Goal: Task Accomplishment & Management: Manage account settings

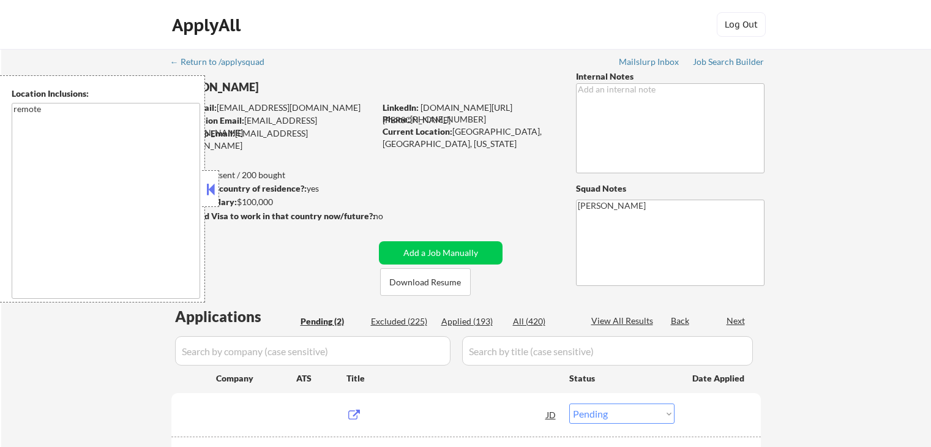
select select ""pending""
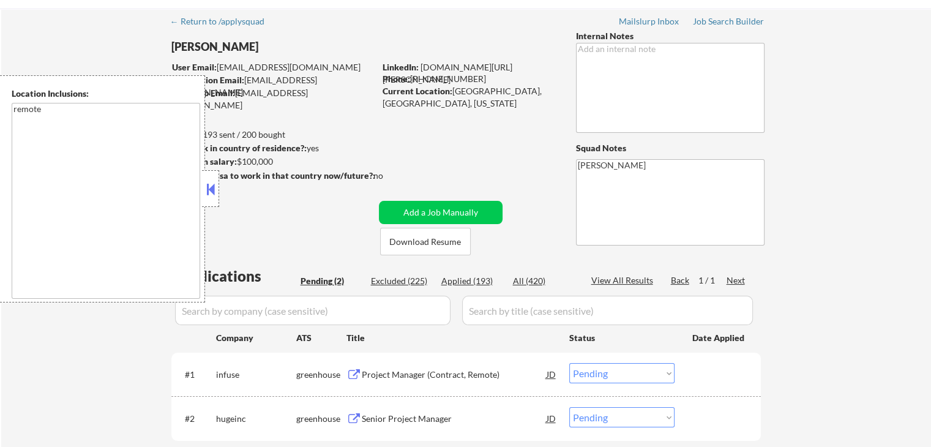
scroll to position [61, 0]
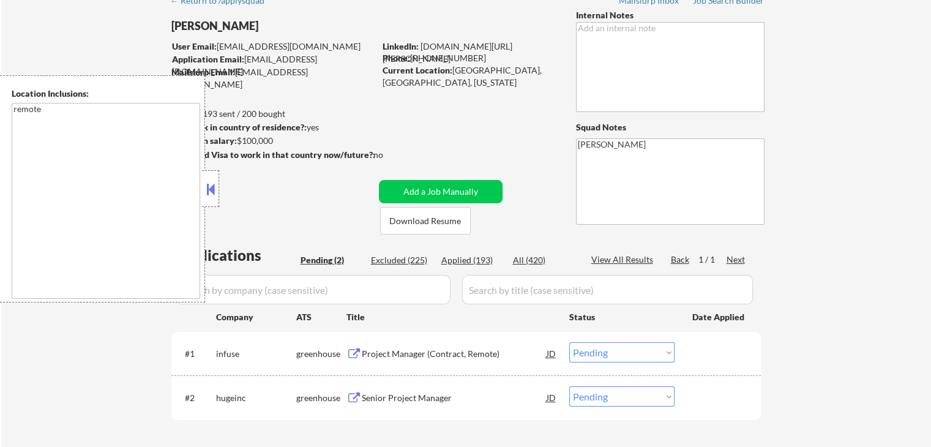
click at [211, 195] on button at bounding box center [210, 189] width 13 height 18
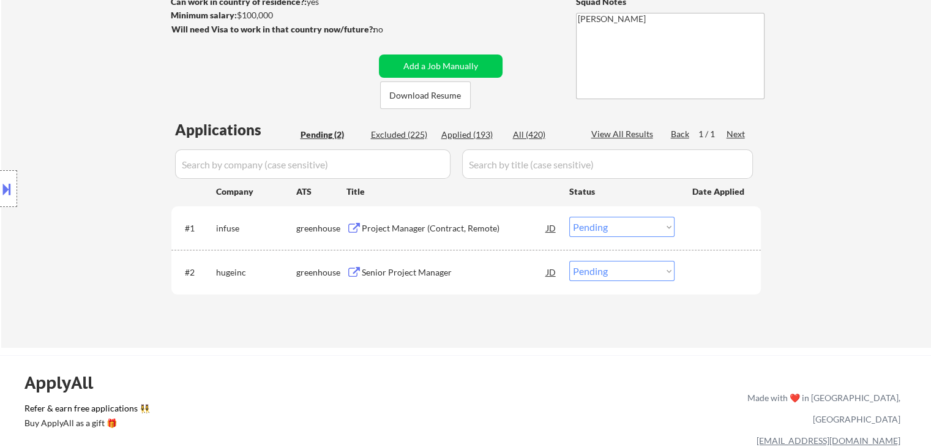
scroll to position [245, 0]
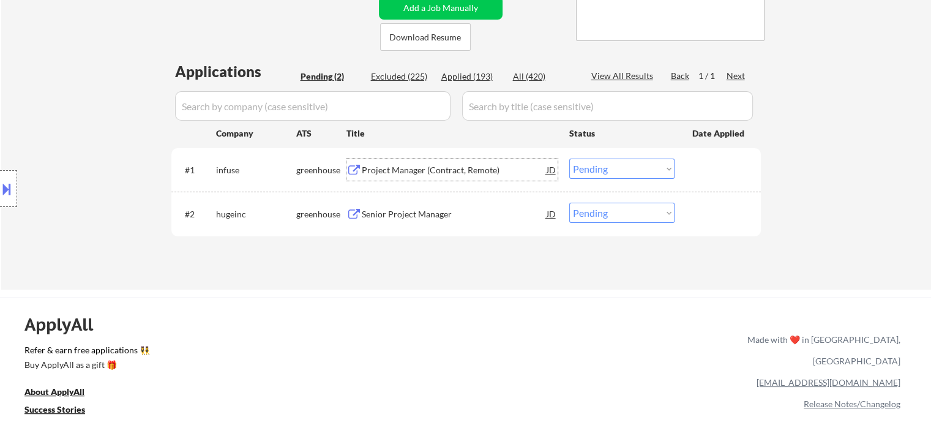
click at [415, 166] on div "Project Manager (Contract, Remote)" at bounding box center [454, 170] width 185 height 12
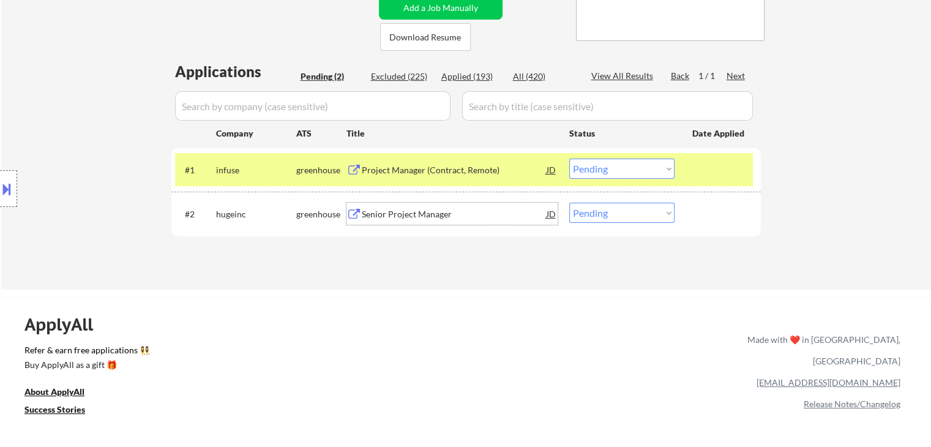
click at [425, 212] on div "Senior Project Manager" at bounding box center [454, 214] width 185 height 12
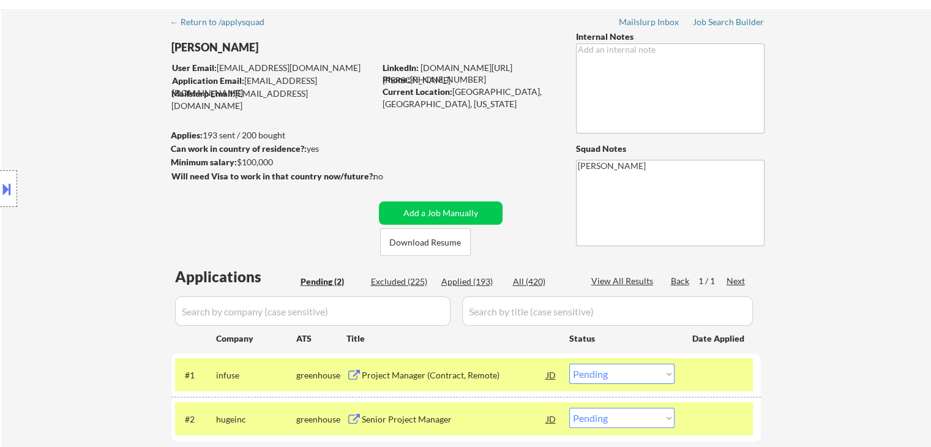
scroll to position [0, 0]
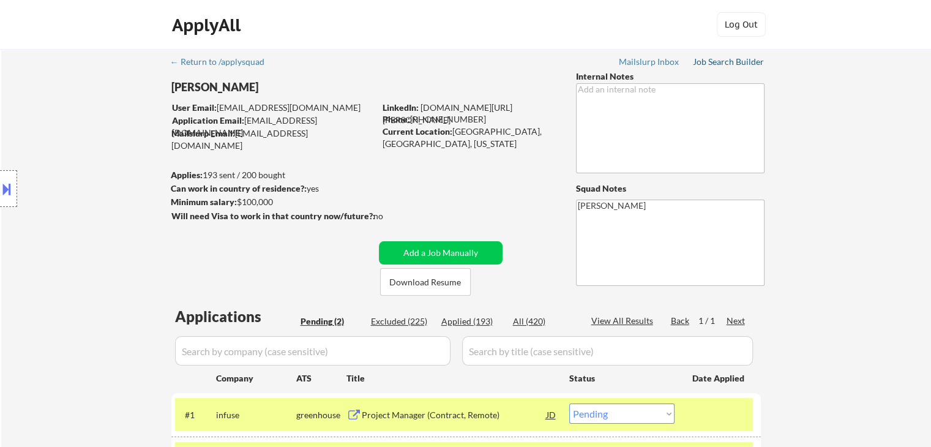
click at [711, 58] on div "Job Search Builder" at bounding box center [729, 62] width 72 height 9
select select ""pending""
select select ""PLACEHOLDER_1427118222253""
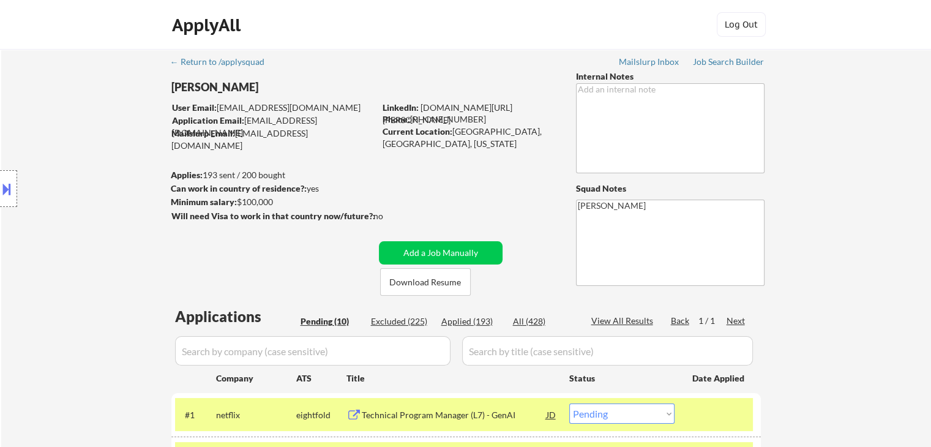
select select ""PLACEHOLDER_1427118222253""
select select ""pending""
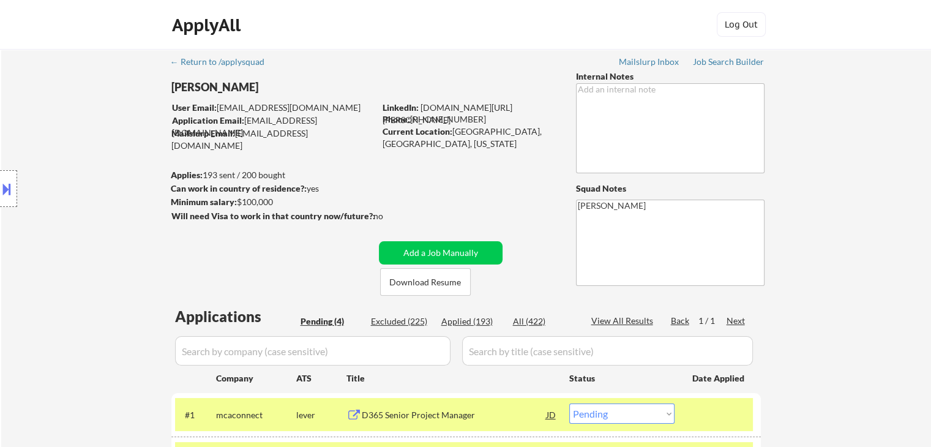
drag, startPoint x: 103, startPoint y: 268, endPoint x: 524, endPoint y: 4, distance: 497.2
click at [103, 268] on div "Location Inclusions: remote" at bounding box center [109, 188] width 219 height 227
click at [110, 191] on div "Location Inclusions: remote" at bounding box center [109, 188] width 219 height 227
click at [110, 193] on div "Location Inclusions: remote" at bounding box center [109, 188] width 219 height 227
click at [99, 206] on div "Location Inclusions: remote" at bounding box center [109, 188] width 219 height 227
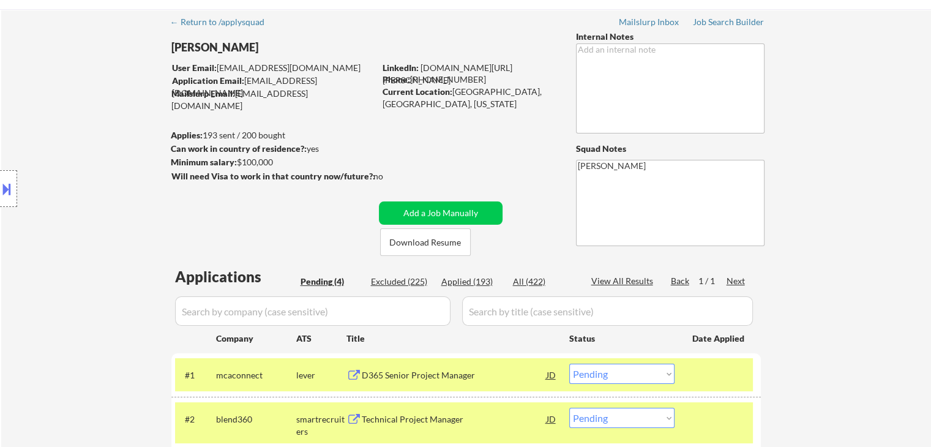
scroll to position [61, 0]
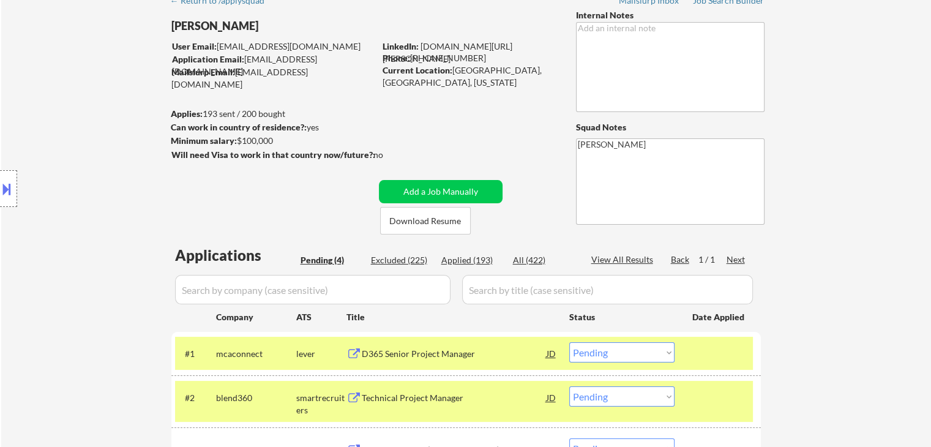
click at [89, 210] on div "Location Inclusions: remote" at bounding box center [109, 188] width 219 height 227
click at [72, 213] on div "Location Inclusions: remote" at bounding box center [109, 188] width 219 height 227
click at [73, 215] on div "Location Inclusions: remote" at bounding box center [109, 188] width 219 height 227
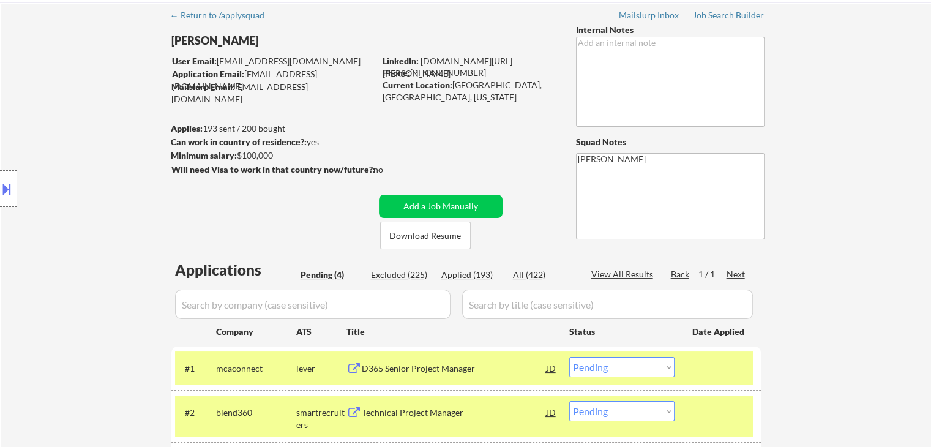
scroll to position [0, 0]
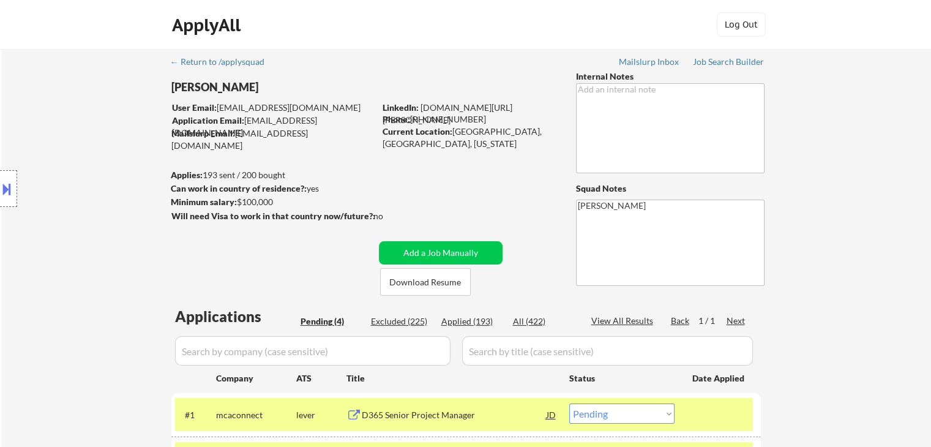
click at [85, 237] on div "Location Inclusions: remote" at bounding box center [109, 188] width 219 height 227
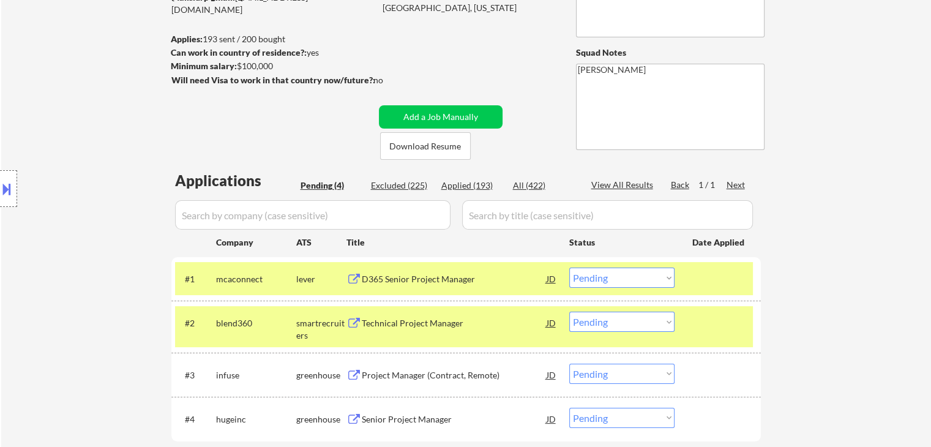
scroll to position [184, 0]
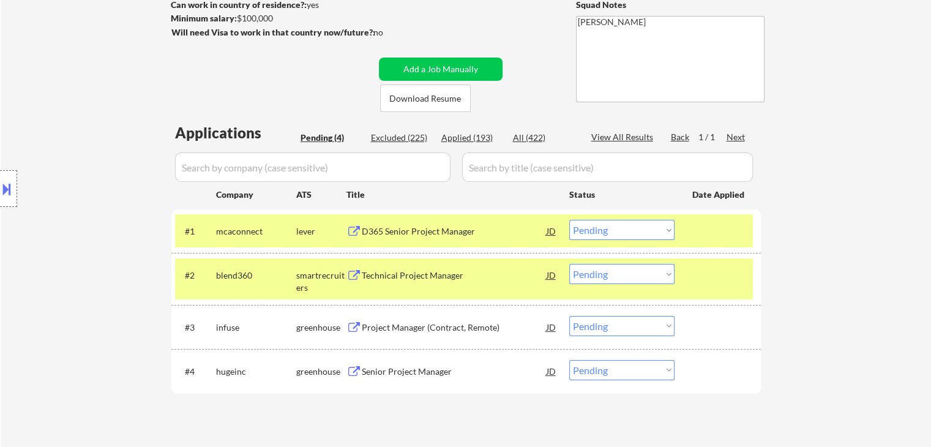
click at [96, 234] on div "Location Inclusions: remote" at bounding box center [109, 188] width 219 height 227
click at [91, 234] on div "Location Inclusions: remote" at bounding box center [109, 188] width 219 height 227
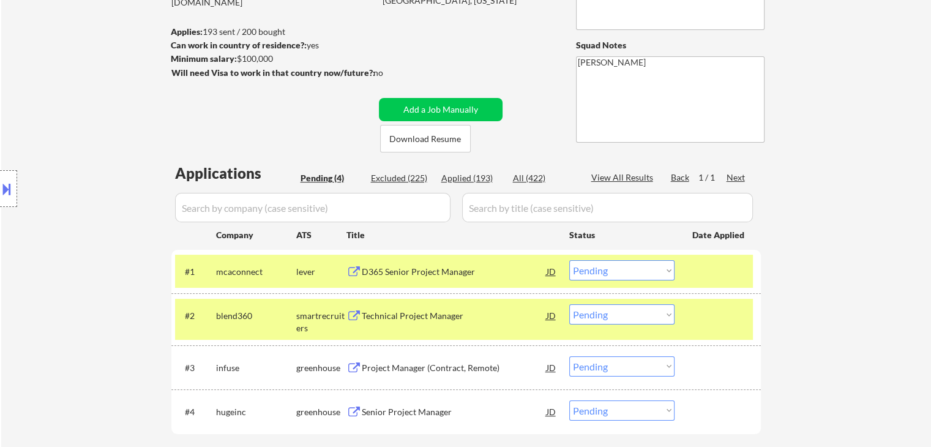
scroll to position [122, 0]
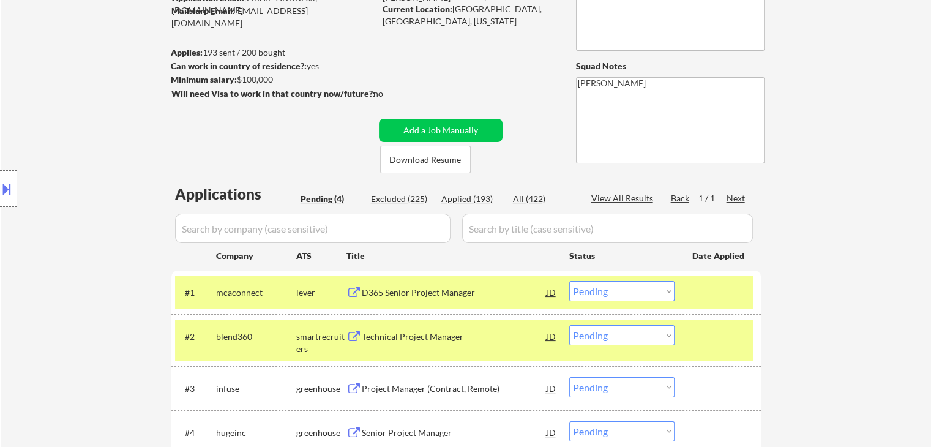
click at [88, 162] on div "Location Inclusions: remote" at bounding box center [109, 188] width 219 height 227
click at [67, 205] on div "Location Inclusions: remote" at bounding box center [109, 188] width 219 height 227
click at [92, 182] on div "Location Inclusions: remote" at bounding box center [109, 188] width 219 height 227
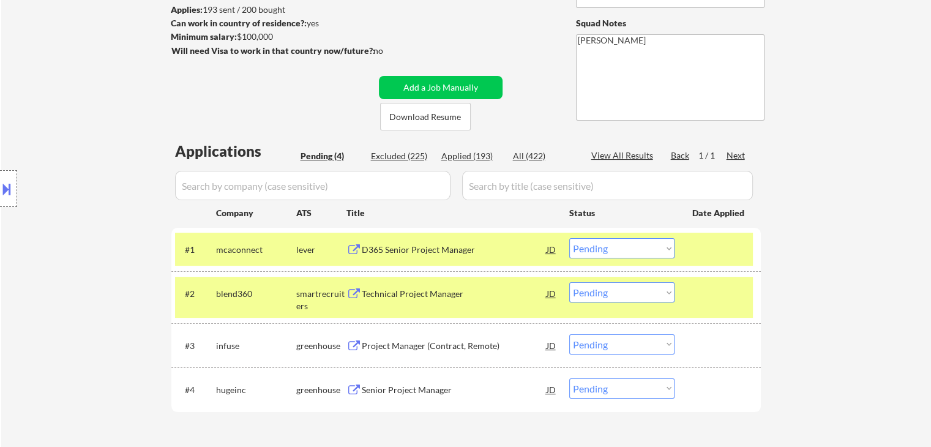
scroll to position [184, 0]
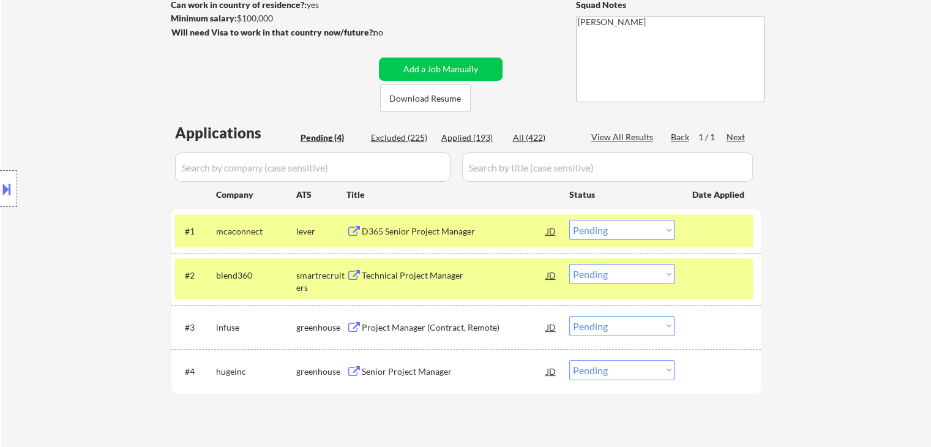
click at [98, 133] on div "Location Inclusions: remote" at bounding box center [109, 188] width 219 height 227
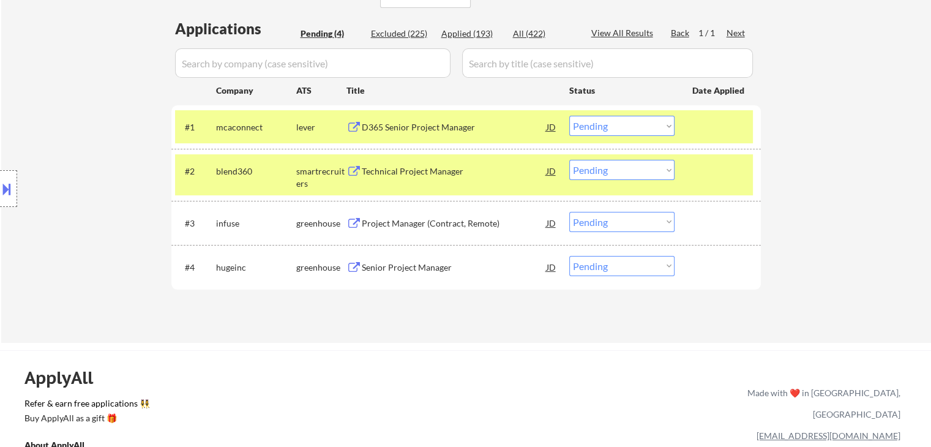
scroll to position [306, 0]
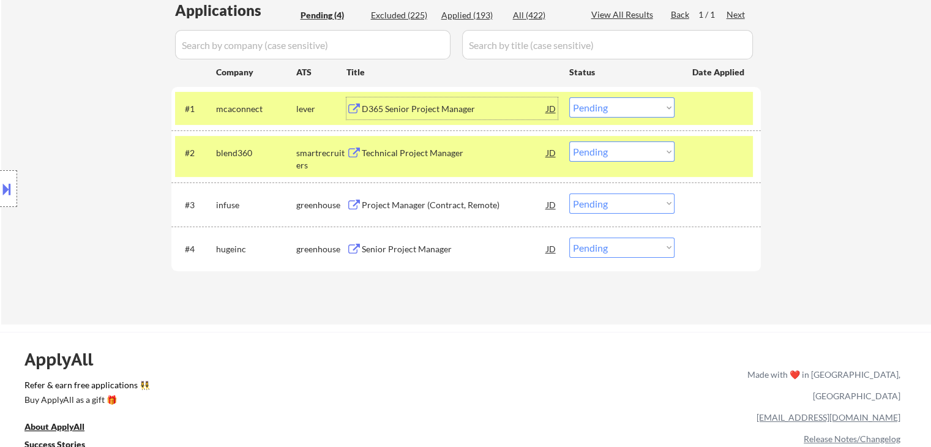
click at [420, 113] on div "D365 Senior Project Manager" at bounding box center [454, 109] width 185 height 12
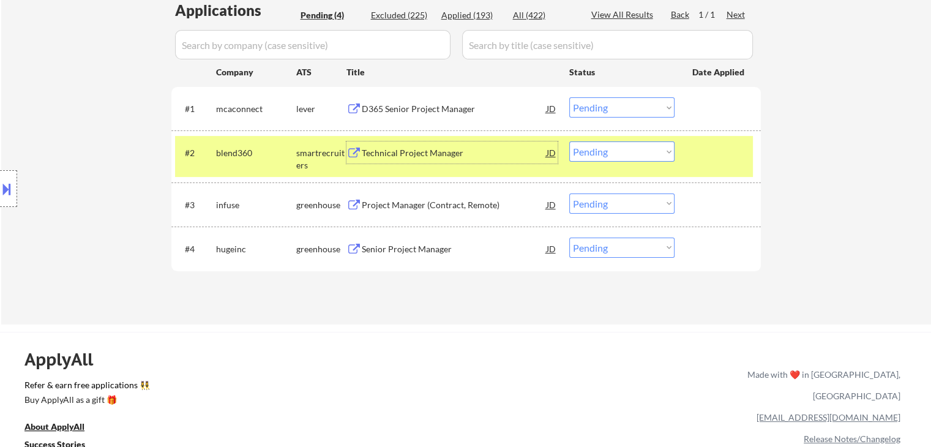
click at [413, 152] on div "Technical Project Manager" at bounding box center [454, 153] width 185 height 12
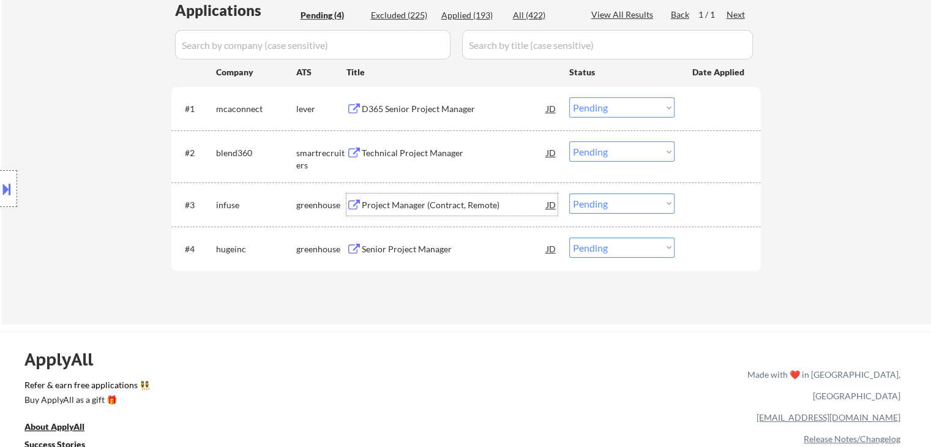
click at [409, 206] on div "Project Manager (Contract, Remote)" at bounding box center [454, 205] width 185 height 12
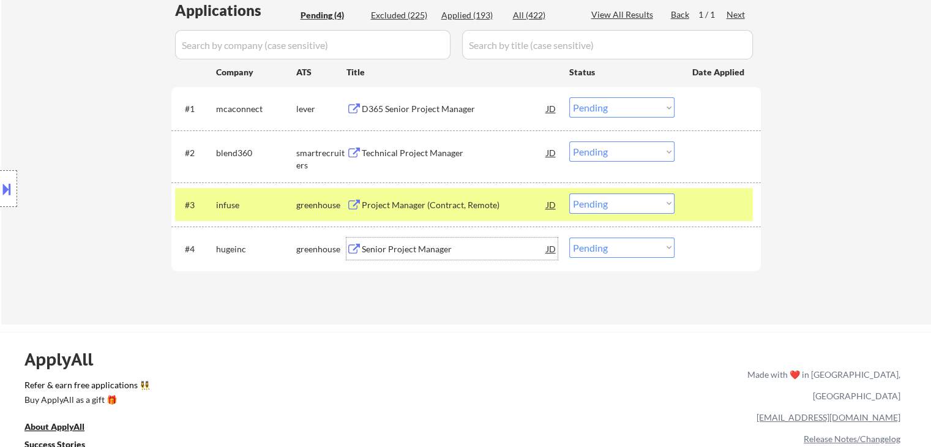
click at [415, 251] on div "Senior Project Manager" at bounding box center [454, 249] width 185 height 12
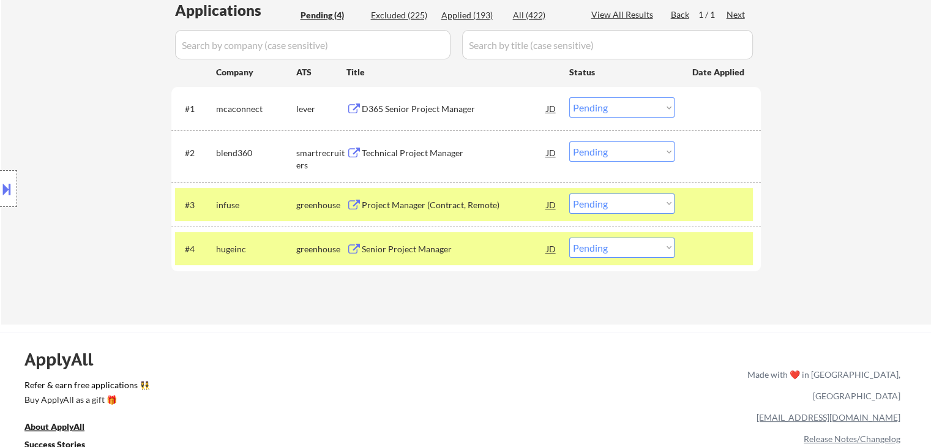
click at [8, 198] on button at bounding box center [6, 189] width 13 height 20
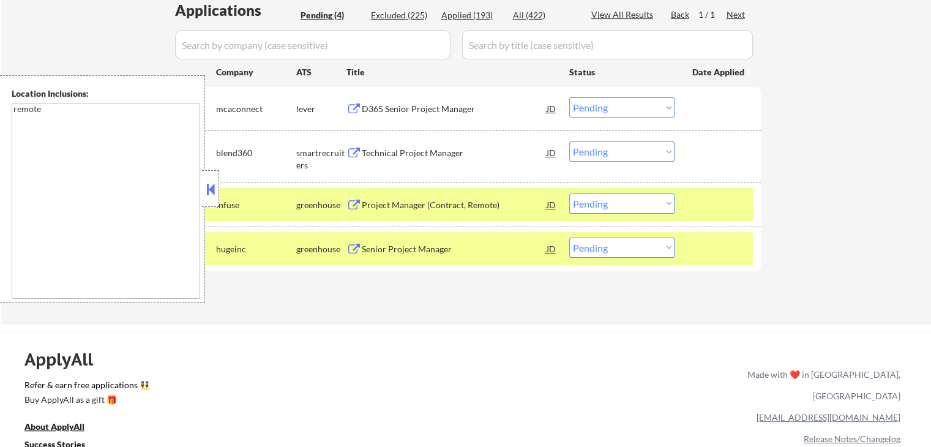
click at [214, 194] on button at bounding box center [210, 189] width 13 height 18
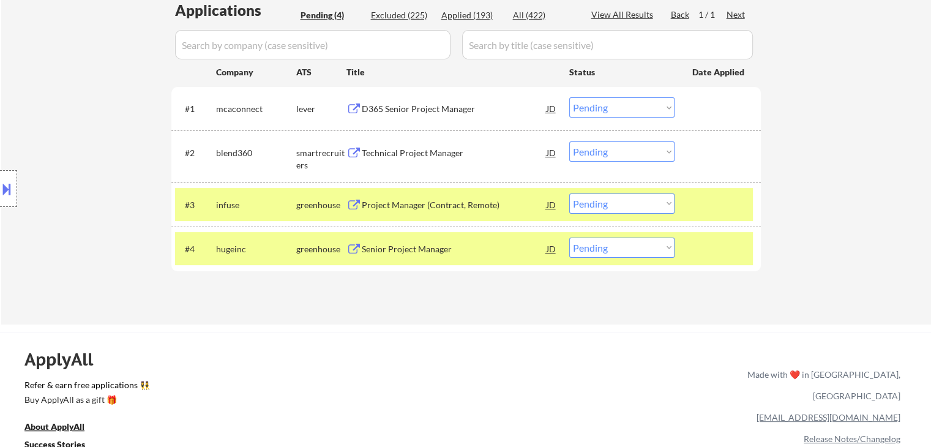
click at [617, 109] on select "Choose an option... Pending Applied Excluded (Questions) Excluded (Expired) Exc…" at bounding box center [621, 107] width 105 height 20
click at [569, 97] on select "Choose an option... Pending Applied Excluded (Questions) Excluded (Expired) Exc…" at bounding box center [621, 107] width 105 height 20
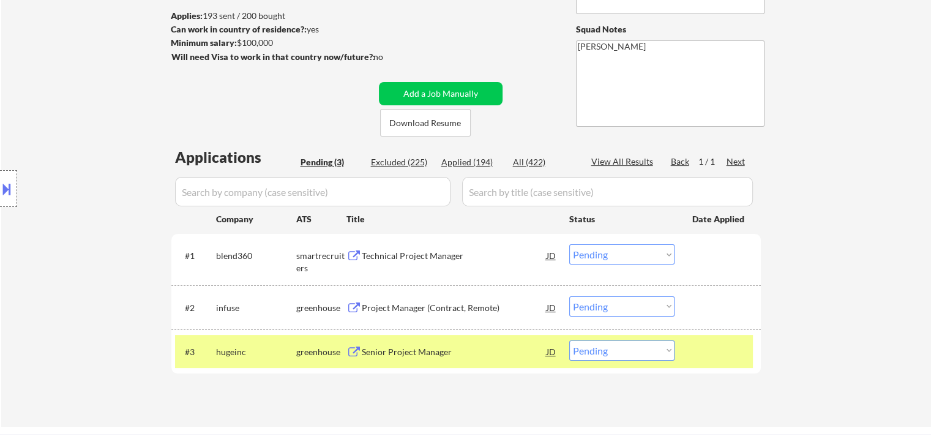
scroll to position [122, 0]
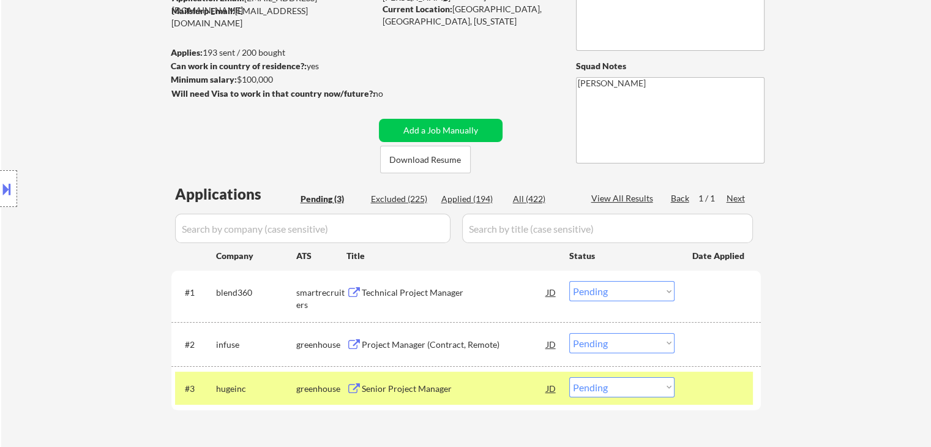
click at [474, 198] on div "Applied (194)" at bounding box center [471, 199] width 61 height 12
select select ""applied""
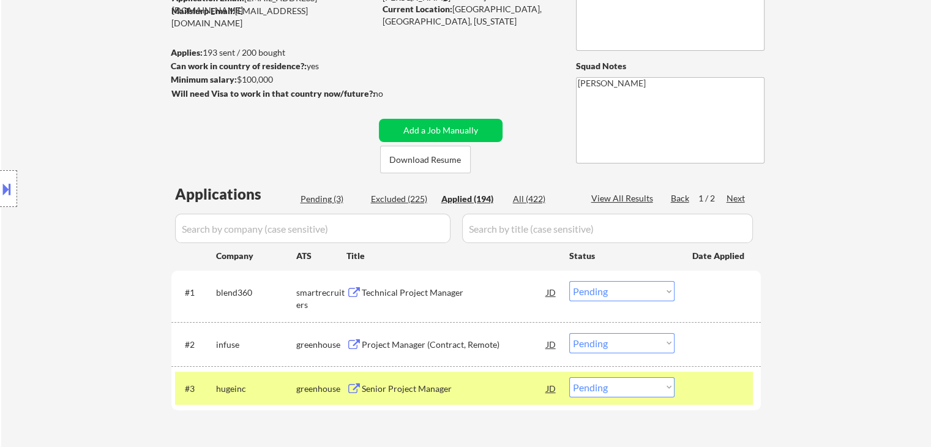
select select ""applied""
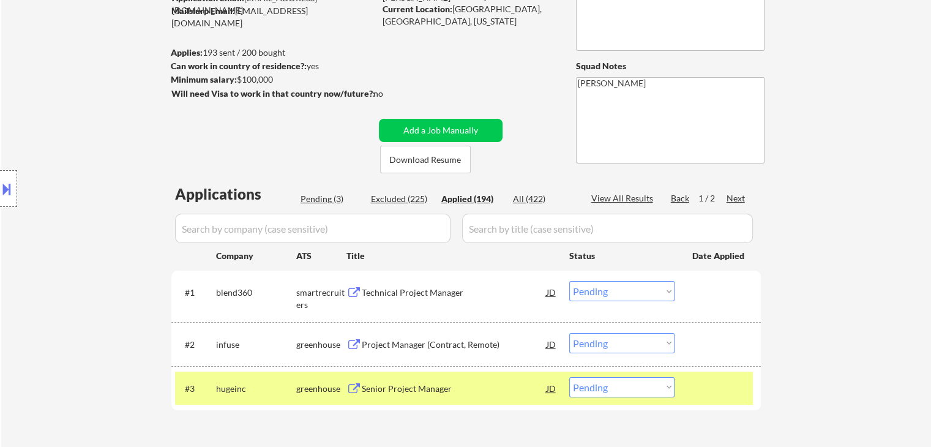
select select ""applied""
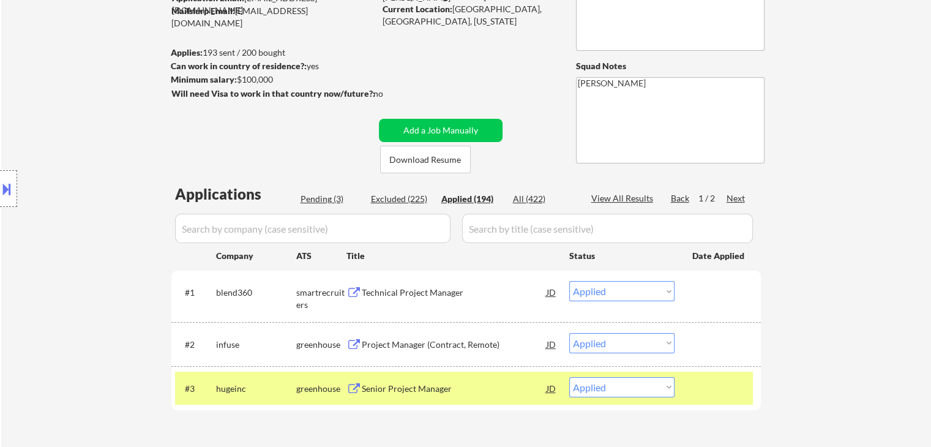
select select ""applied""
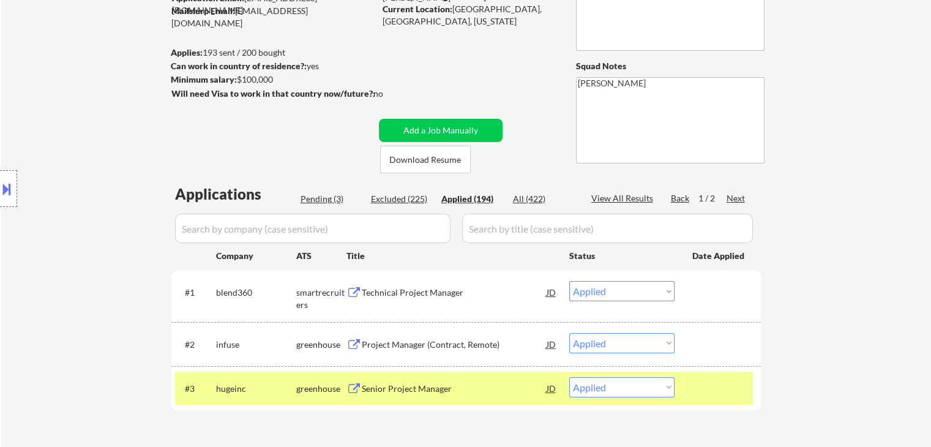
select select ""applied""
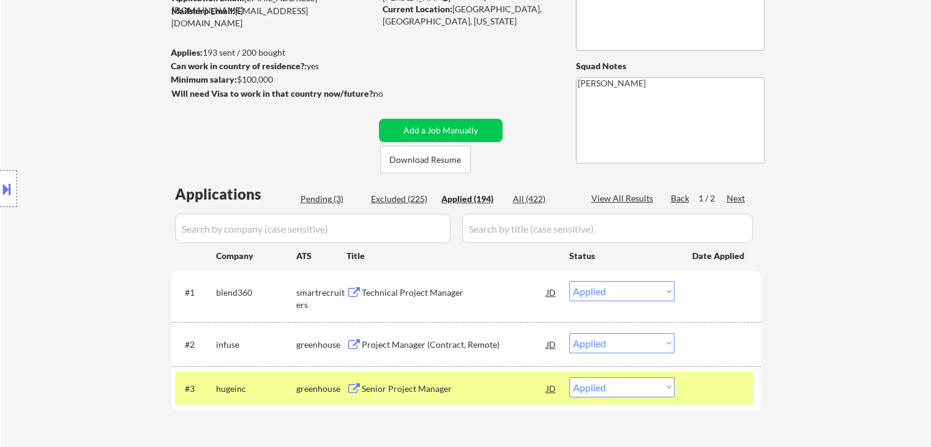
select select ""applied""
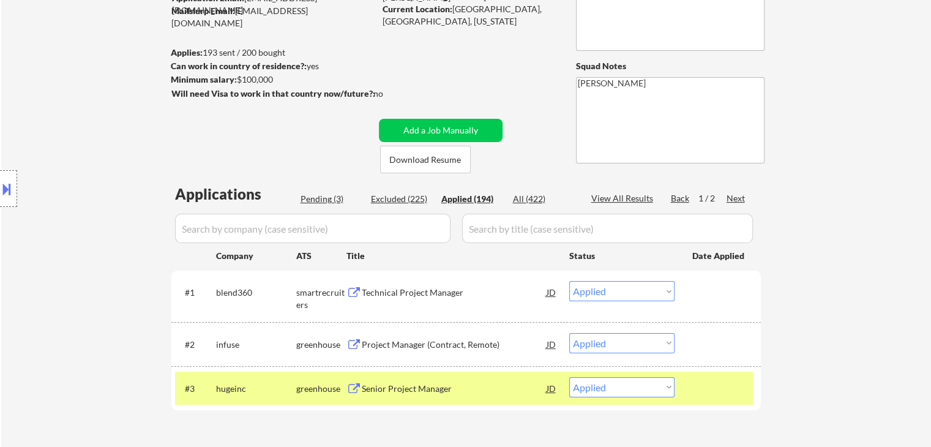
select select ""applied""
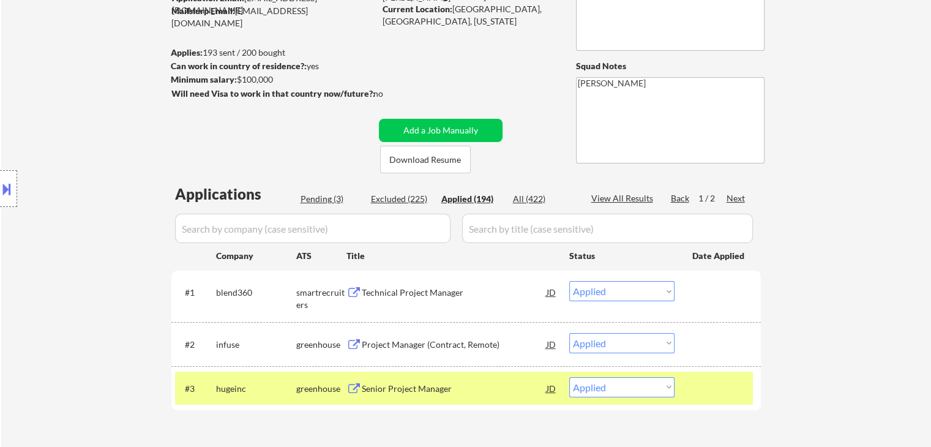
select select ""applied""
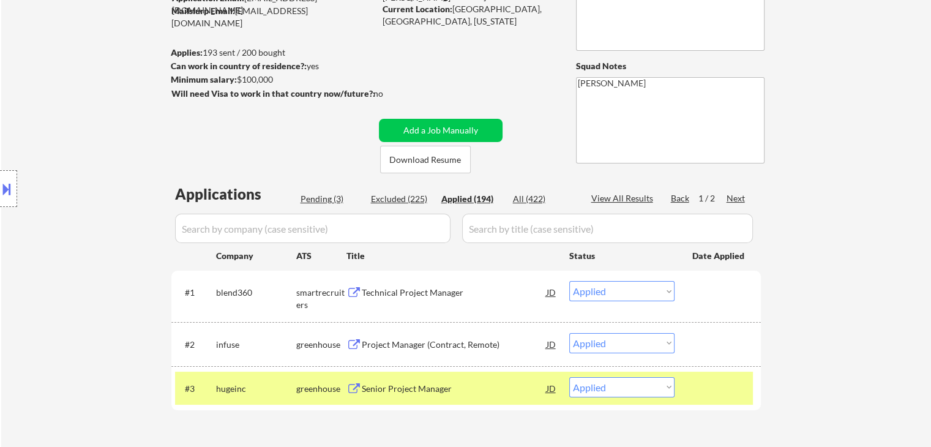
select select ""applied""
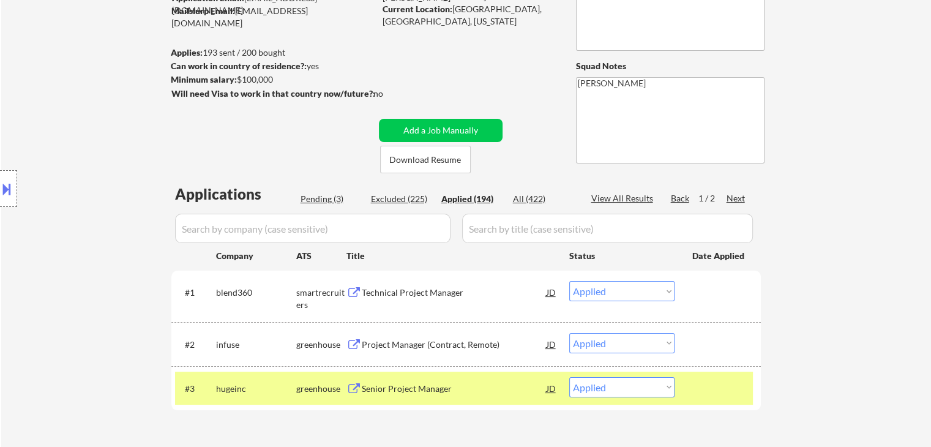
select select ""applied""
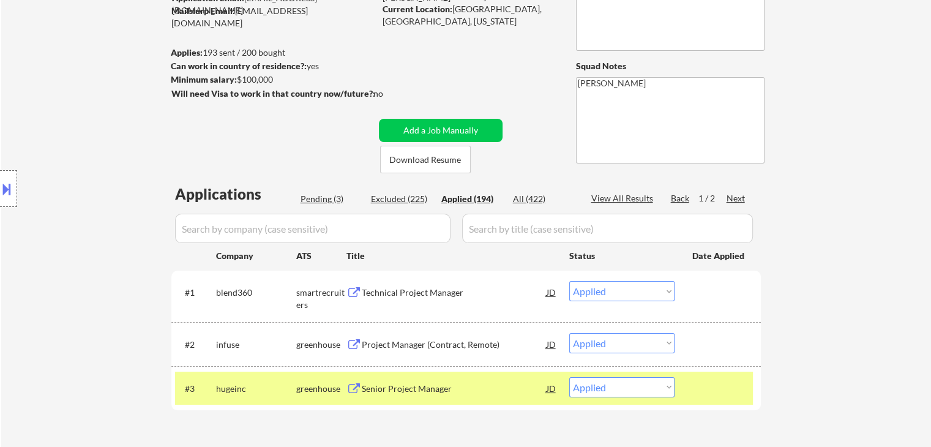
select select ""applied""
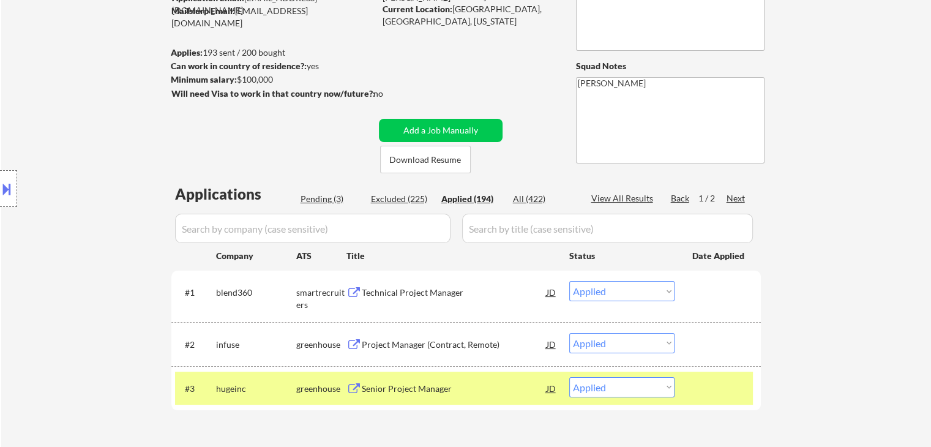
select select ""applied""
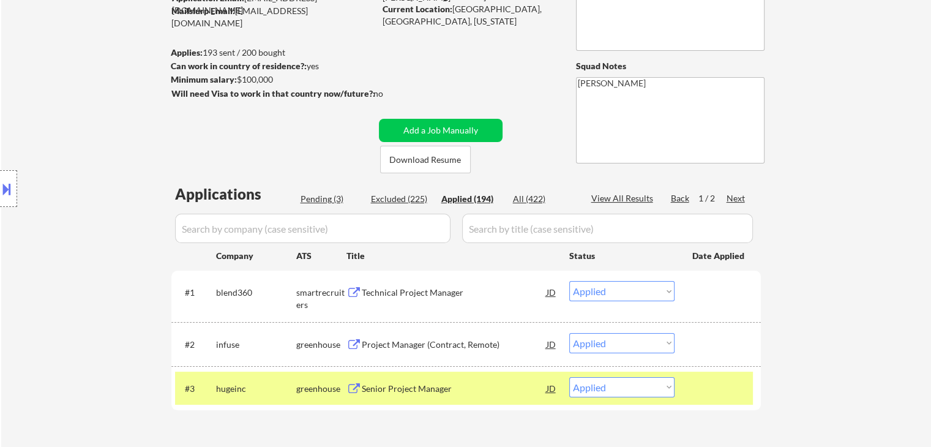
select select ""applied""
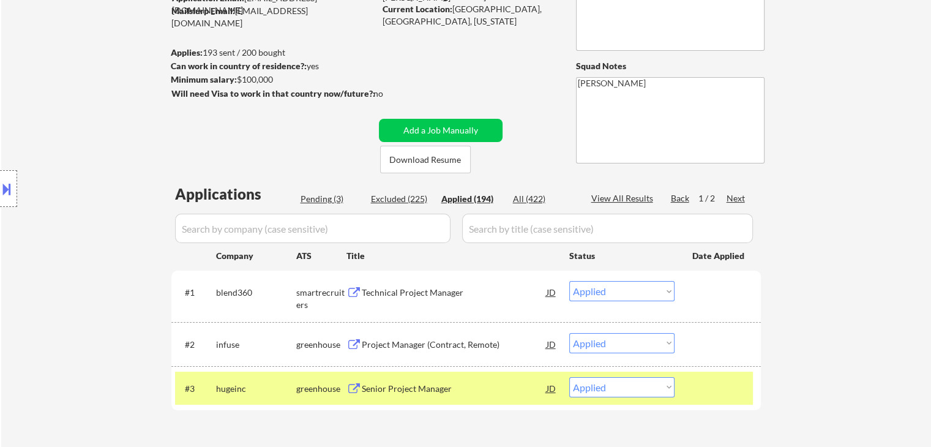
select select ""applied""
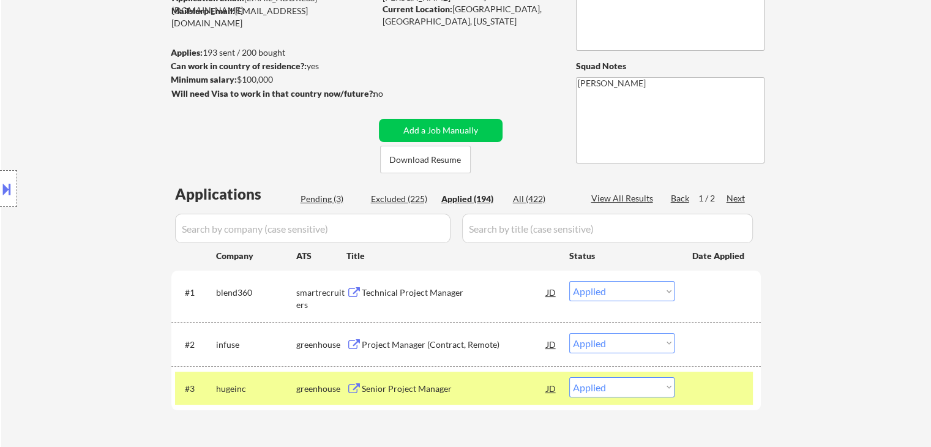
select select ""applied""
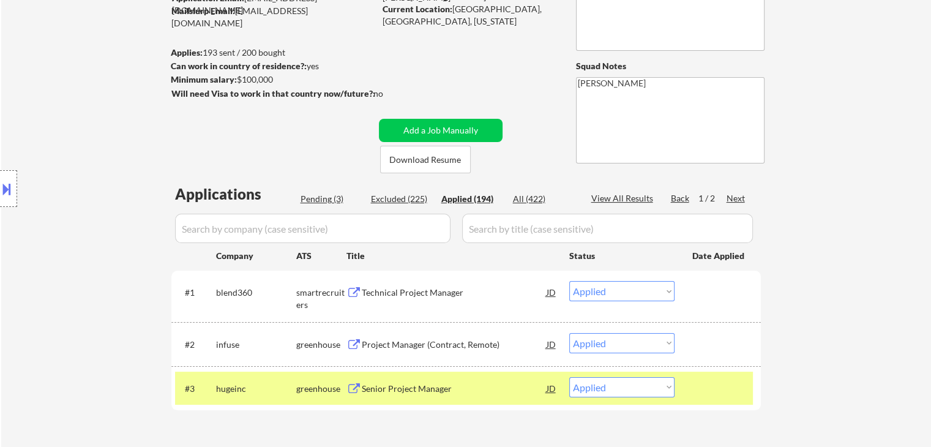
select select ""applied""
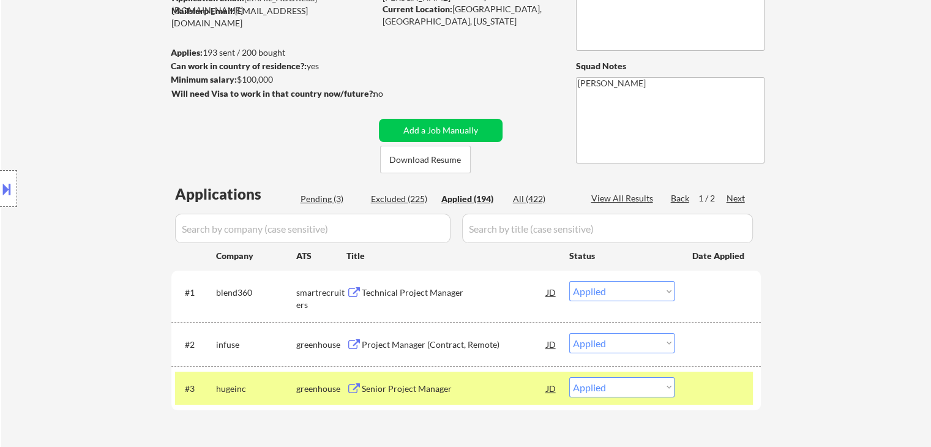
select select ""applied""
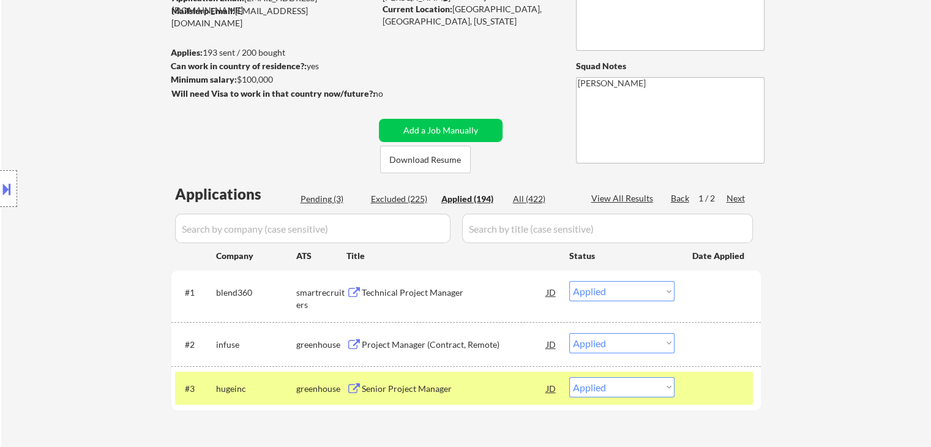
select select ""applied""
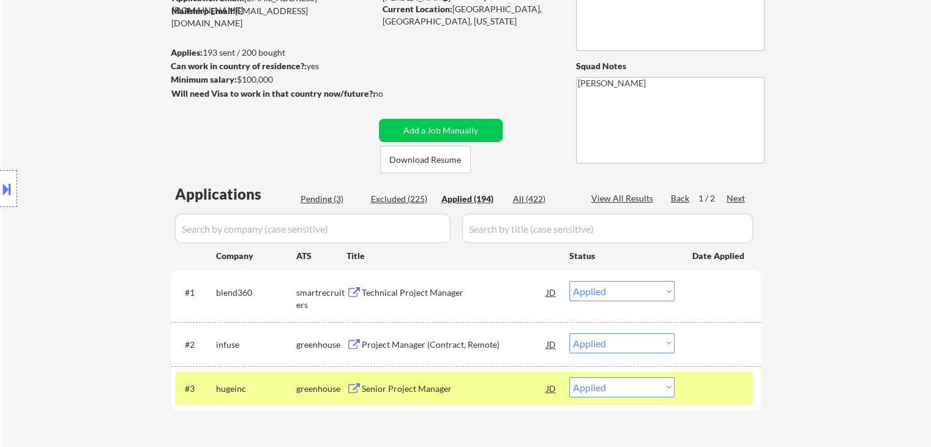
select select ""applied""
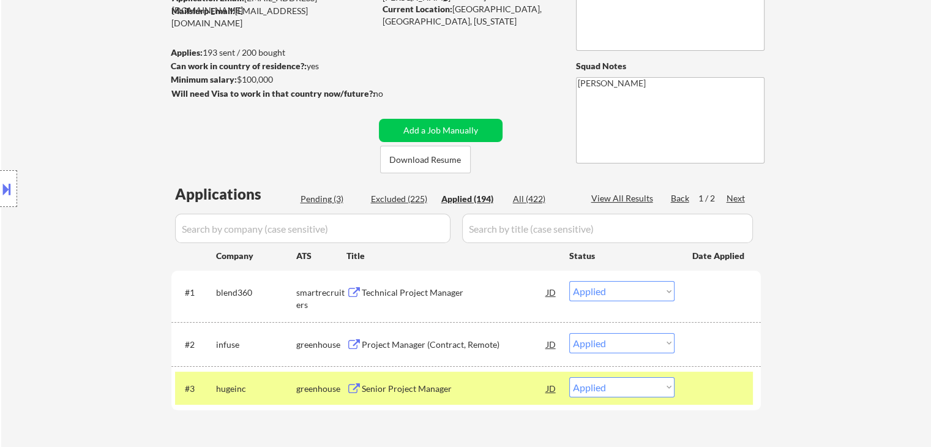
select select ""applied""
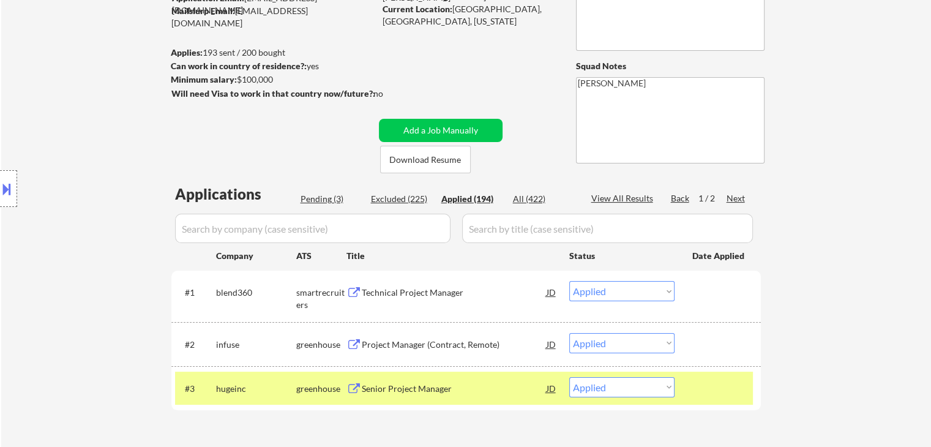
select select ""applied""
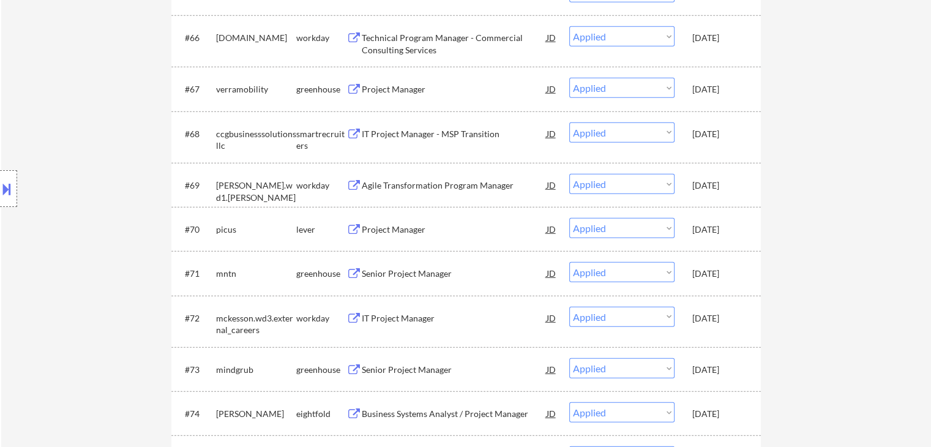
scroll to position [3703, 0]
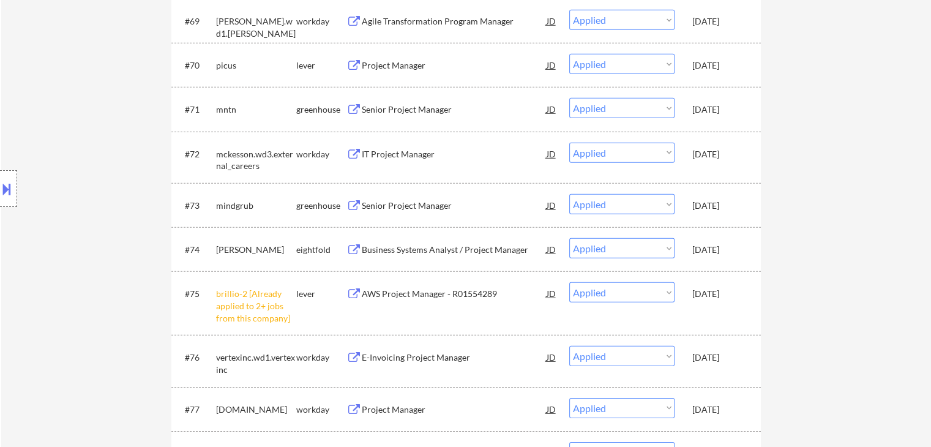
scroll to position [3642, 0]
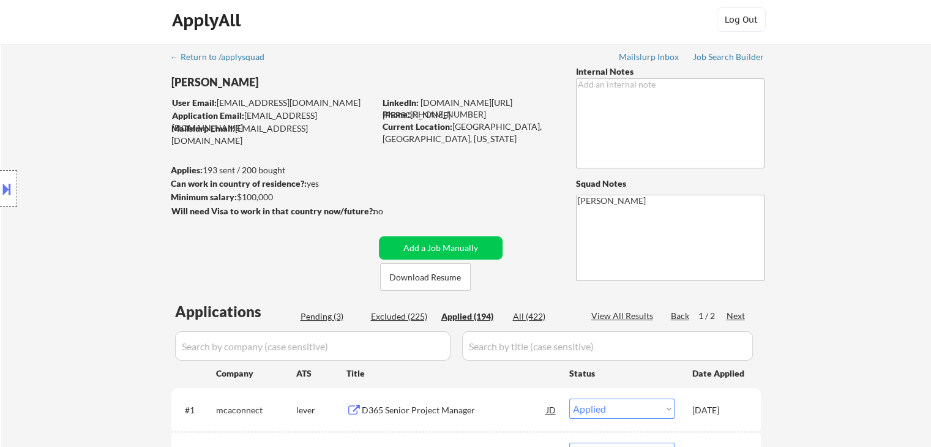
scroll to position [0, 0]
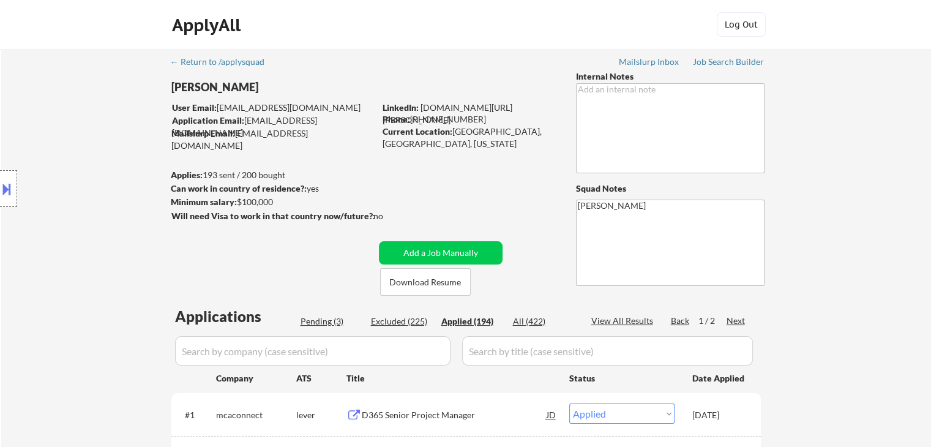
click at [312, 324] on div "Pending (3)" at bounding box center [330, 321] width 61 height 12
select select ""pending""
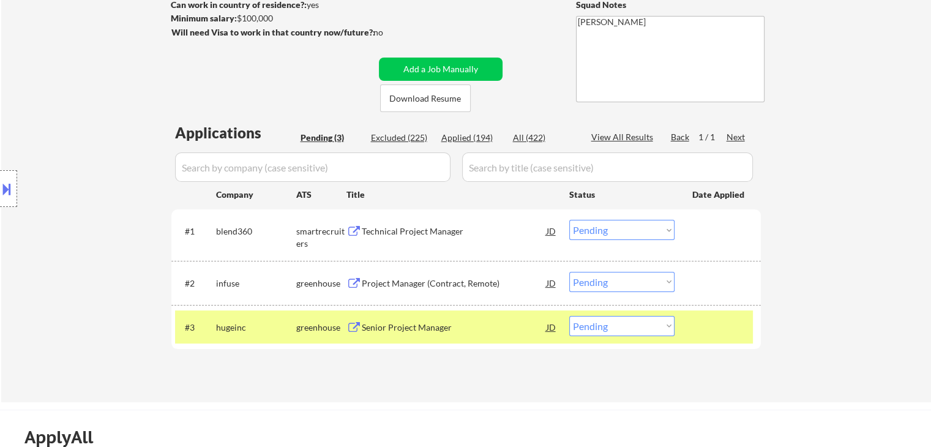
click at [413, 230] on div "Technical Project Manager" at bounding box center [454, 231] width 185 height 12
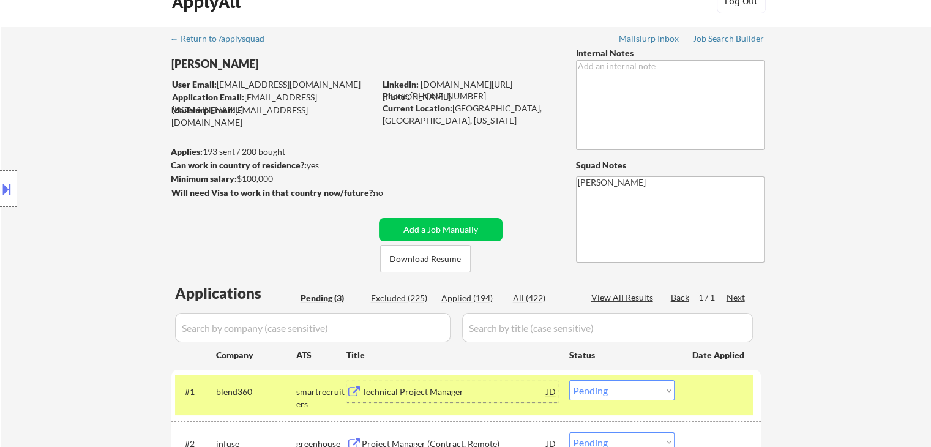
scroll to position [0, 0]
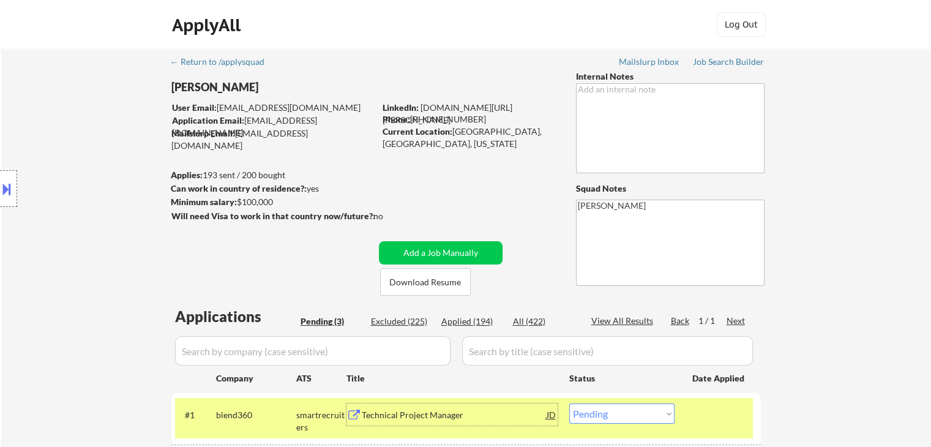
drag, startPoint x: 293, startPoint y: 289, endPoint x: 277, endPoint y: 294, distance: 16.5
click at [293, 289] on div "← Return to /applysquad Mailslurp Inbox Job Search Builder [PERSON_NAME] User E…" at bounding box center [466, 312] width 611 height 527
drag, startPoint x: 277, startPoint y: 198, endPoint x: 236, endPoint y: 197, distance: 41.0
click at [236, 197] on div "Minimum salary: $100,000" at bounding box center [273, 202] width 204 height 12
copy div "$100,000"
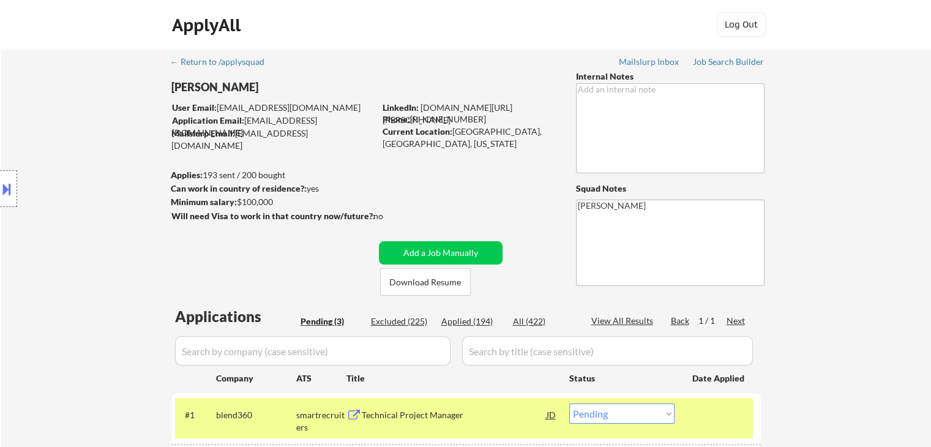
drag, startPoint x: 198, startPoint y: 280, endPoint x: 237, endPoint y: 228, distance: 64.6
click at [198, 280] on div "Location Inclusions: remote" at bounding box center [109, 188] width 219 height 227
drag, startPoint x: 277, startPoint y: 196, endPoint x: 237, endPoint y: 196, distance: 39.2
click at [237, 196] on div "Minimum salary: $100,000" at bounding box center [273, 202] width 204 height 12
copy div "$100,000"
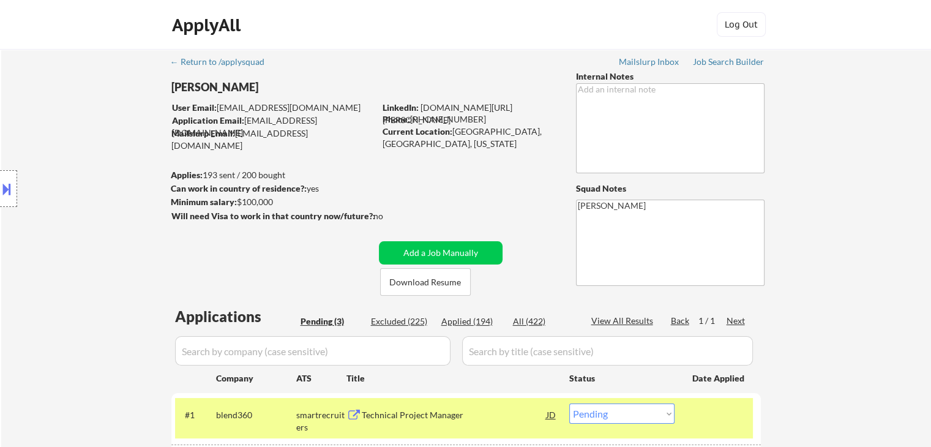
scroll to position [245, 0]
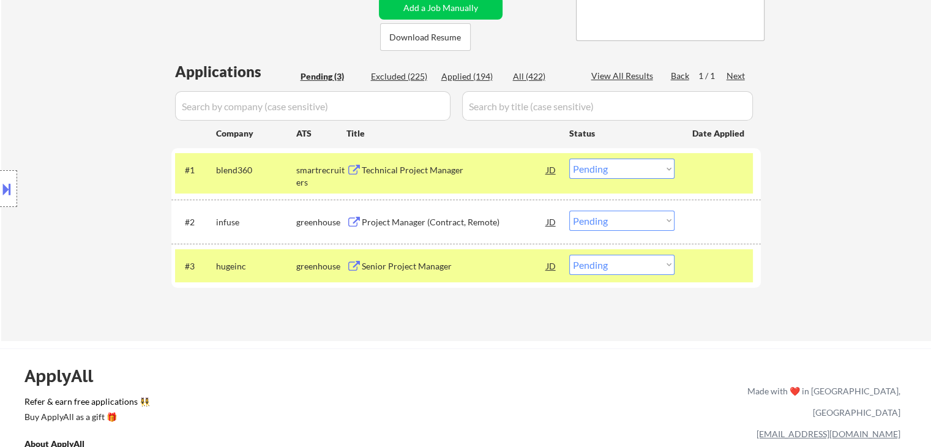
click at [619, 169] on select "Choose an option... Pending Applied Excluded (Questions) Excluded (Expired) Exc…" at bounding box center [621, 169] width 105 height 20
select select ""applied""
click at [569, 159] on select "Choose an option... Pending Applied Excluded (Questions) Excluded (Expired) Exc…" at bounding box center [621, 169] width 105 height 20
click at [619, 223] on select "Choose an option... Pending Applied Excluded (Questions) Excluded (Expired) Exc…" at bounding box center [621, 221] width 105 height 20
select select ""applied""
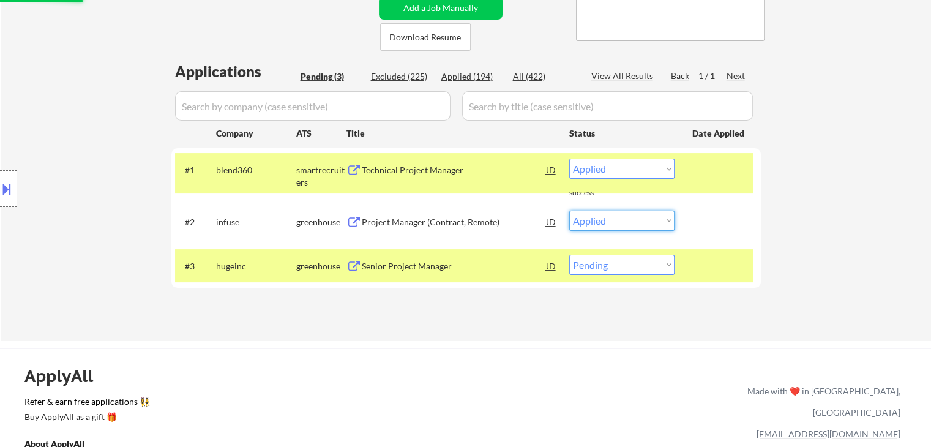
click at [569, 211] on select "Choose an option... Pending Applied Excluded (Questions) Excluded (Expired) Exc…" at bounding box center [621, 221] width 105 height 20
select select ""pending""
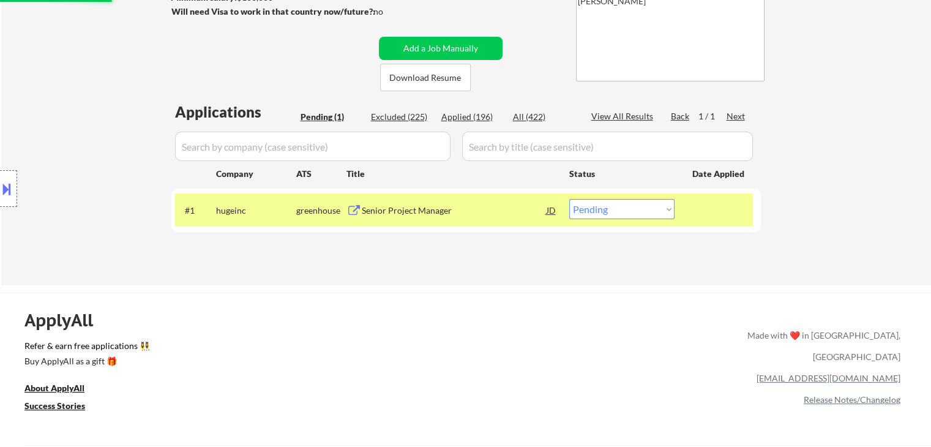
scroll to position [184, 0]
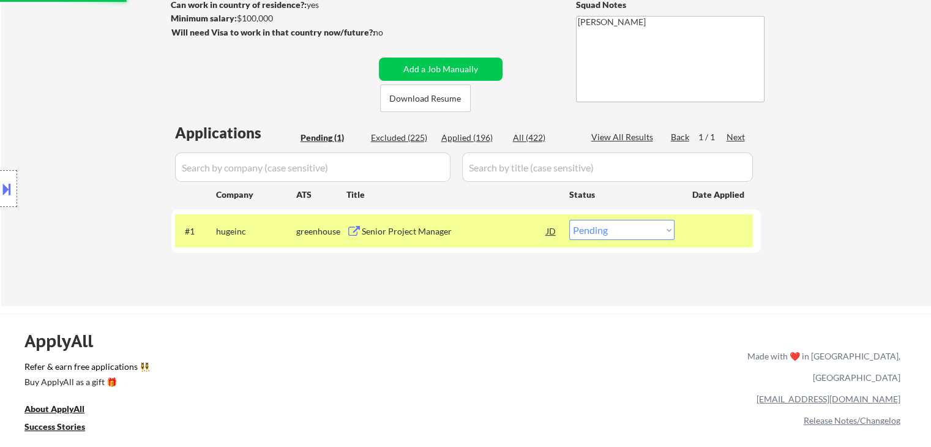
drag, startPoint x: 608, startPoint y: 229, endPoint x: 608, endPoint y: 238, distance: 8.6
click at [608, 229] on select "Choose an option... Pending Applied Excluded (Questions) Excluded (Expired) Exc…" at bounding box center [621, 230] width 105 height 20
click at [569, 220] on select "Choose an option... Pending Applied Excluded (Questions) Excluded (Expired) Exc…" at bounding box center [621, 230] width 105 height 20
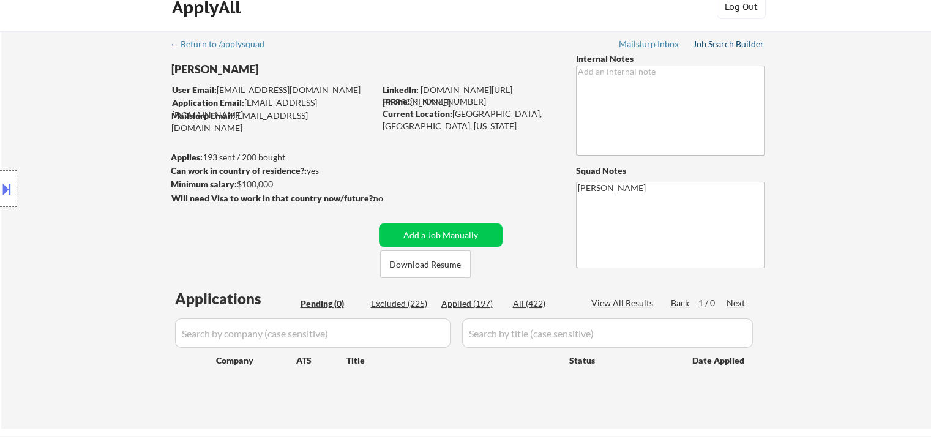
scroll to position [0, 0]
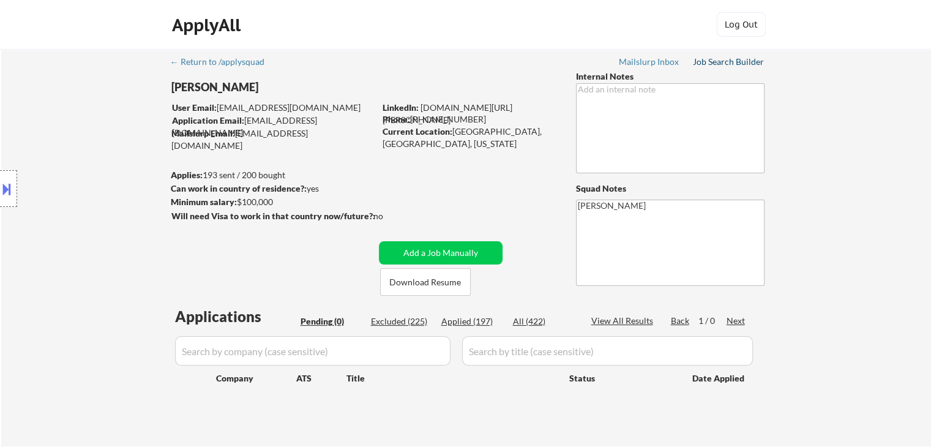
click at [714, 62] on div "Job Search Builder" at bounding box center [729, 62] width 72 height 9
select select ""pending""
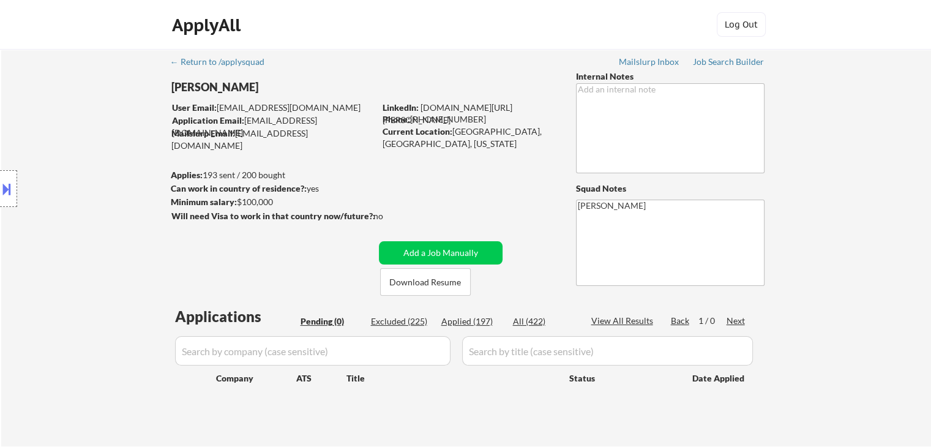
select select ""pending""
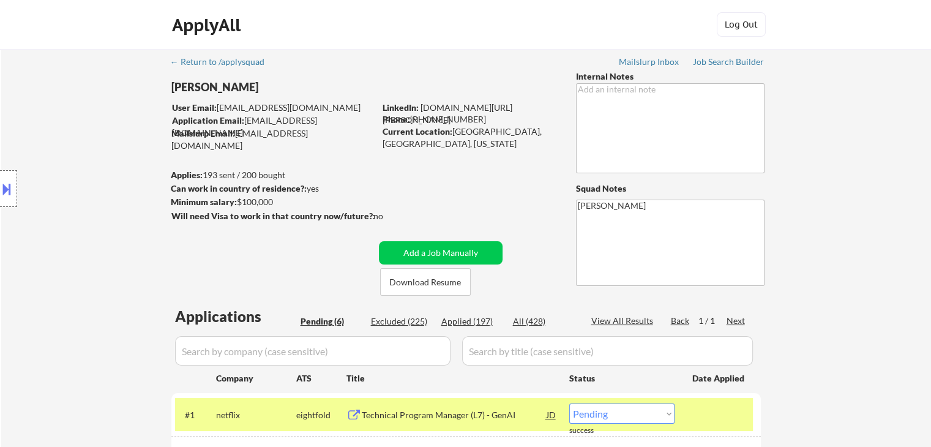
scroll to position [245, 0]
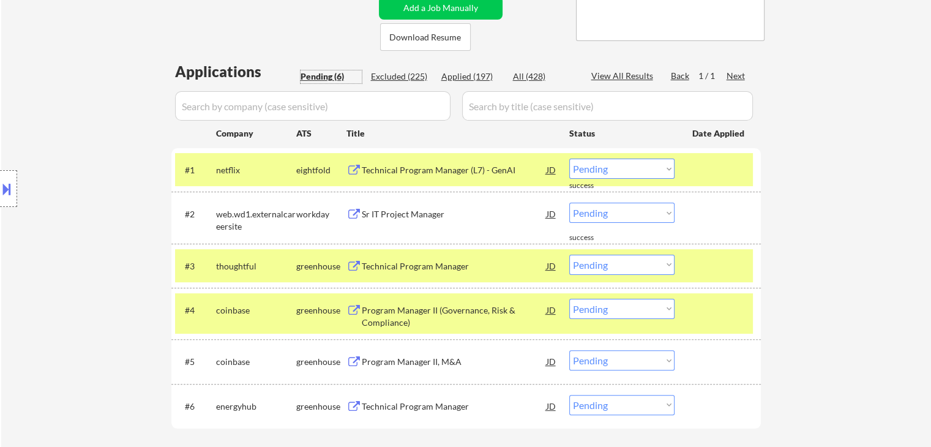
click at [319, 73] on div "Pending (6)" at bounding box center [330, 76] width 61 height 12
click at [323, 76] on div "Pending (6)" at bounding box center [330, 76] width 61 height 12
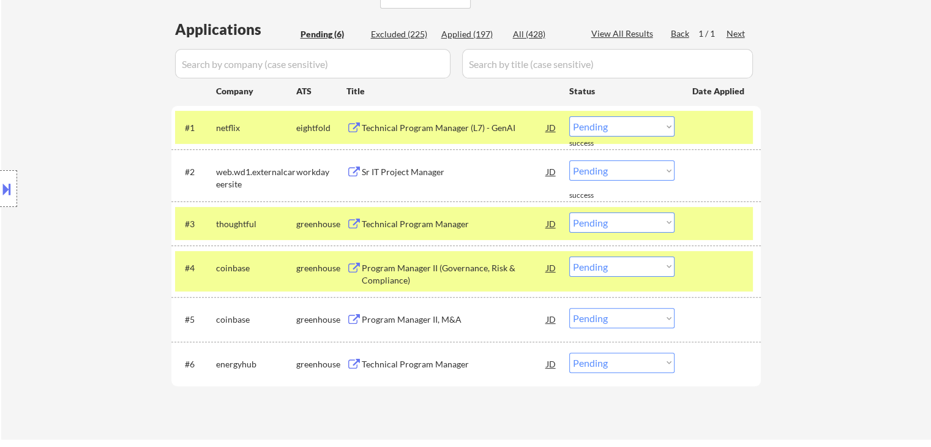
scroll to position [184, 0]
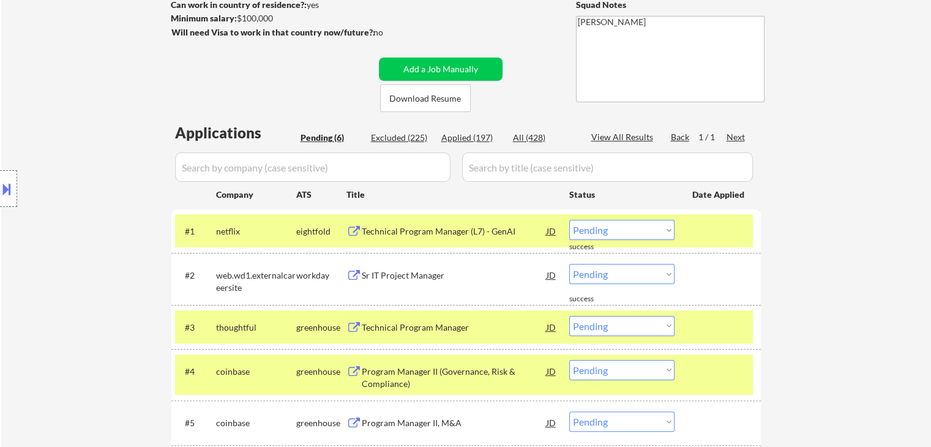
click at [100, 114] on div "Location Inclusions: remote" at bounding box center [109, 188] width 219 height 227
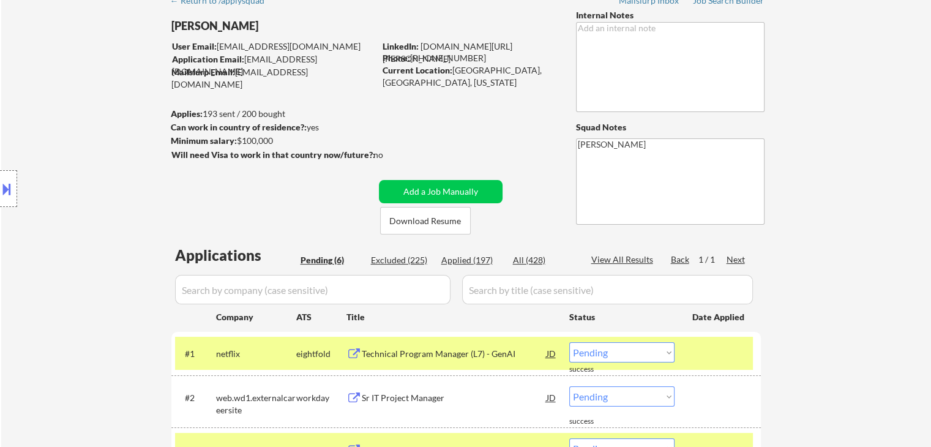
click at [116, 220] on div "Location Inclusions: remote" at bounding box center [109, 188] width 219 height 227
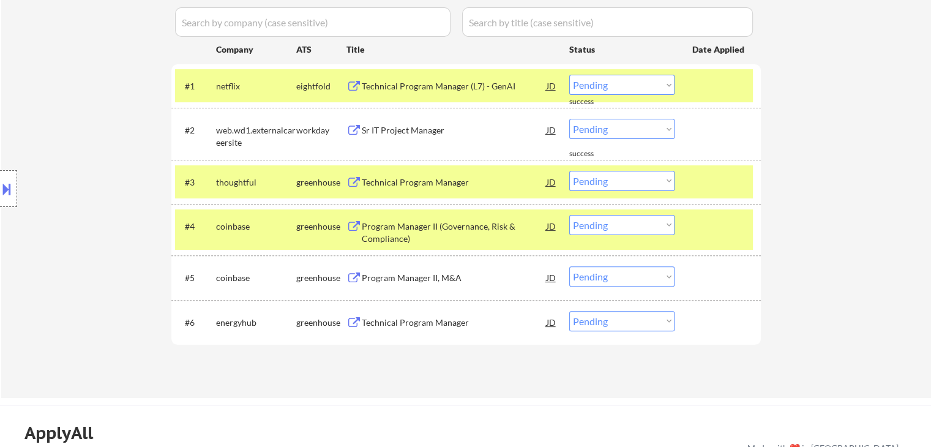
scroll to position [367, 0]
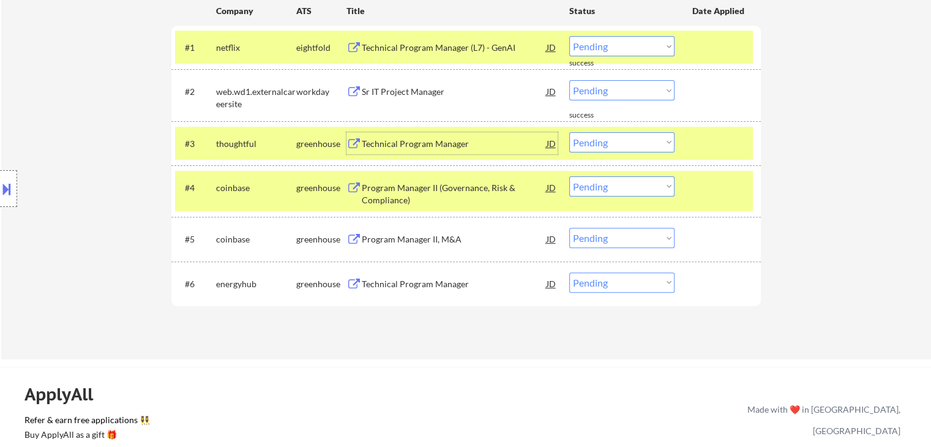
click at [421, 147] on div "Technical Program Manager" at bounding box center [454, 144] width 185 height 12
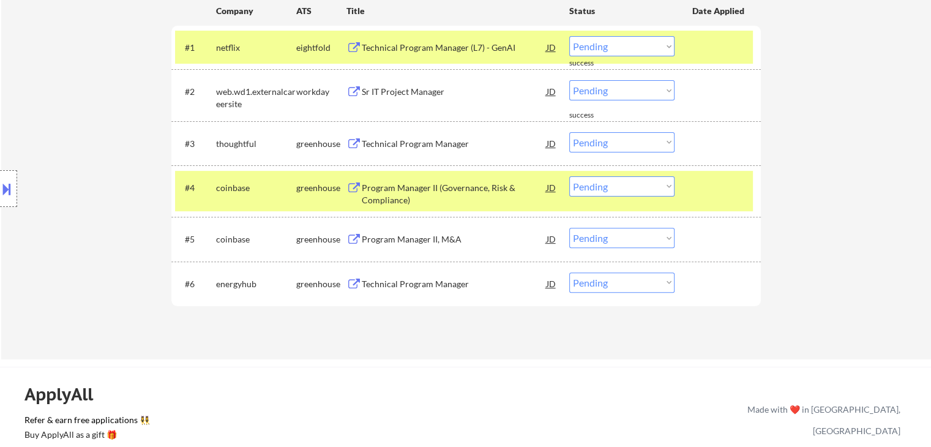
click at [395, 196] on div "Program Manager II (Governance, Risk & Compliance)" at bounding box center [454, 194] width 185 height 24
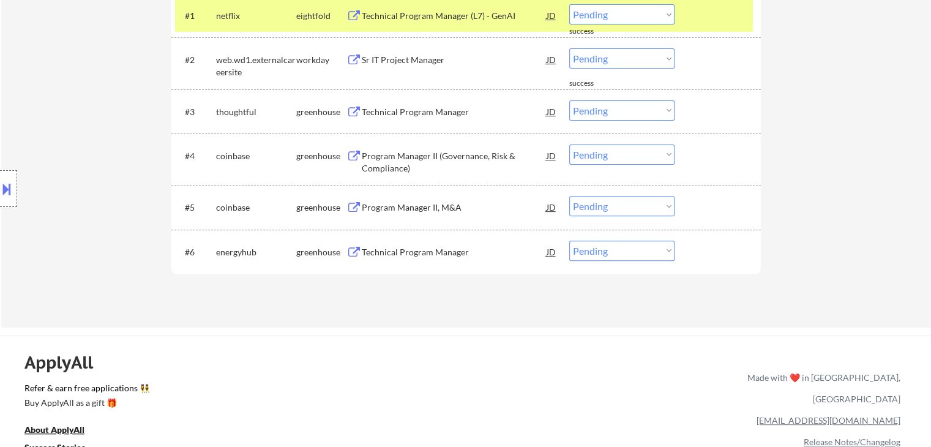
scroll to position [428, 0]
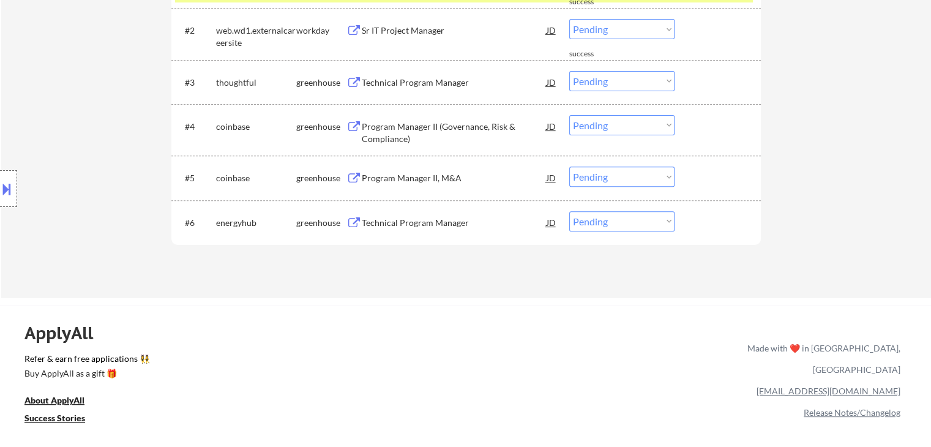
click at [411, 185] on div "Program Manager II, M&A" at bounding box center [454, 177] width 185 height 22
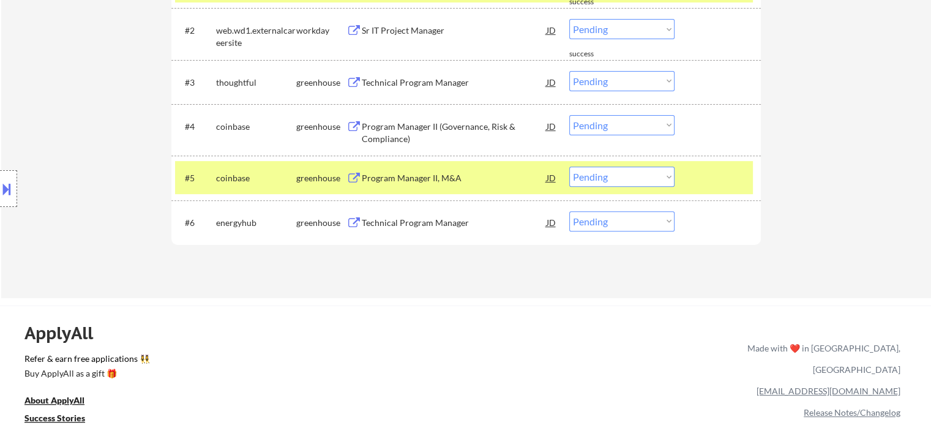
click at [406, 217] on div "Technical Program Manager" at bounding box center [454, 223] width 185 height 12
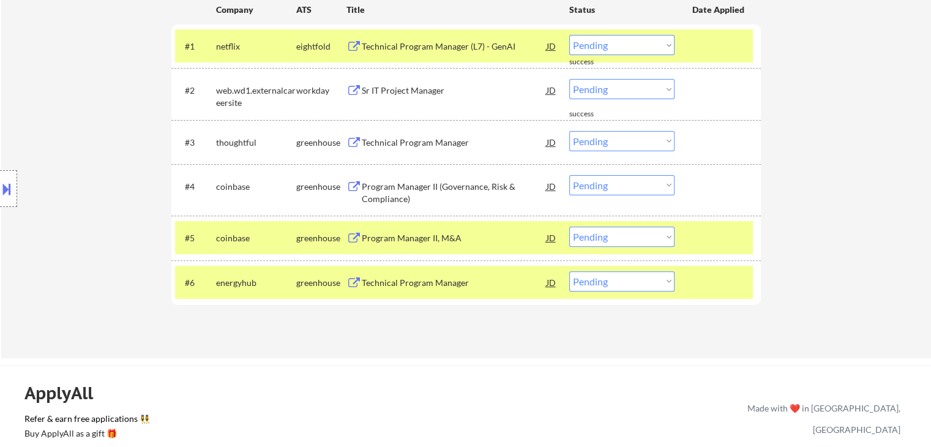
scroll to position [306, 0]
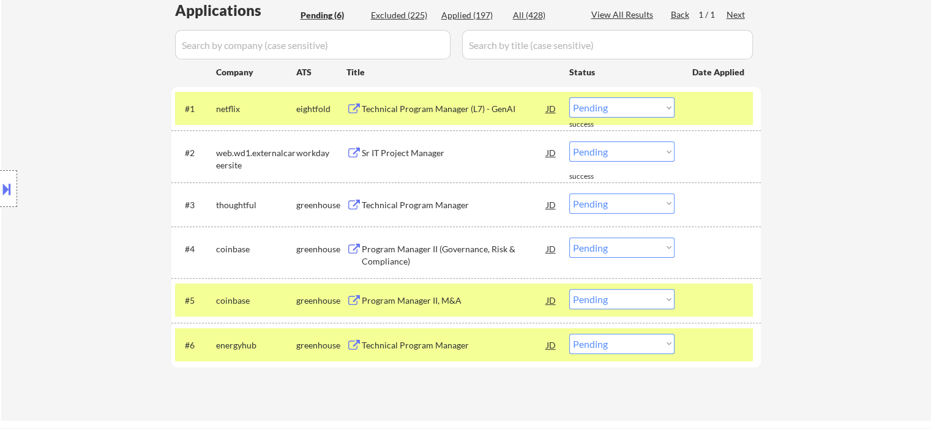
click at [401, 156] on div "Sr IT Project Manager" at bounding box center [454, 153] width 185 height 12
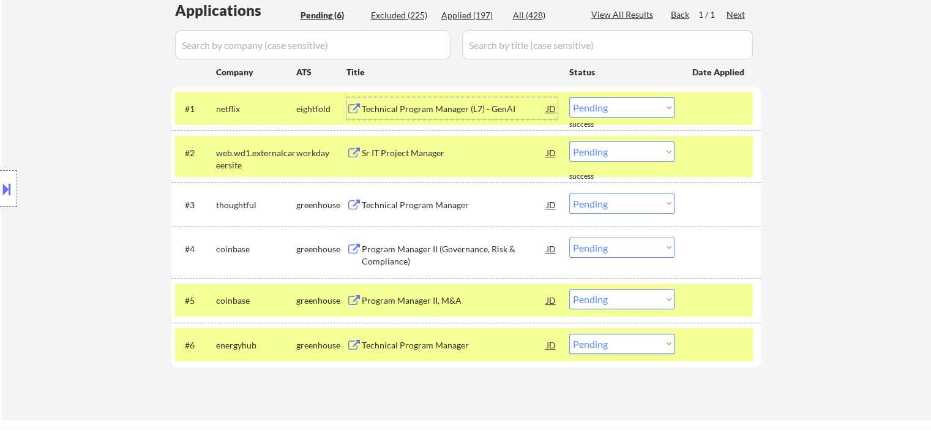
click at [409, 103] on div "Technical Program Manager (L7) - GenAI" at bounding box center [454, 109] width 185 height 12
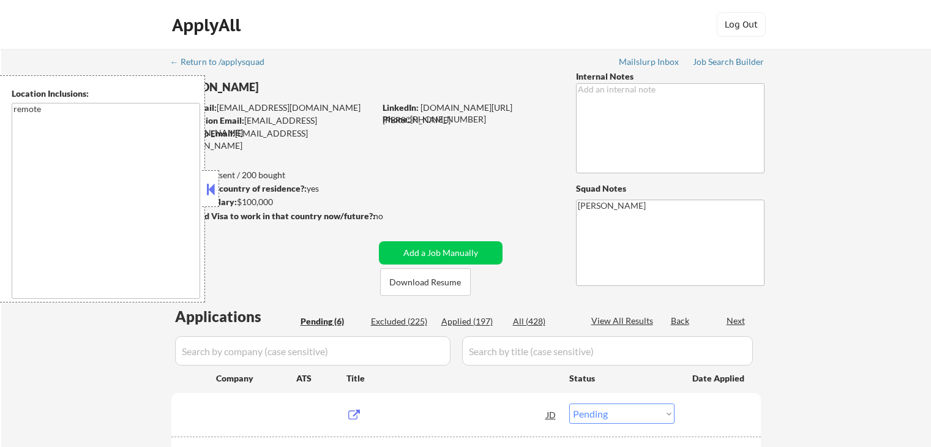
select select ""pending""
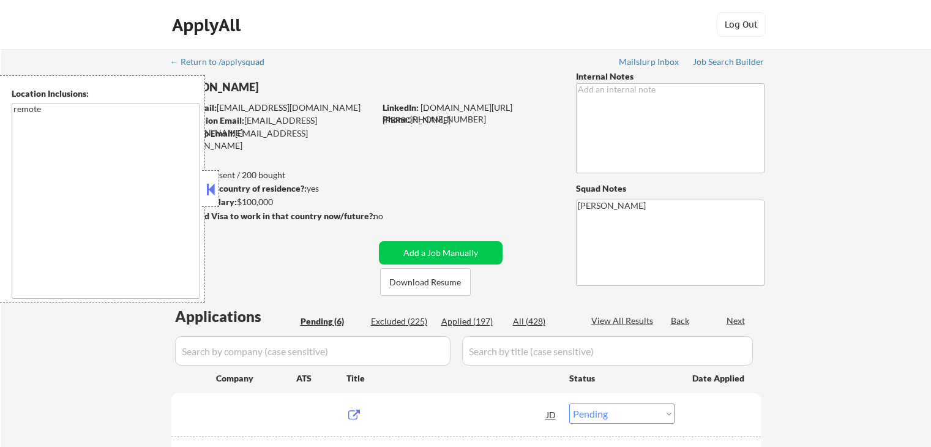
click at [215, 196] on button at bounding box center [210, 189] width 13 height 18
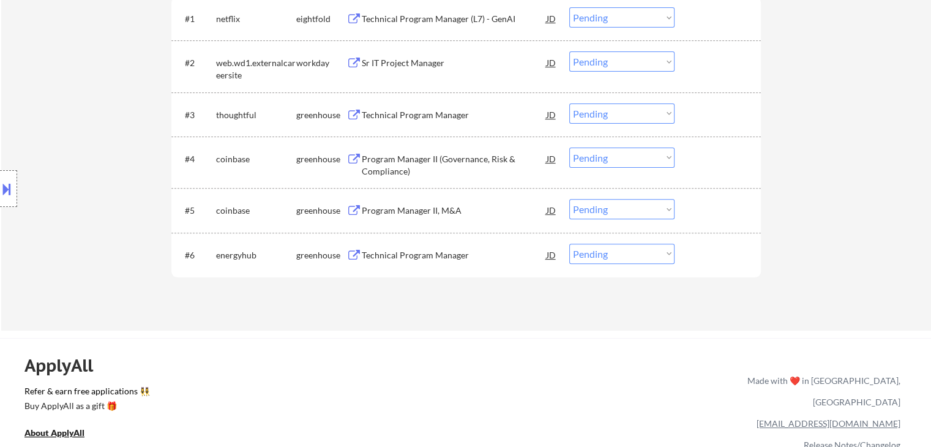
scroll to position [367, 0]
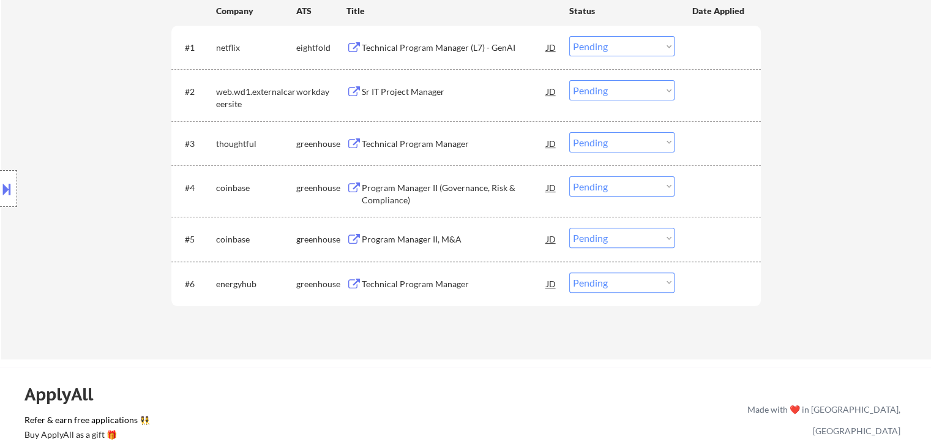
click at [403, 143] on div "Technical Program Manager" at bounding box center [454, 144] width 185 height 12
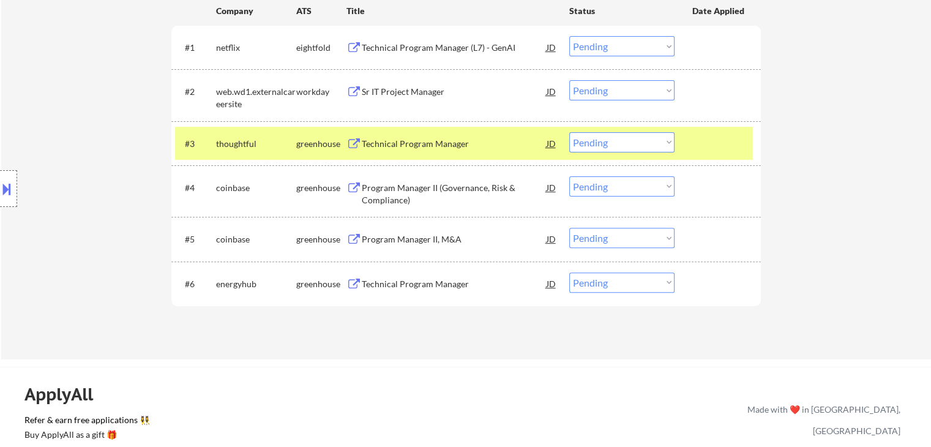
click at [391, 194] on div "Program Manager II (Governance, Risk & Compliance)" at bounding box center [454, 194] width 185 height 24
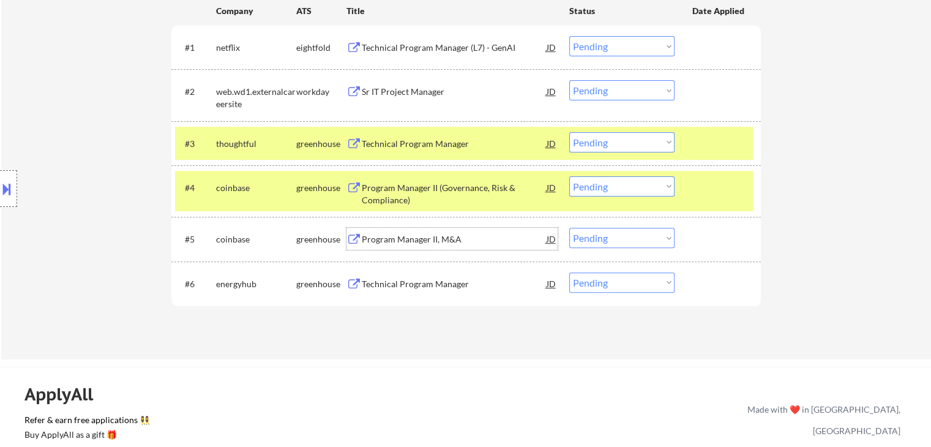
drag, startPoint x: 390, startPoint y: 231, endPoint x: 408, endPoint y: 297, distance: 68.3
click at [391, 230] on div "Program Manager II, M&A" at bounding box center [454, 239] width 185 height 22
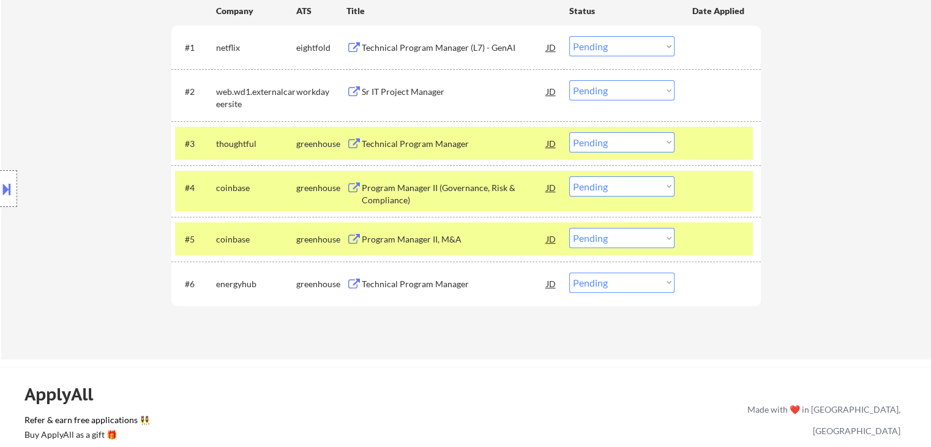
click at [405, 280] on div "Technical Program Manager" at bounding box center [454, 284] width 185 height 12
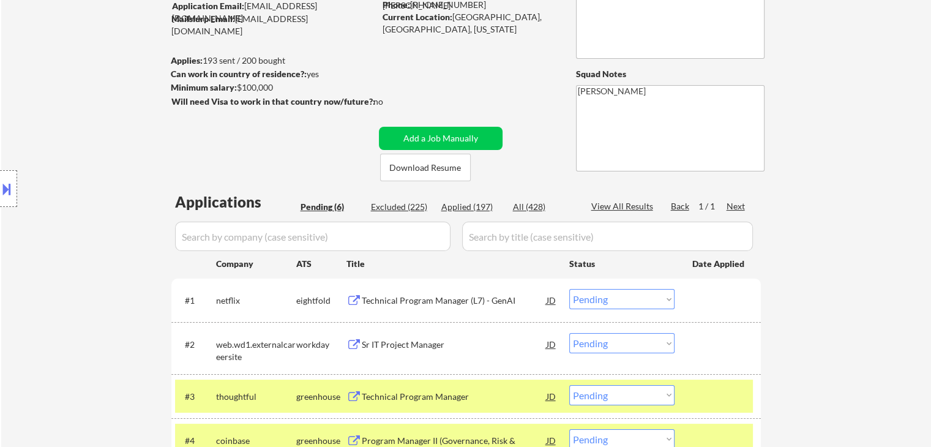
scroll to position [0, 0]
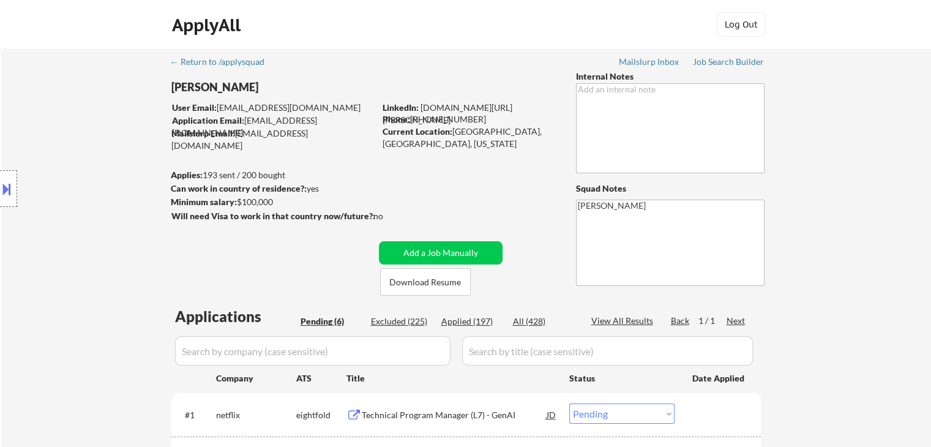
drag, startPoint x: 283, startPoint y: 203, endPoint x: 237, endPoint y: 204, distance: 45.3
click at [237, 204] on div "Minimum salary: $100,000" at bounding box center [273, 202] width 204 height 12
copy div "$100,000"
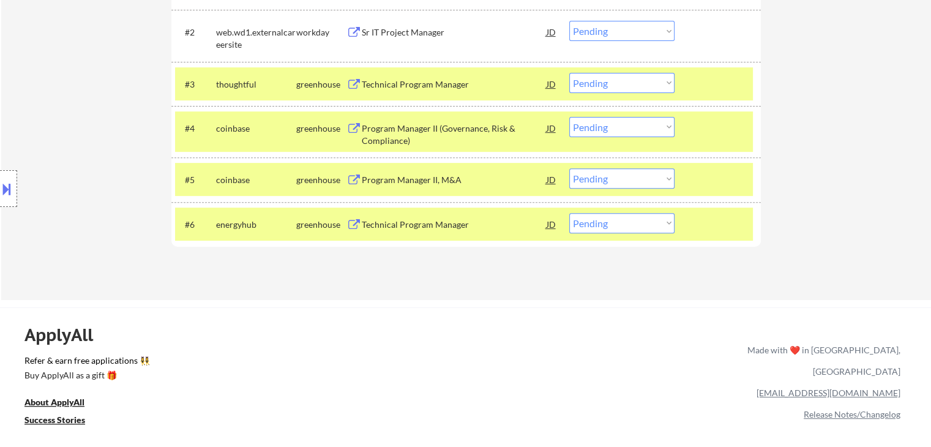
drag, startPoint x: 622, startPoint y: 222, endPoint x: 624, endPoint y: 231, distance: 9.5
click at [622, 222] on select "Choose an option... Pending Applied Excluded (Questions) Excluded (Expired) Exc…" at bounding box center [621, 223] width 105 height 20
select select ""excluded__other_""
click at [569, 213] on select "Choose an option... Pending Applied Excluded (Questions) Excluded (Expired) Exc…" at bounding box center [621, 223] width 105 height 20
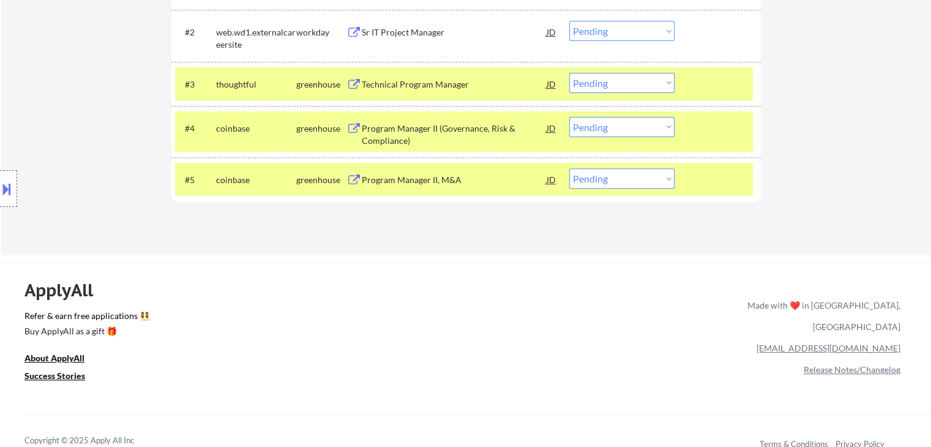
click at [626, 86] on select "Choose an option... Pending Applied Excluded (Questions) Excluded (Expired) Exc…" at bounding box center [621, 83] width 105 height 20
click at [569, 73] on select "Choose an option... Pending Applied Excluded (Questions) Excluded (Expired) Exc…" at bounding box center [621, 83] width 105 height 20
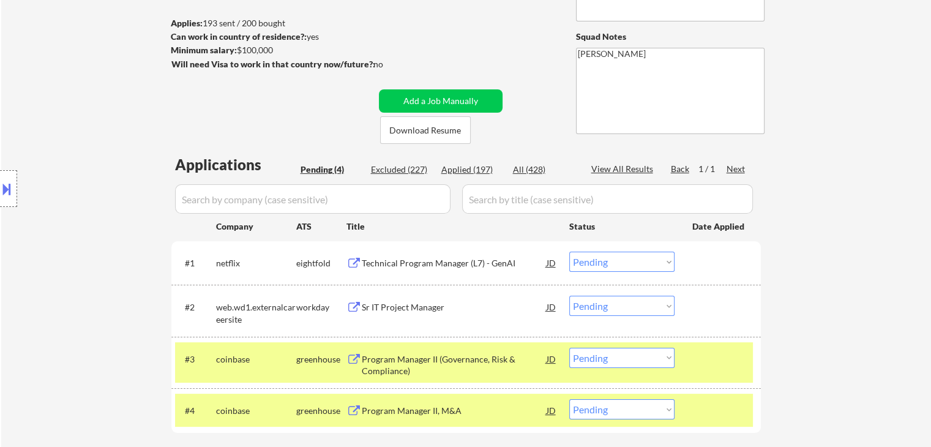
scroll to position [184, 0]
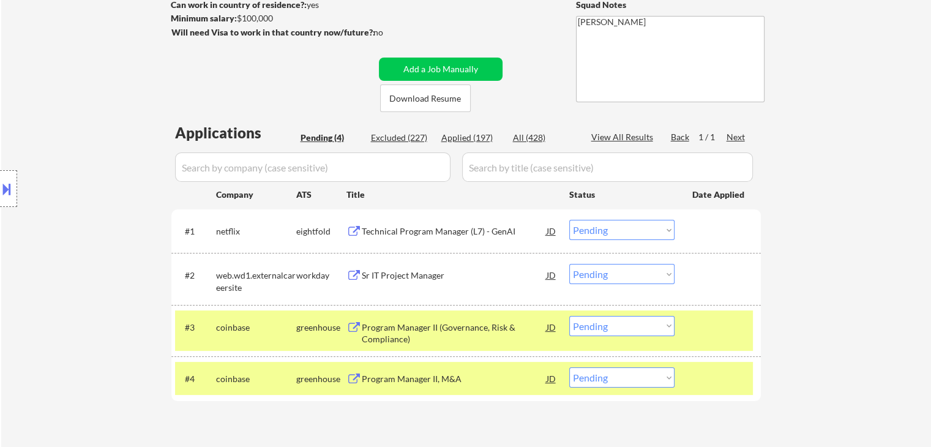
click at [640, 327] on select "Choose an option... Pending Applied Excluded (Questions) Excluded (Expired) Exc…" at bounding box center [621, 326] width 105 height 20
select select ""excluded__other_""
click at [569, 316] on select "Choose an option... Pending Applied Excluded (Questions) Excluded (Expired) Exc…" at bounding box center [621, 326] width 105 height 20
click at [622, 379] on select "Choose an option... Pending Applied Excluded (Questions) Excluded (Expired) Exc…" at bounding box center [621, 377] width 105 height 20
select select ""excluded__other_""
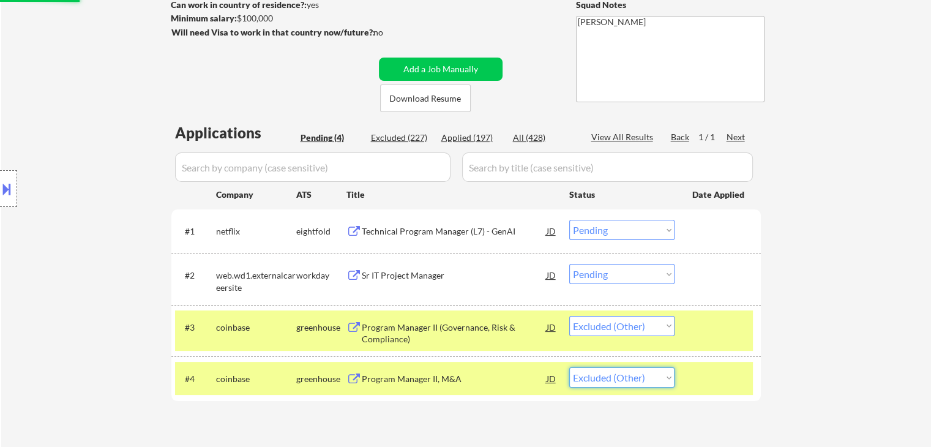
click at [569, 367] on select "Choose an option... Pending Applied Excluded (Questions) Excluded (Expired) Exc…" at bounding box center [621, 377] width 105 height 20
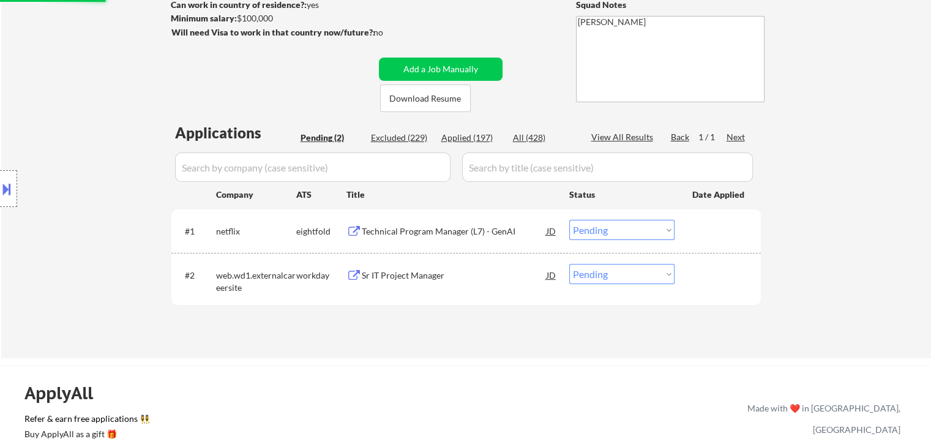
click at [648, 274] on select "Choose an option... Pending Applied Excluded (Questions) Excluded (Expired) Exc…" at bounding box center [621, 274] width 105 height 20
select select ""excluded__other_""
click at [569, 264] on select "Choose an option... Pending Applied Excluded (Questions) Excluded (Expired) Exc…" at bounding box center [621, 274] width 105 height 20
click at [615, 231] on select "Choose an option... Pending Applied Excluded (Questions) Excluded (Expired) Exc…" at bounding box center [621, 230] width 105 height 20
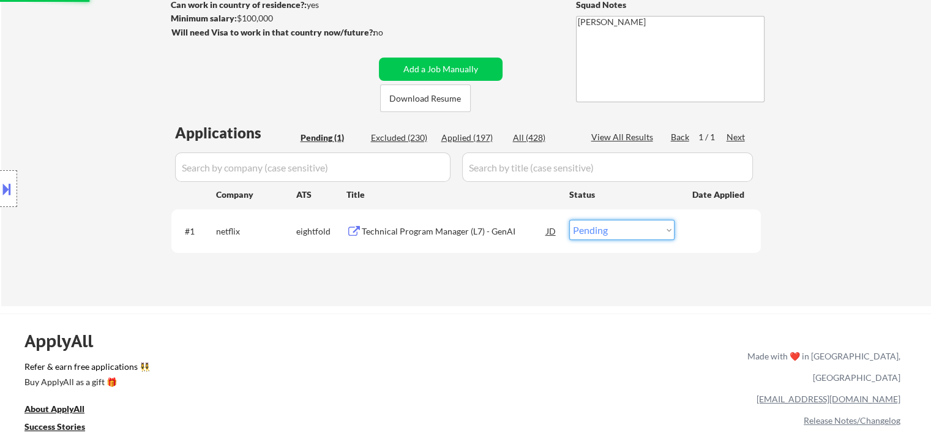
select select ""excluded__other_""
click at [569, 220] on select "Choose an option... Pending Applied Excluded (Questions) Excluded (Expired) Exc…" at bounding box center [621, 230] width 105 height 20
click at [465, 138] on div "Applied (197)" at bounding box center [471, 138] width 61 height 12
select select ""applied""
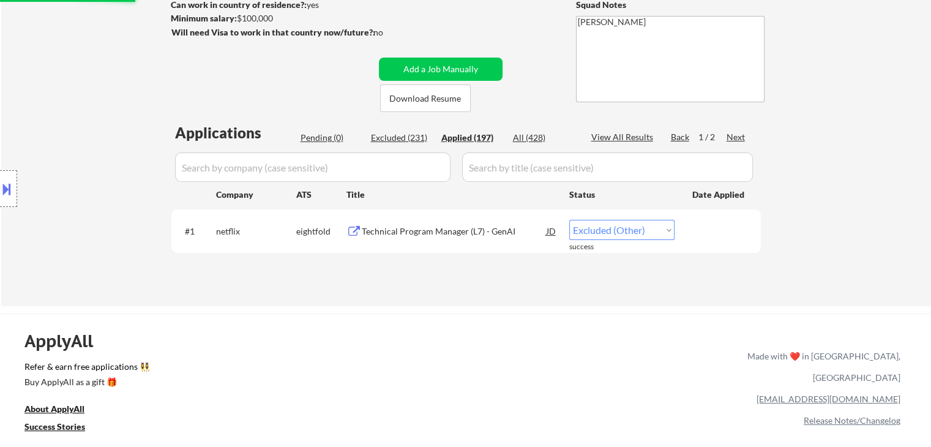
select select ""applied""
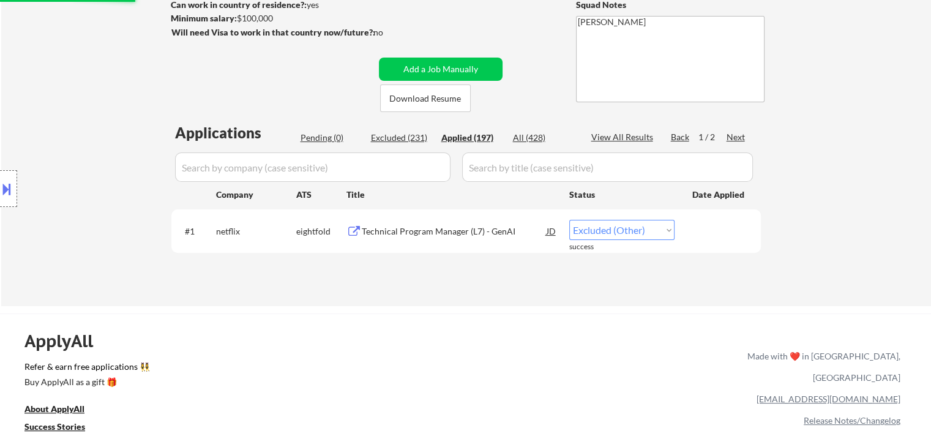
select select ""applied""
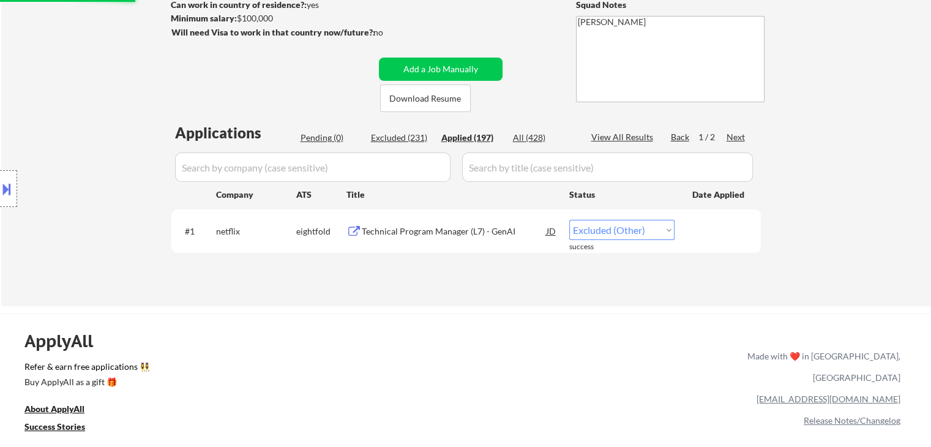
select select ""applied""
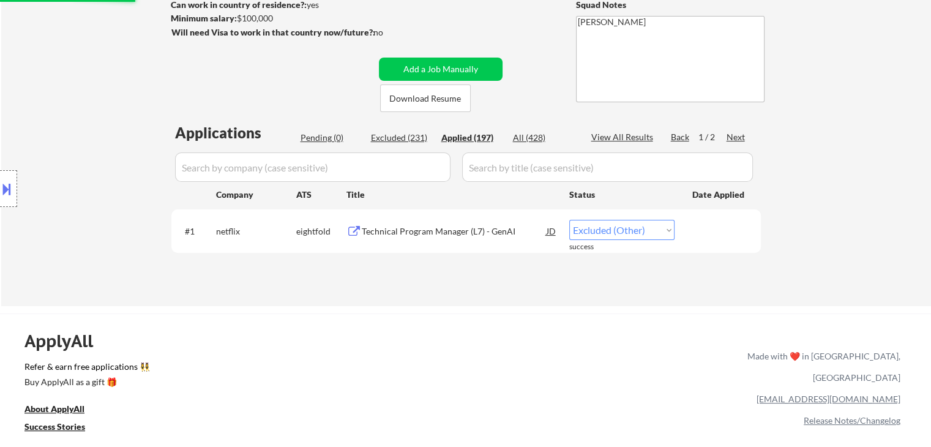
select select ""applied""
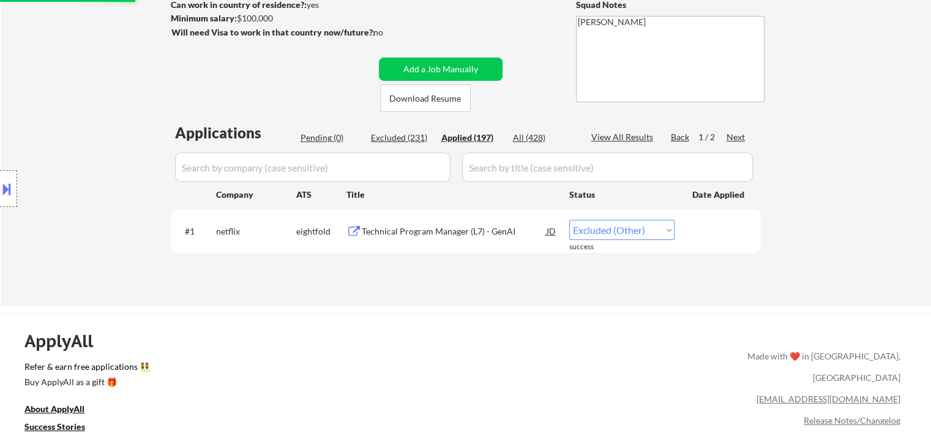
select select ""applied""
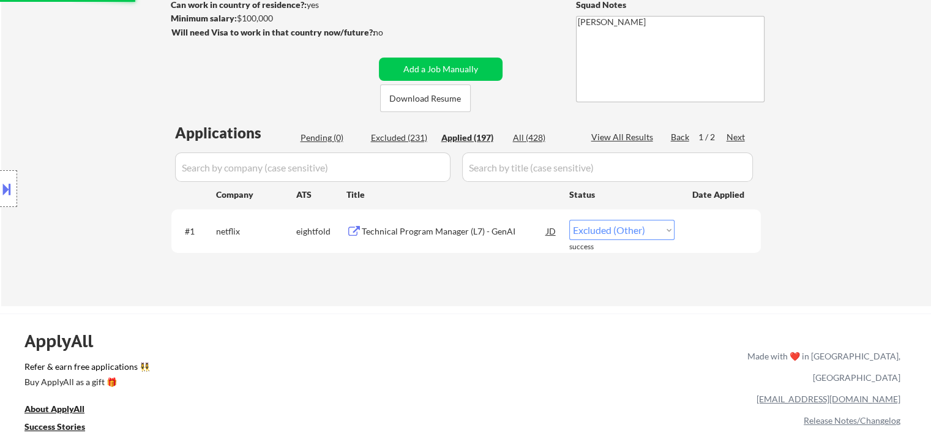
select select ""applied""
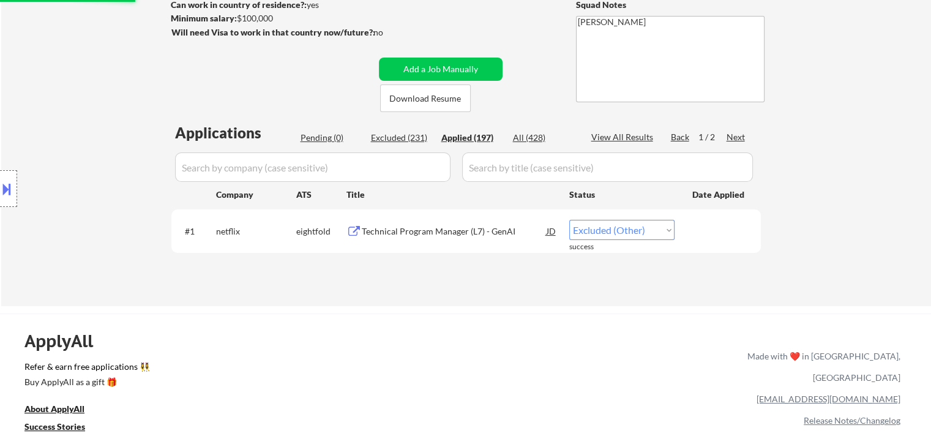
select select ""applied""
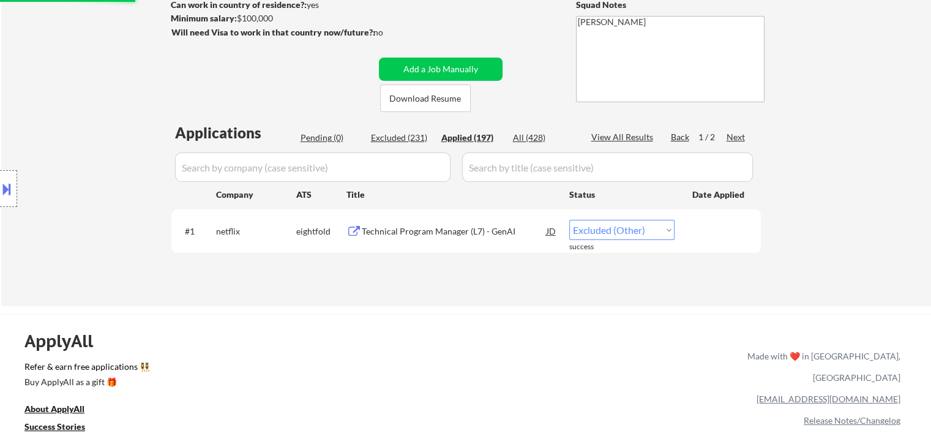
select select ""applied""
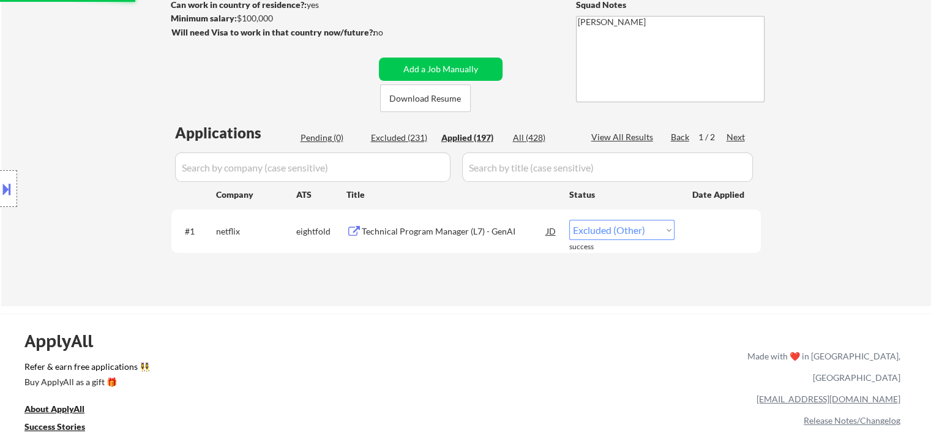
select select ""applied""
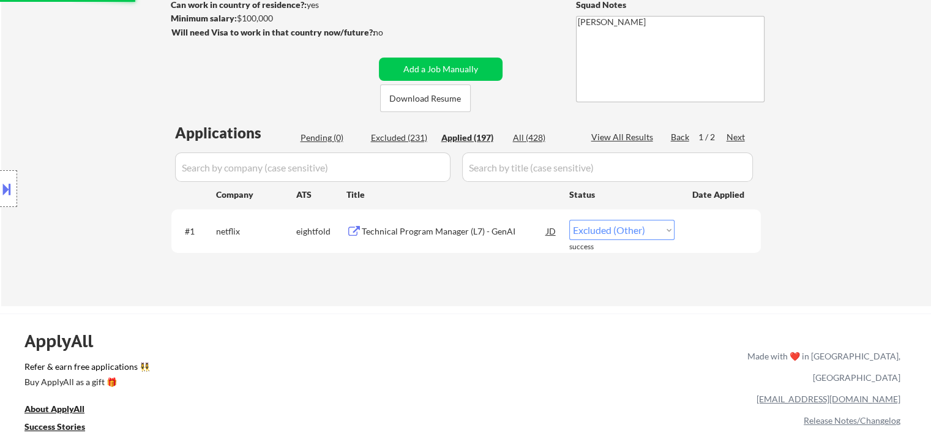
select select ""applied""
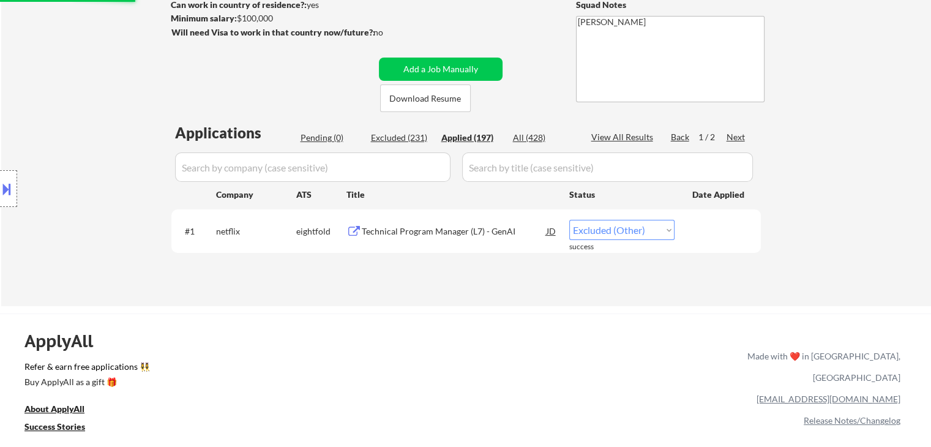
select select ""applied""
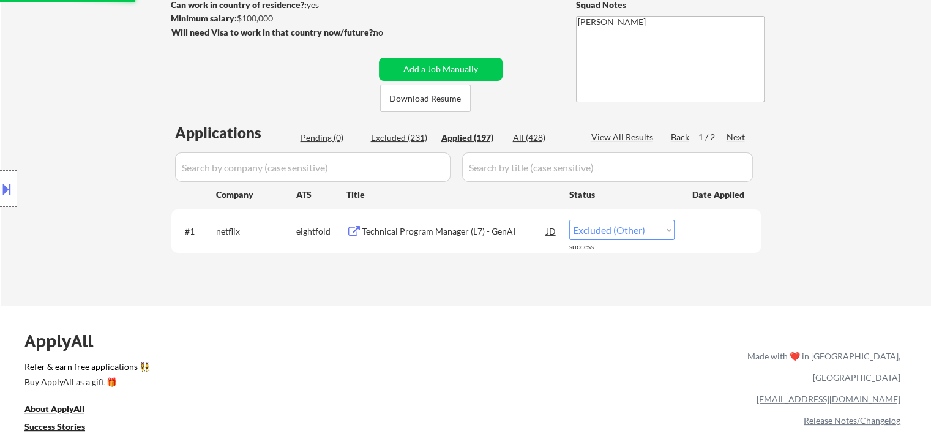
select select ""applied""
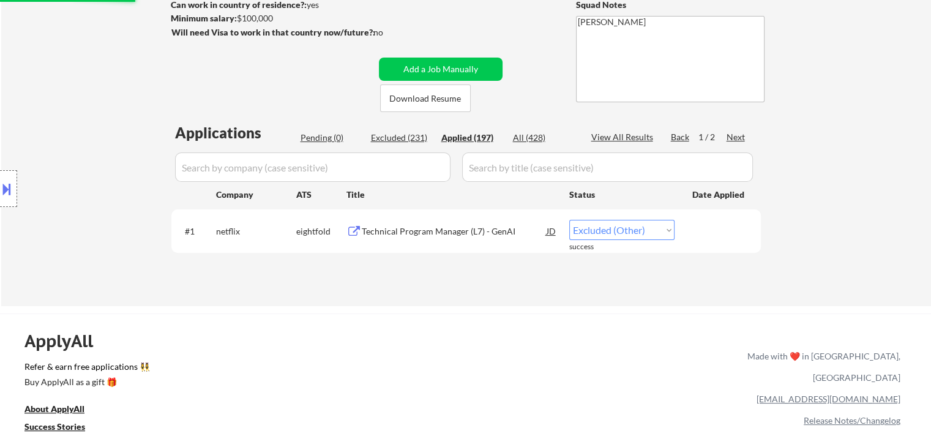
select select ""applied""
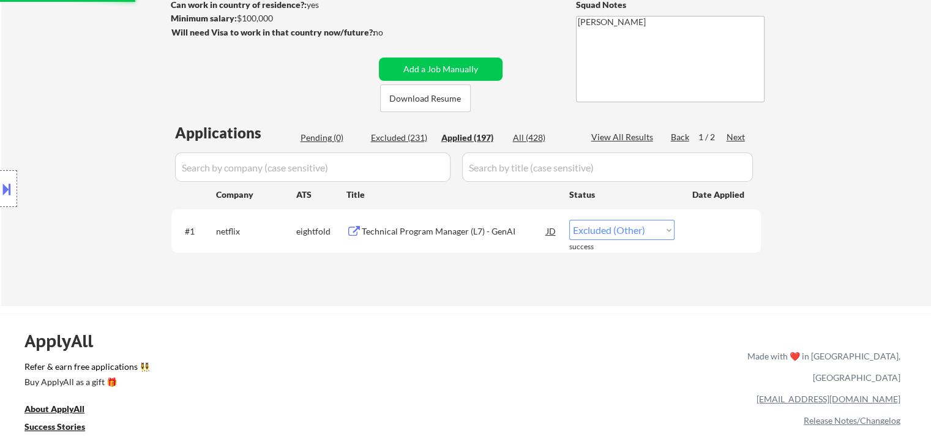
select select ""applied""
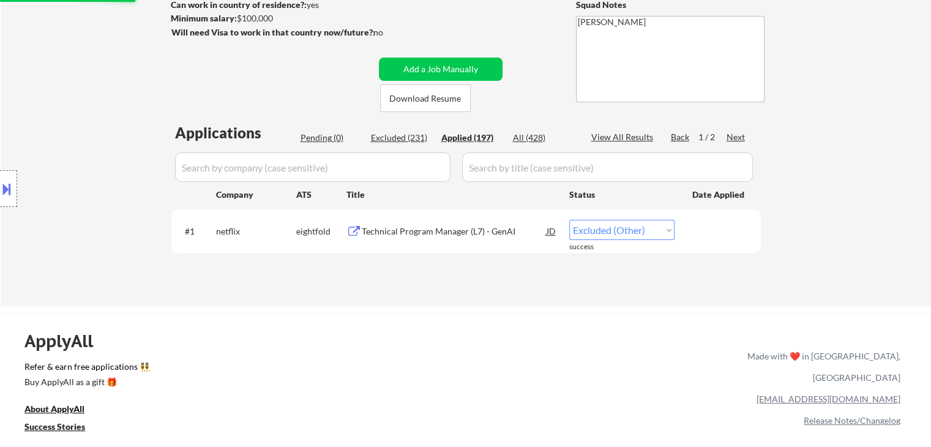
select select ""applied""
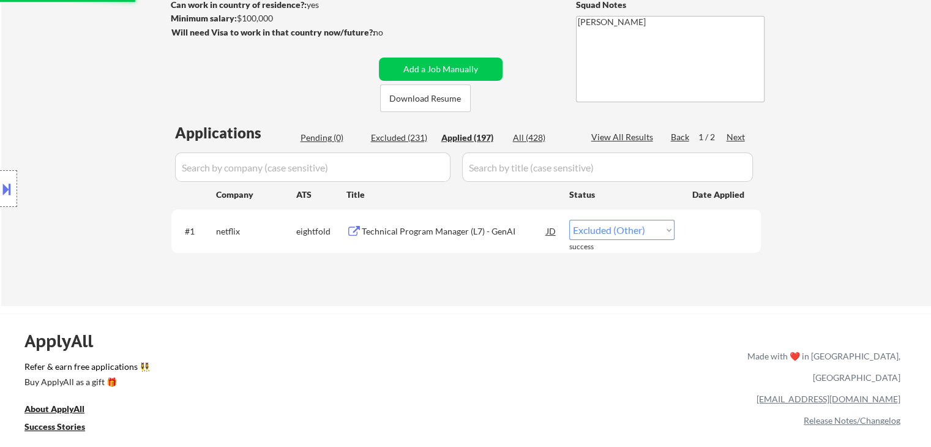
select select ""applied""
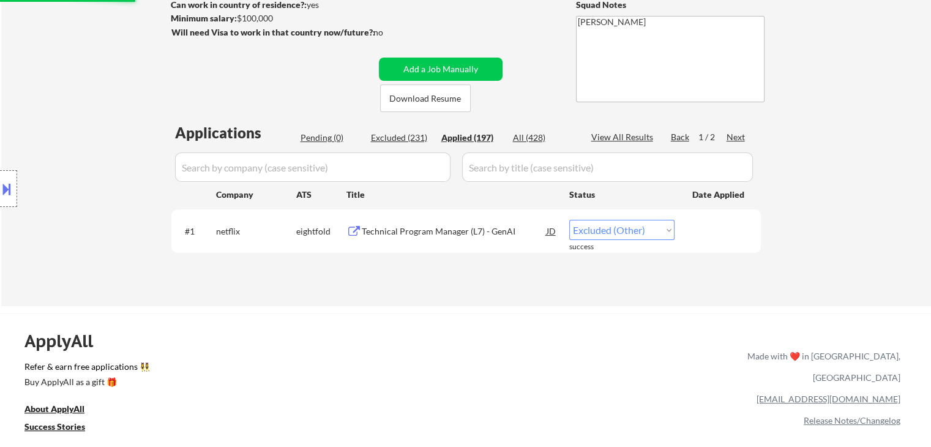
select select ""applied""
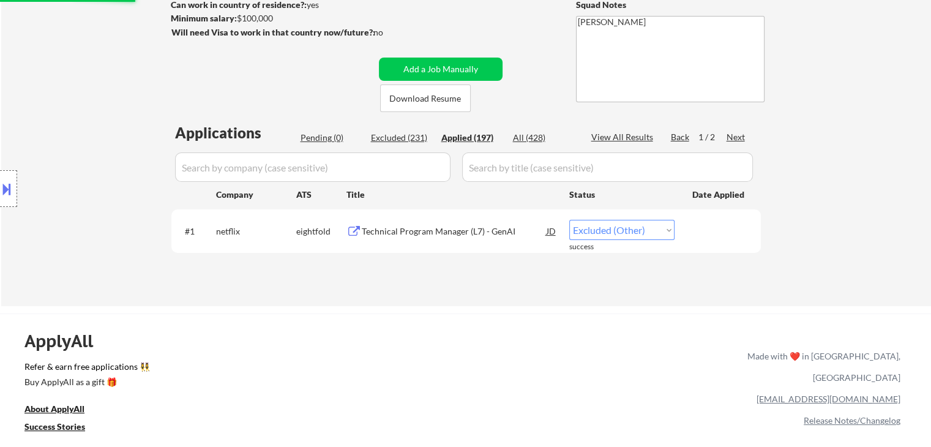
select select ""applied""
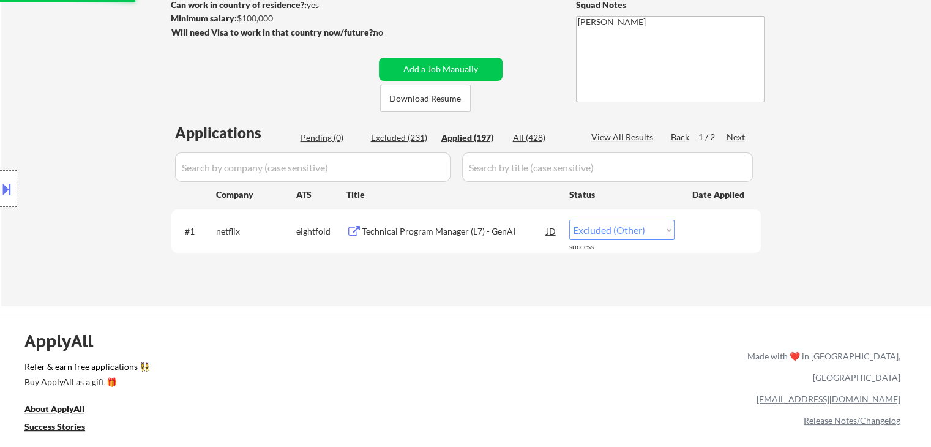
select select ""applied""
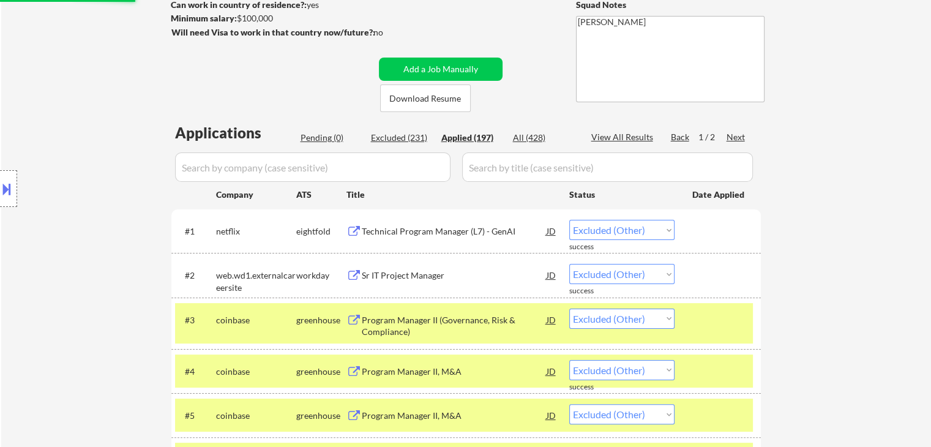
select select ""applied""
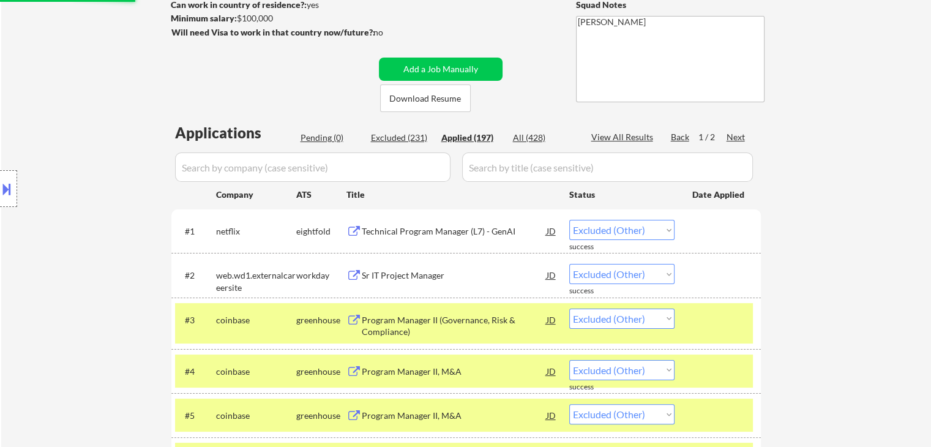
select select ""applied""
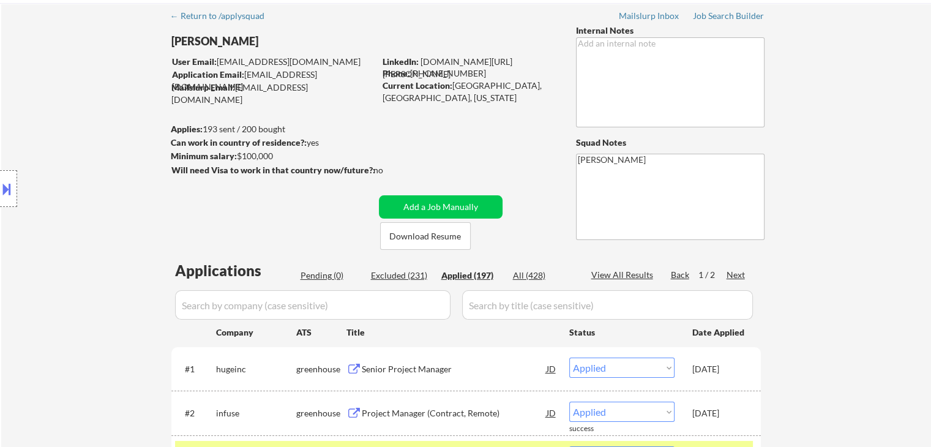
scroll to position [0, 0]
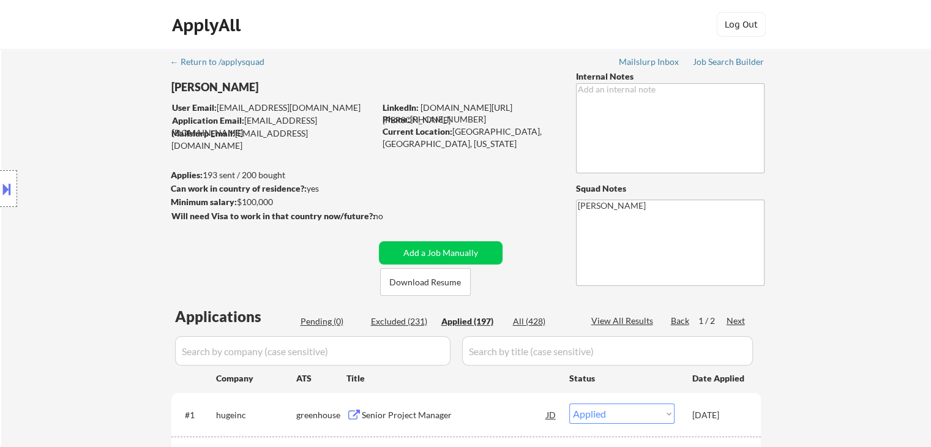
click at [268, 352] on input "input" at bounding box center [312, 350] width 275 height 29
paste input "flock"
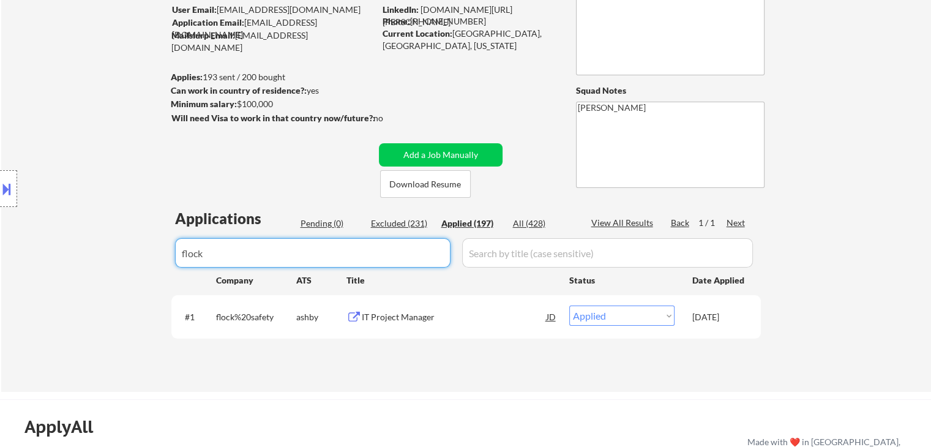
scroll to position [184, 0]
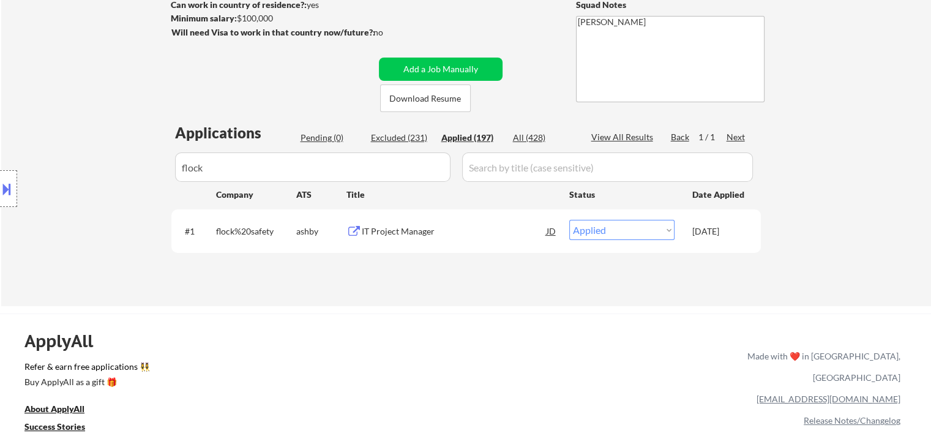
click at [404, 233] on div "IT Project Manager" at bounding box center [454, 231] width 185 height 12
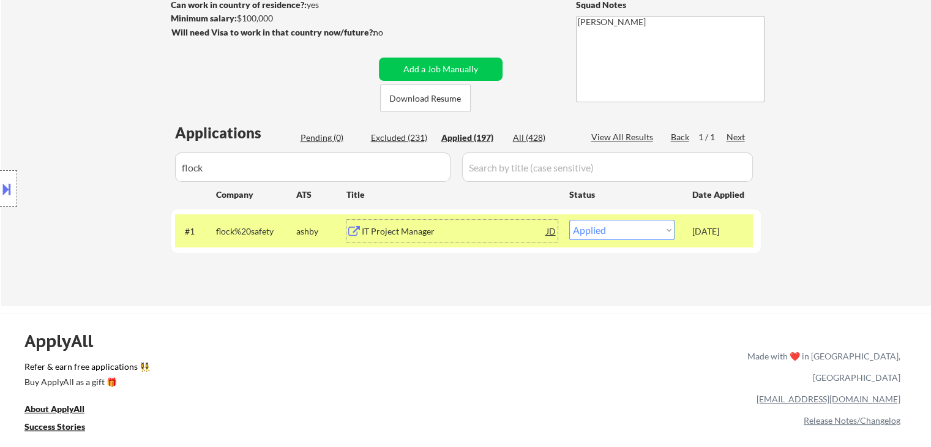
click at [47, 170] on body "← Return to /applysquad Mailslurp Inbox Job Search Builder Adetayo Oke User Ema…" at bounding box center [465, 39] width 931 height 447
paste input "treasuryprime"
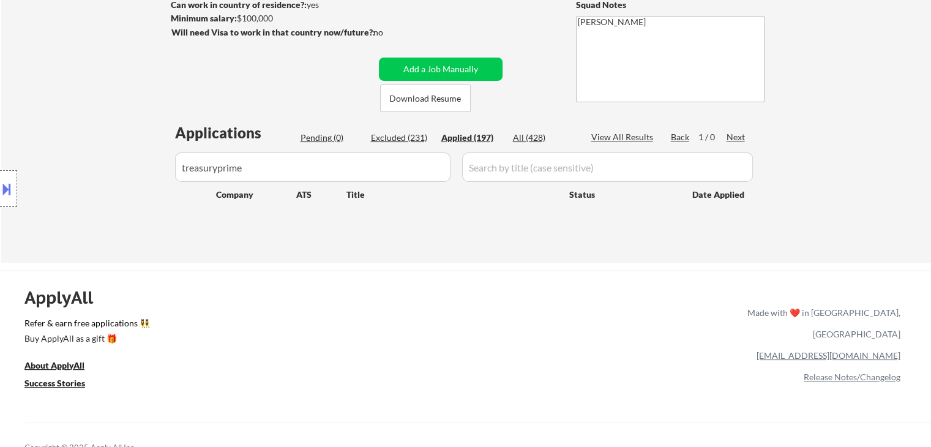
drag, startPoint x: 220, startPoint y: 168, endPoint x: 534, endPoint y: 176, distance: 314.7
click at [534, 176] on div at bounding box center [465, 166] width 589 height 29
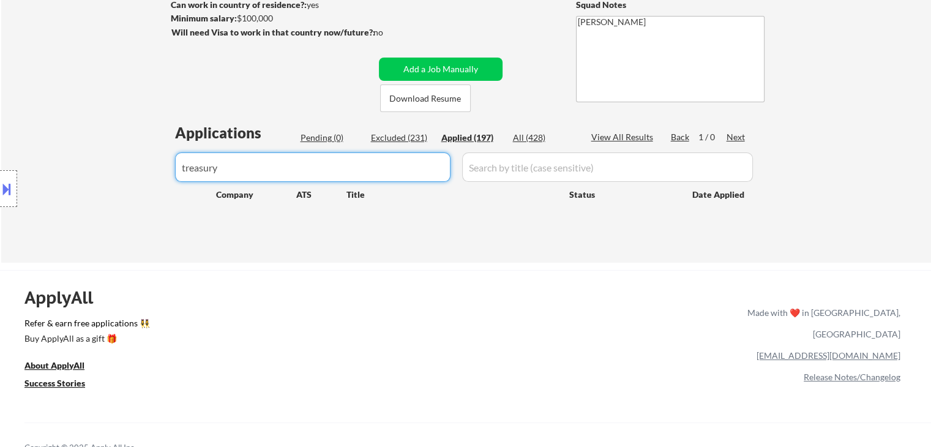
drag, startPoint x: 282, startPoint y: 165, endPoint x: 0, endPoint y: 165, distance: 281.5
click at [0, 165] on body "← Return to /applysquad Mailslurp Inbox Job Search Builder Adetayo Oke User Ema…" at bounding box center [465, 39] width 931 height 447
paste input "Treasury"
type input "Treasury"
click at [470, 138] on div "Applied (197)" at bounding box center [471, 138] width 61 height 12
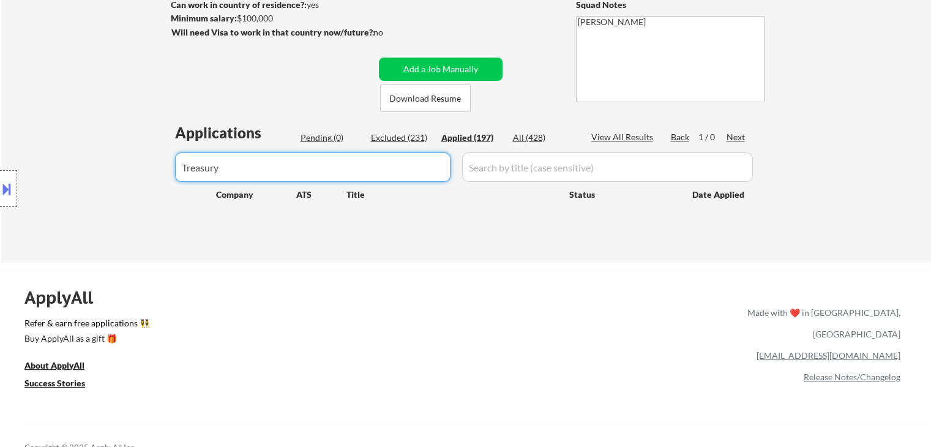
drag, startPoint x: 245, startPoint y: 174, endPoint x: 121, endPoint y: 164, distance: 124.7
click at [121, 164] on body "← Return to /applysquad Mailslurp Inbox Job Search Builder Adetayo Oke User Ema…" at bounding box center [465, 39] width 931 height 447
click at [0, 0] on div "#2 infuse greenhouse Project Manager (Contract, Remote) JD Choose an option... …" at bounding box center [0, 0] width 0 height 0
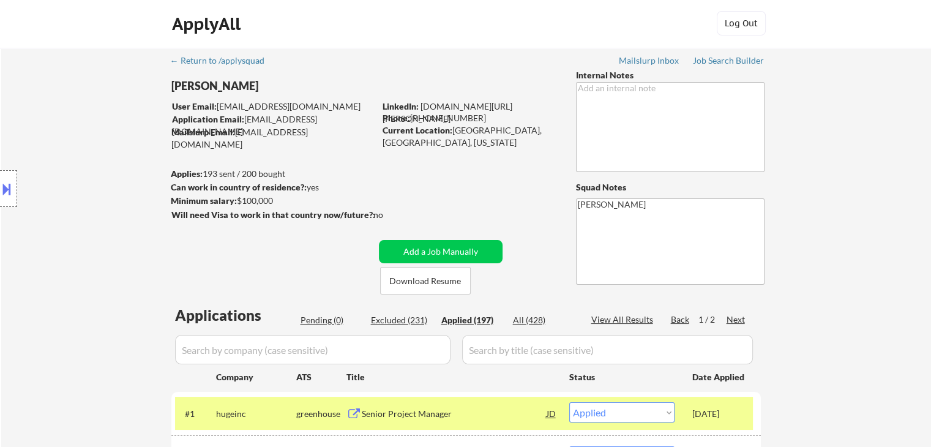
scroll to position [0, 0]
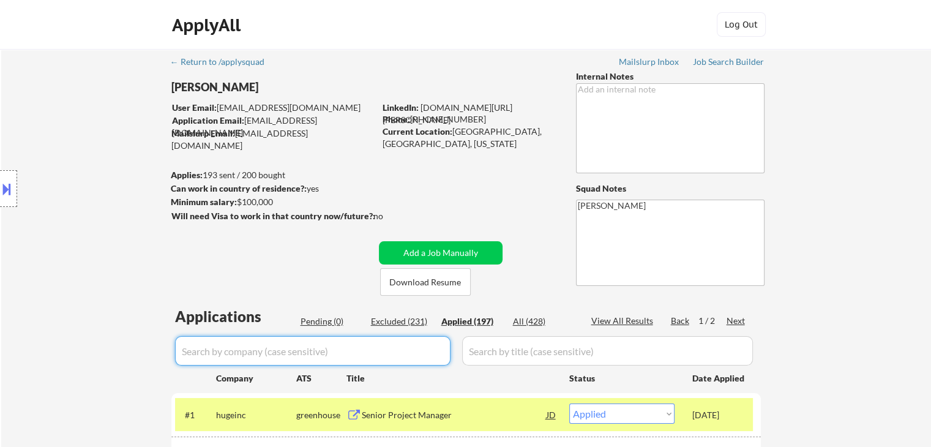
click at [275, 349] on input "input" at bounding box center [312, 350] width 275 height 29
paste input "myriad360"
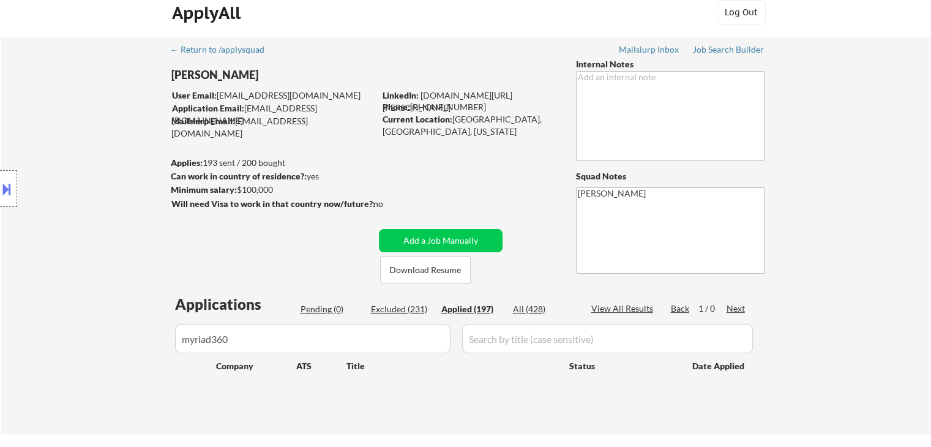
scroll to position [122, 0]
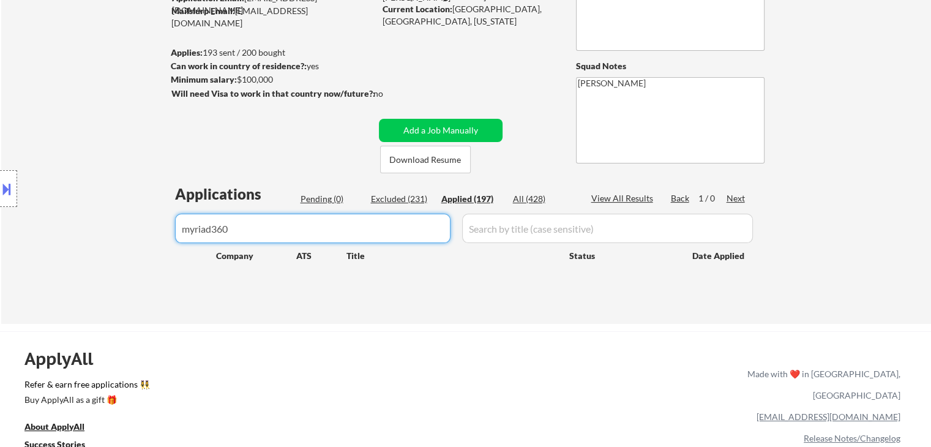
drag, startPoint x: 237, startPoint y: 229, endPoint x: 0, endPoint y: 226, distance: 237.5
click at [0, 226] on body "← Return to /applysquad Mailslurp Inbox Job Search Builder Adetayo Oke User Ema…" at bounding box center [465, 101] width 931 height 447
paste input "Myriad360"
click at [0, 228] on body "← Return to /applysquad Mailslurp Inbox Job Search Builder Adetayo Oke User Ema…" at bounding box center [465, 101] width 931 height 447
paste input "nationalsafetycouncil"
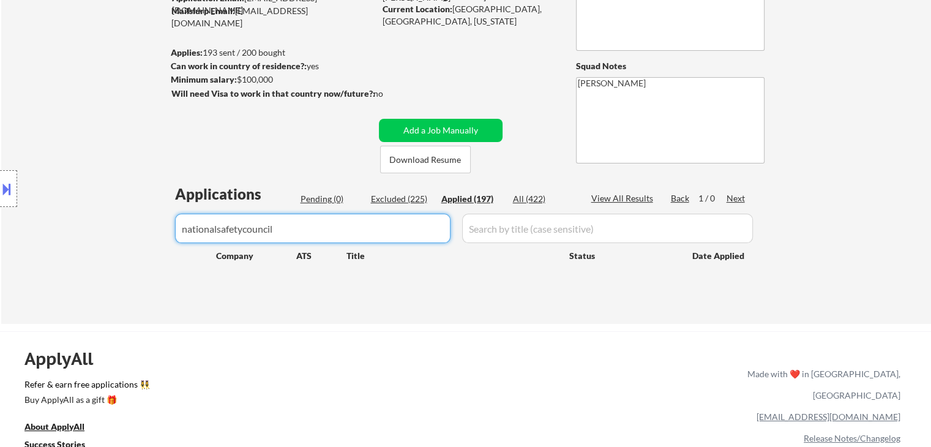
drag, startPoint x: 313, startPoint y: 235, endPoint x: 0, endPoint y: 256, distance: 313.5
click at [0, 256] on body "← Return to /applysquad Mailslurp Inbox Job Search Builder Adetayo Oke User Ema…" at bounding box center [465, 101] width 931 height 447
paste input "The National Safety Council"
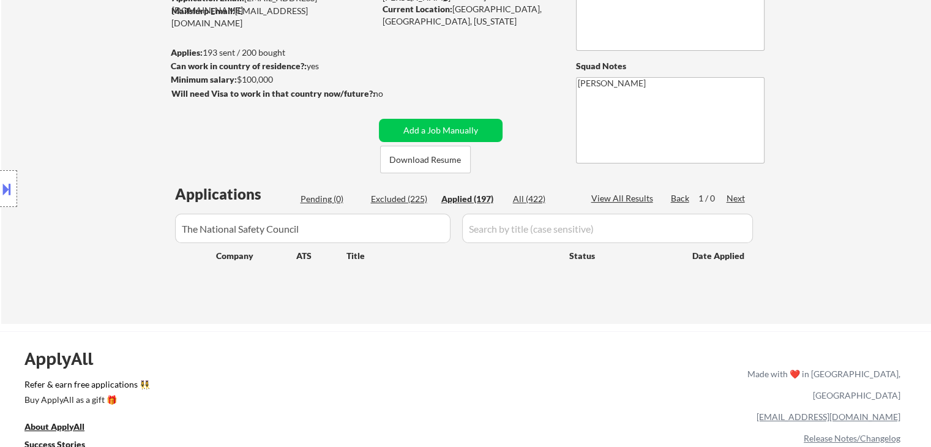
drag, startPoint x: 186, startPoint y: 218, endPoint x: 0, endPoint y: 216, distance: 186.1
click at [0, 216] on body "← Return to /applysquad Mailslurp Inbox Job Search Builder Adetayo Oke User Ema…" at bounding box center [465, 101] width 931 height 447
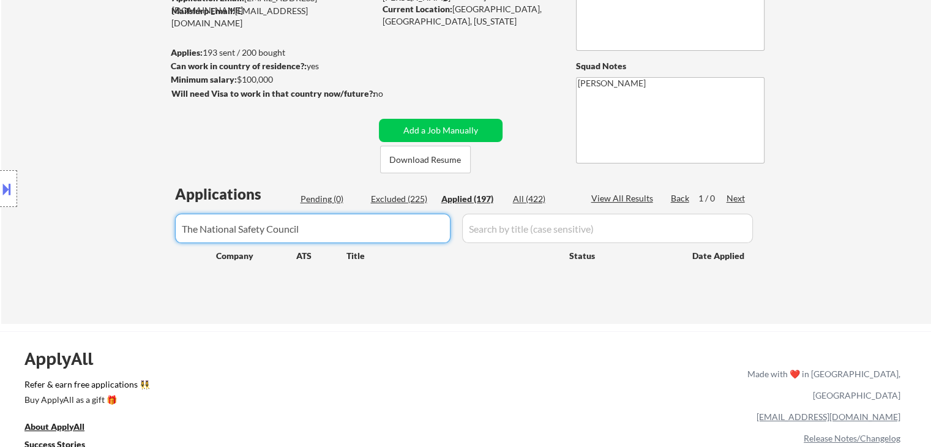
paste input "reunionmarketing"
drag, startPoint x: 269, startPoint y: 227, endPoint x: 0, endPoint y: 228, distance: 269.3
click at [0, 228] on body "← Return to /applysquad Mailslurp Inbox Job Search Builder Adetayo Oke User Ema…" at bounding box center [465, 101] width 931 height 447
paste input "Reunion"
type input "Reunion"
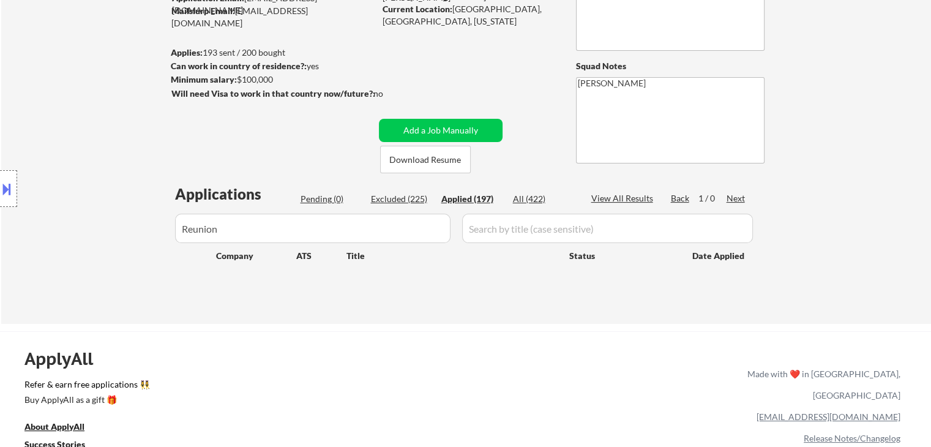
click at [64, 257] on body "← Return to /applysquad Mailslurp Inbox Job Search Builder Adetayo Oke User Ema…" at bounding box center [465, 101] width 931 height 447
click at [70, 212] on div "Location Inclusions: remote" at bounding box center [109, 188] width 219 height 227
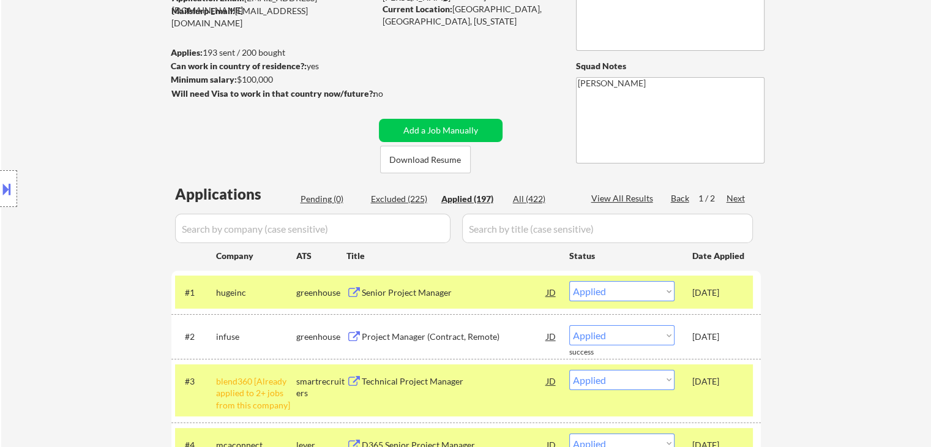
click at [86, 298] on div "Location Inclusions: remote" at bounding box center [109, 188] width 219 height 227
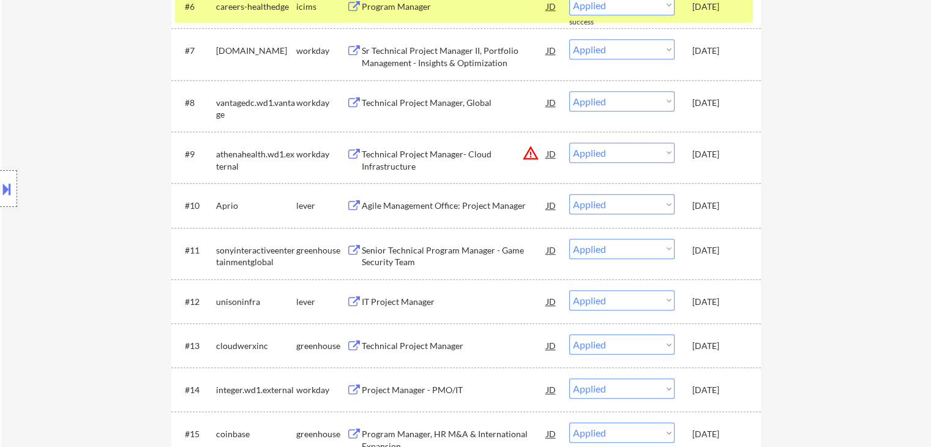
scroll to position [796, 0]
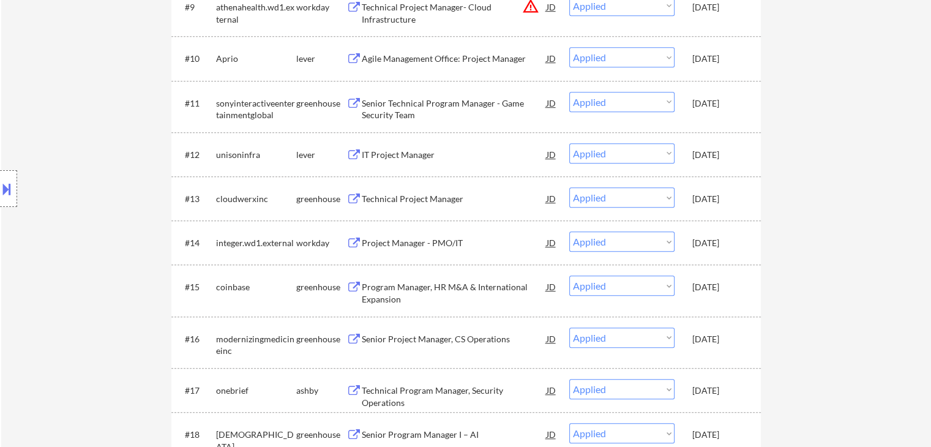
click at [137, 260] on div "Location Inclusions: remote" at bounding box center [109, 188] width 219 height 227
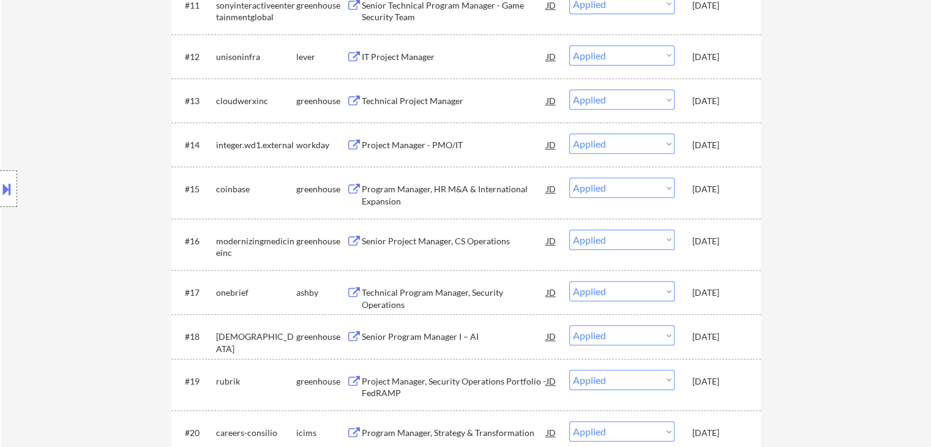
scroll to position [857, 0]
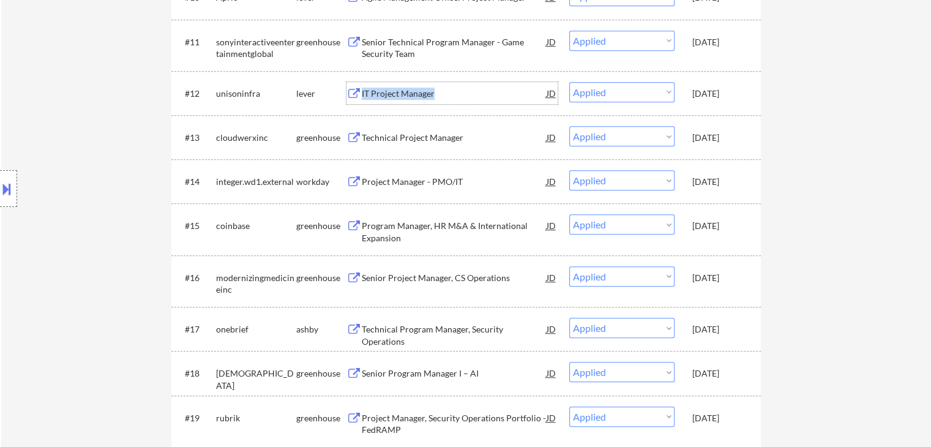
drag, startPoint x: 446, startPoint y: 99, endPoint x: 362, endPoint y: 97, distance: 84.5
click at [362, 97] on div "IT Project Manager" at bounding box center [454, 93] width 185 height 22
copy div "IT Project Manager"
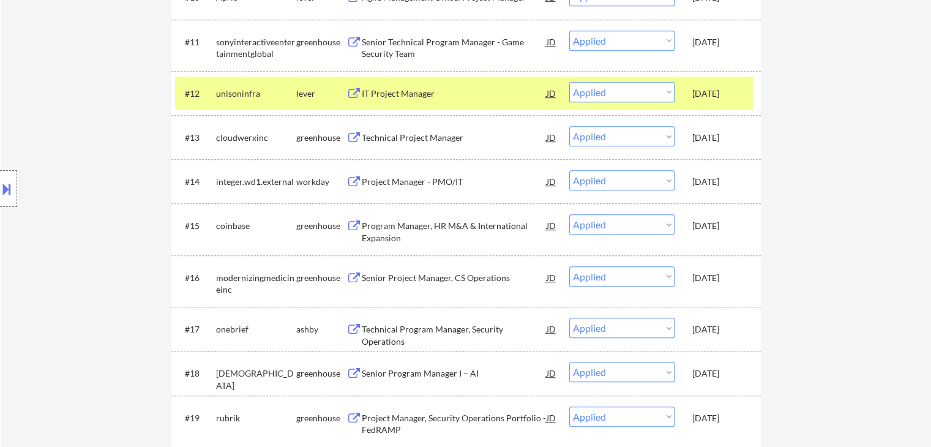
click at [86, 177] on div "Location Inclusions: remote" at bounding box center [109, 188] width 219 height 227
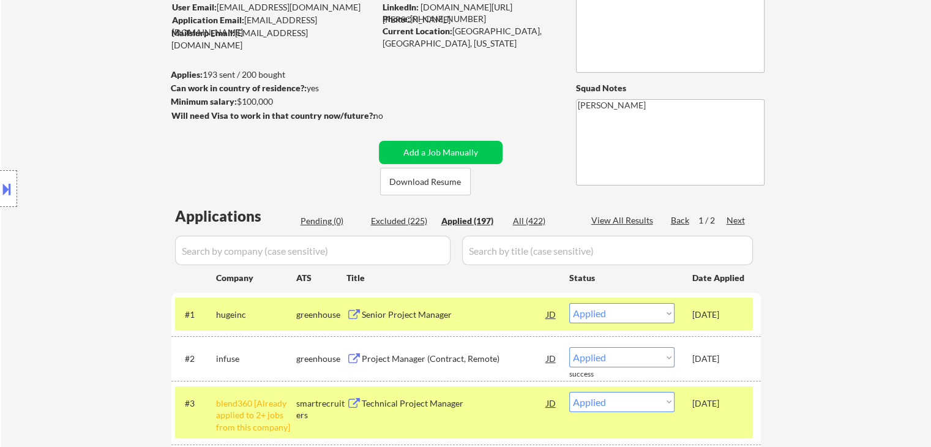
scroll to position [245, 0]
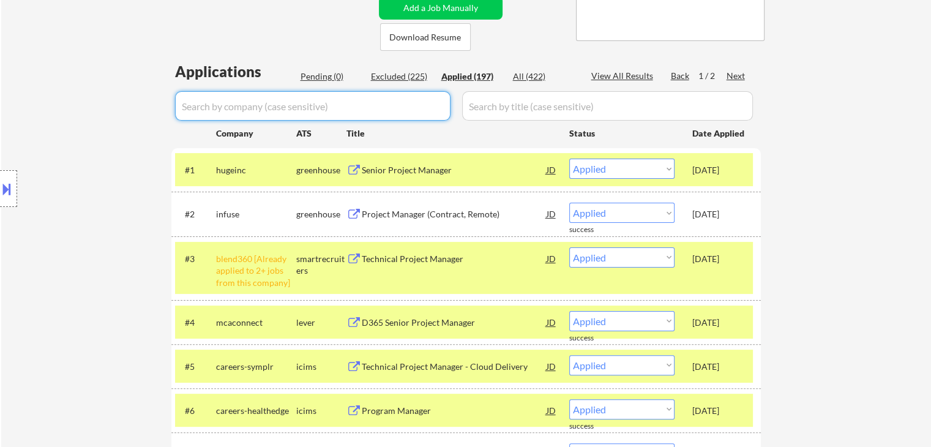
click at [274, 112] on input "input" at bounding box center [312, 105] width 275 height 29
paste input "jobgether"
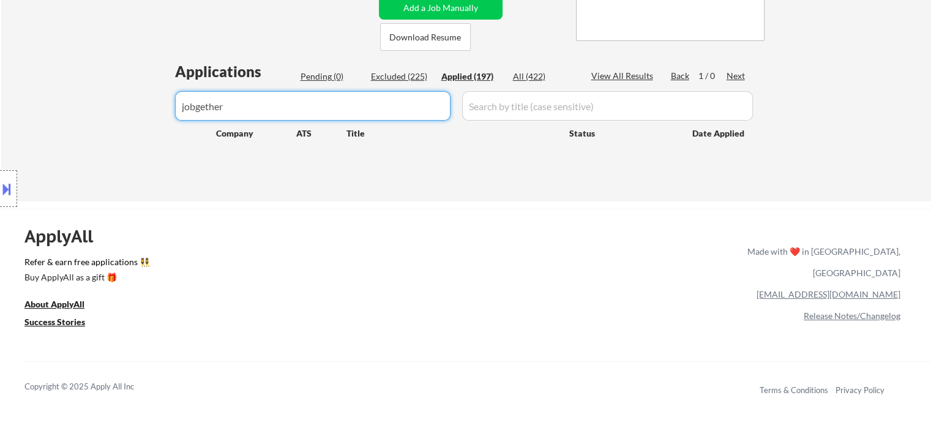
drag, startPoint x: 275, startPoint y: 103, endPoint x: 0, endPoint y: 103, distance: 274.8
paste input "Jobgether"
drag, startPoint x: 188, startPoint y: 110, endPoint x: 98, endPoint y: 113, distance: 90.6
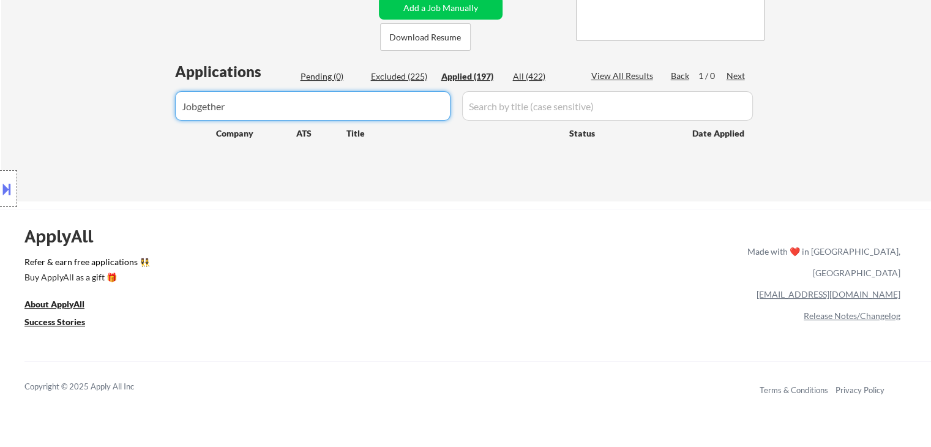
paste input "blytheco"
drag, startPoint x: 309, startPoint y: 104, endPoint x: 0, endPoint y: 100, distance: 309.1
paste input "Blytheco"
type input "Blytheco"
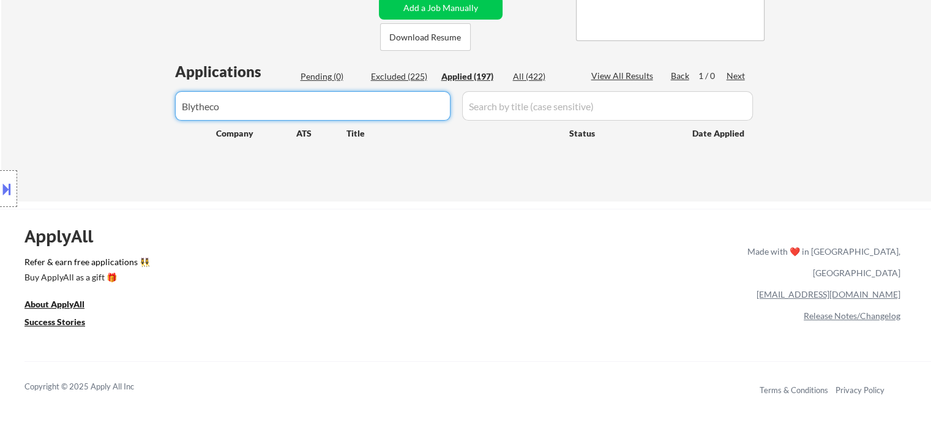
drag, startPoint x: 92, startPoint y: 108, endPoint x: 57, endPoint y: 118, distance: 36.4
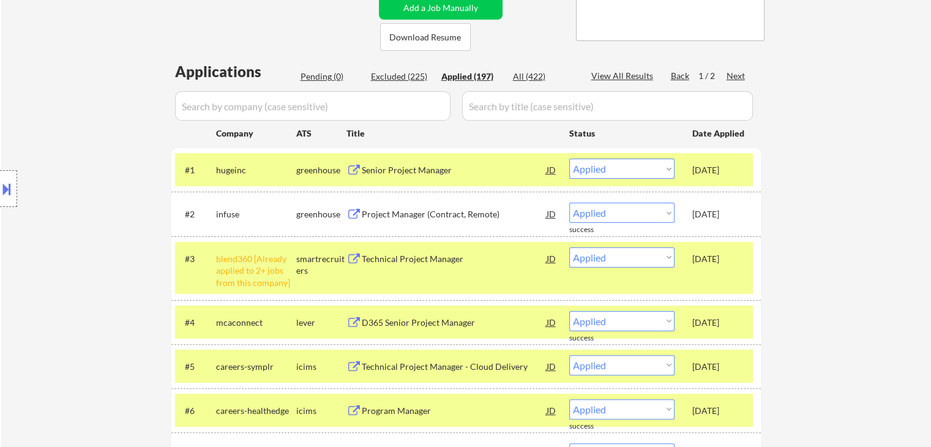
click at [323, 73] on div "Pending (0)" at bounding box center [330, 76] width 61 height 12
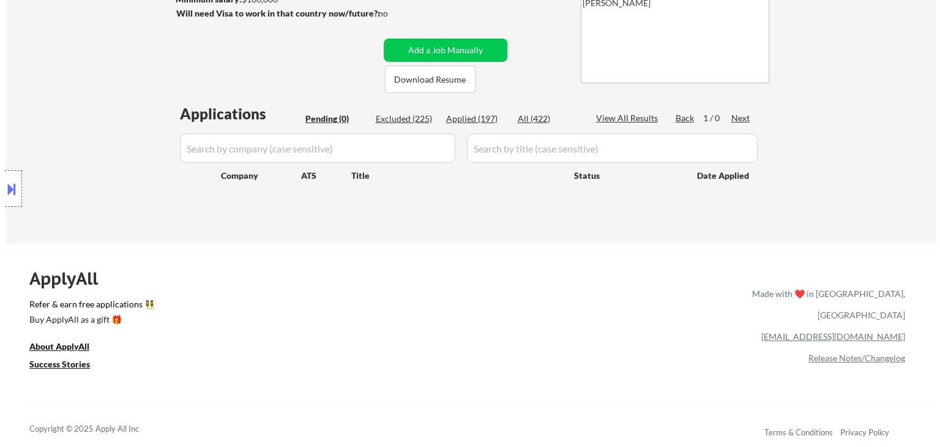
scroll to position [184, 0]
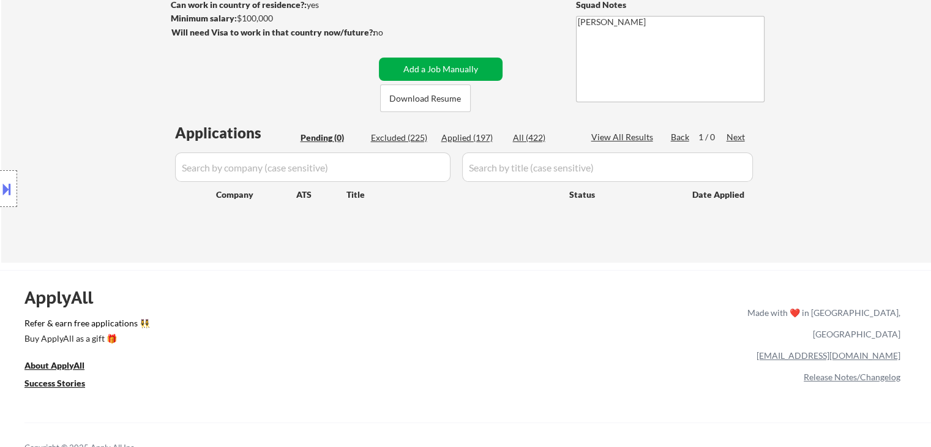
click at [446, 64] on button "Add a Job Manually" at bounding box center [441, 69] width 124 height 23
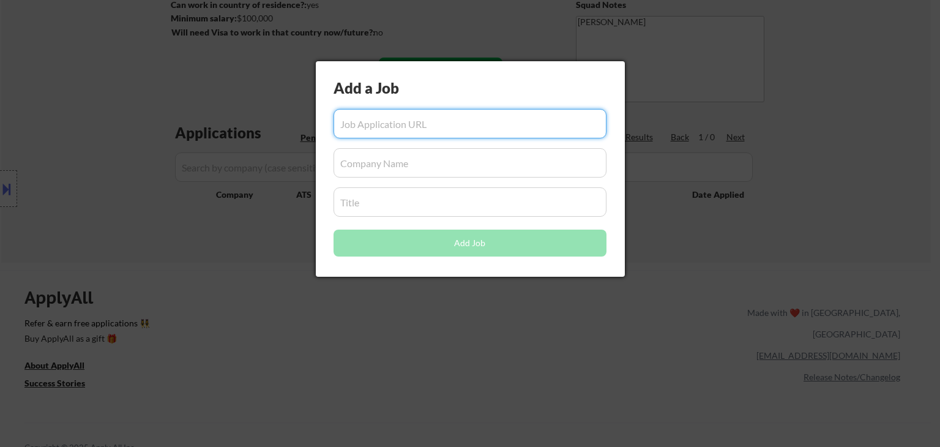
click at [423, 127] on input "input" at bounding box center [470, 123] width 273 height 29
paste input "https://job-boards.greenhouse.io/treasuryprime/jobs/4939507008/"
type input "https://job-boards.greenhouse.io/treasuryprime/jobs/4939507008/"
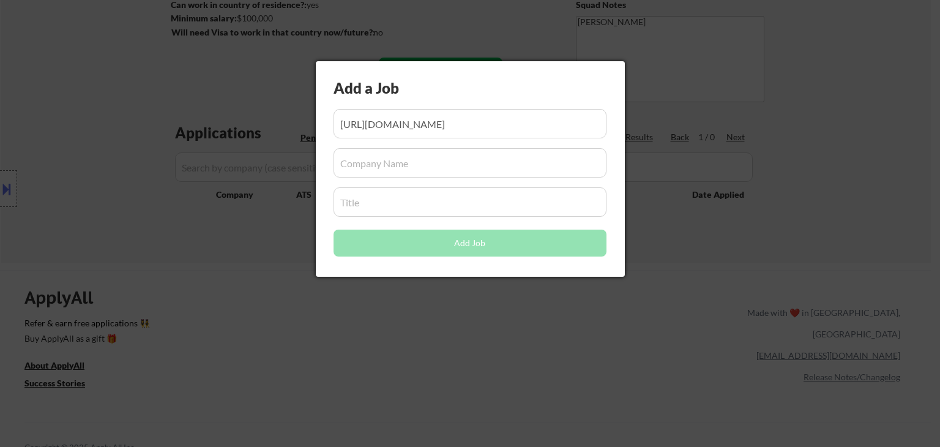
scroll to position [0, 0]
click at [408, 163] on input "input" at bounding box center [470, 162] width 273 height 29
paste input "Treasury Prime"
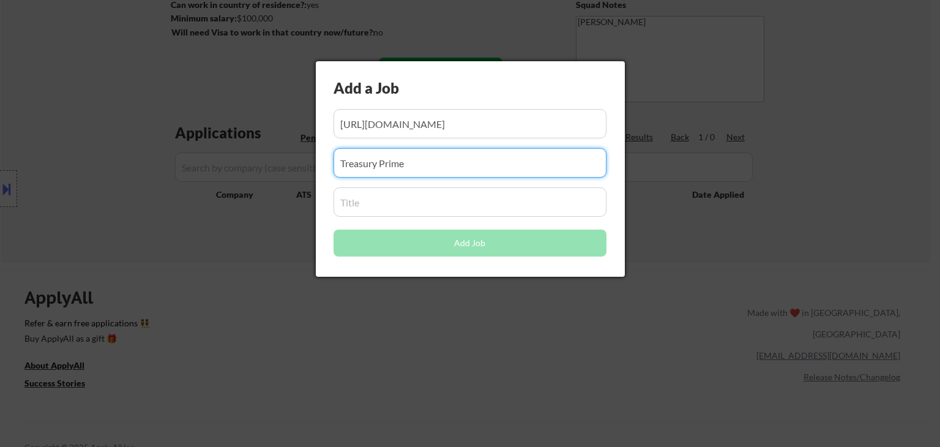
type input "Treasury Prime"
click at [394, 196] on input "input" at bounding box center [470, 201] width 273 height 29
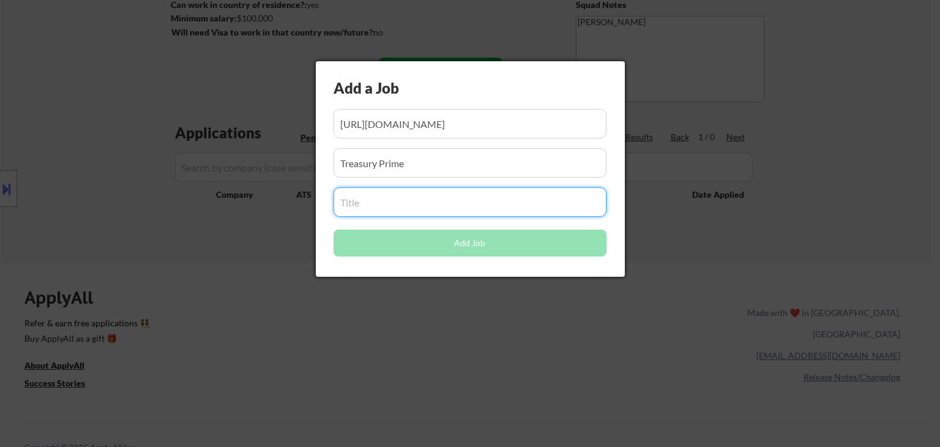
paste input "Technical Project Manager"
type input "Technical Project Manager"
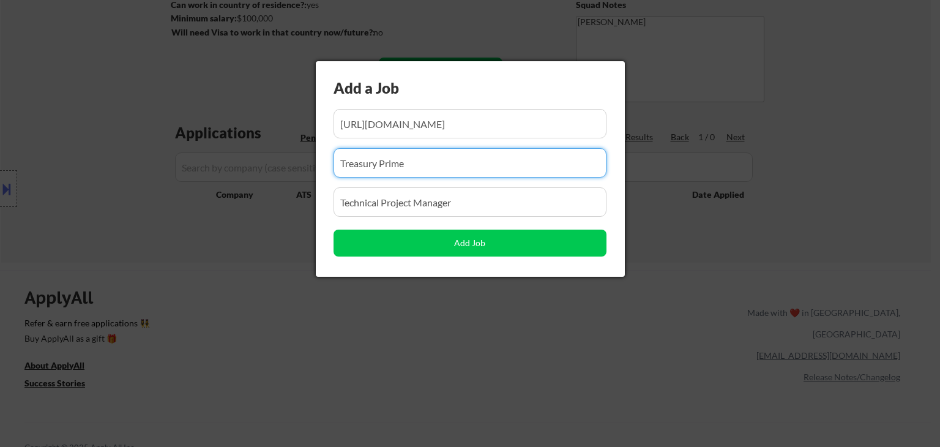
click at [457, 164] on input "input" at bounding box center [470, 162] width 273 height 29
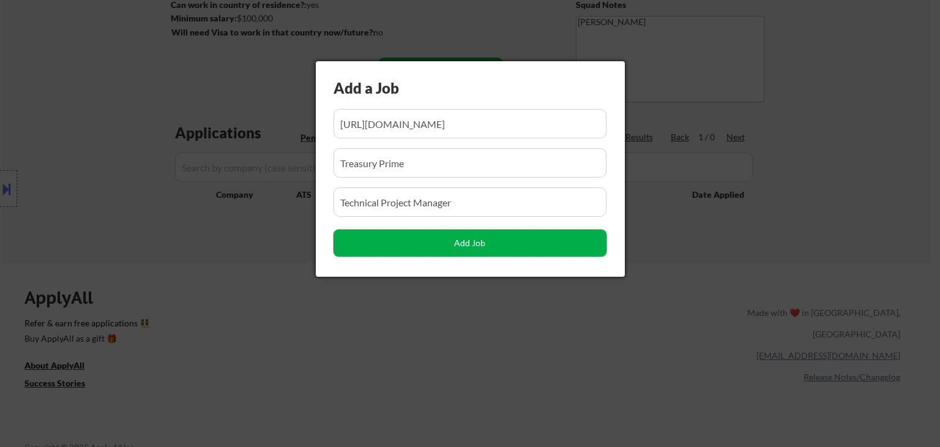
click at [465, 239] on button "Add Job" at bounding box center [470, 242] width 273 height 27
select select ""pending""
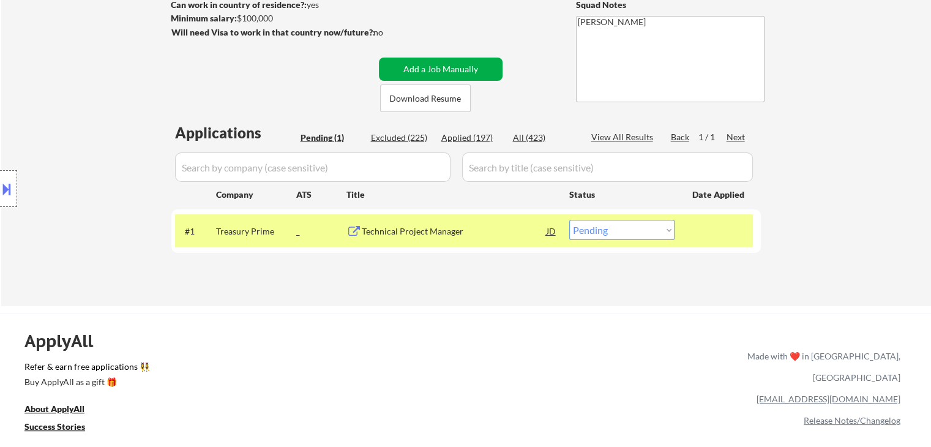
click at [433, 69] on button "Add a Job Manually" at bounding box center [441, 69] width 124 height 23
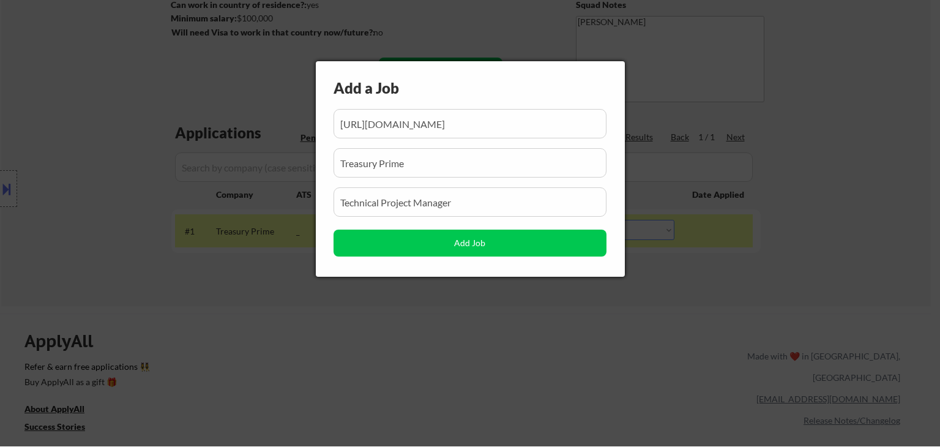
scroll to position [0, 30]
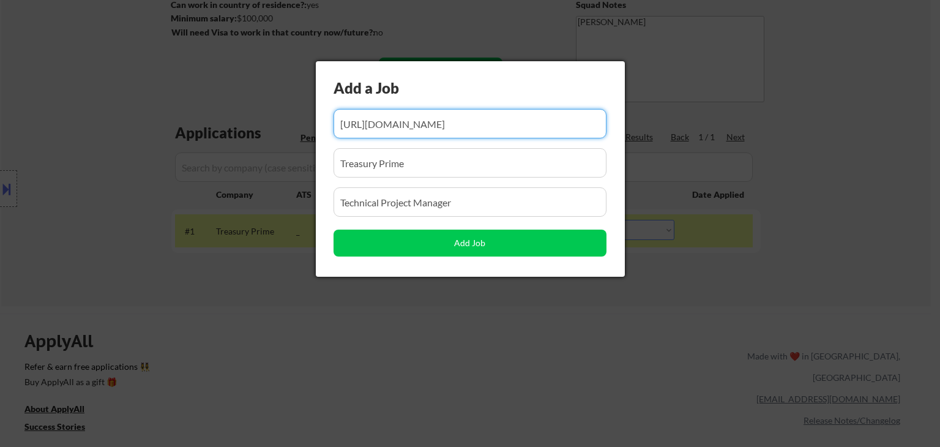
click at [482, 127] on input "input" at bounding box center [470, 123] width 273 height 29
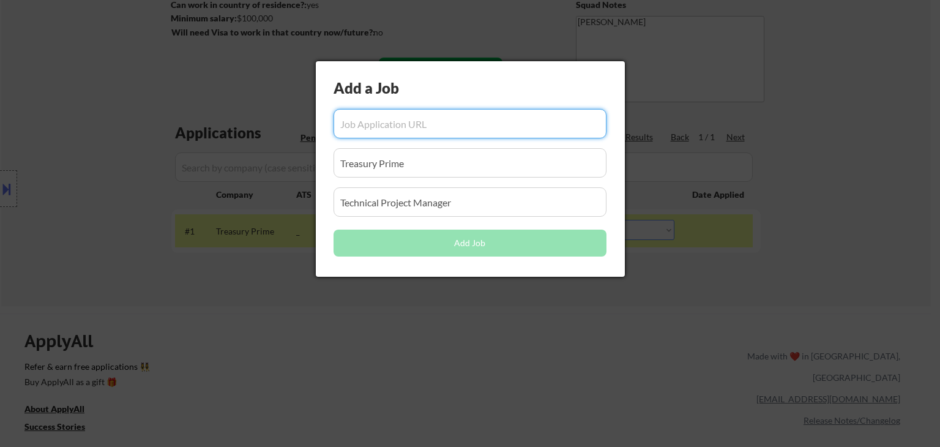
scroll to position [0, 0]
paste input "https://job-boards.greenhouse.io/reunionmarketing/jobs/4929939008"
type input "https://job-boards.greenhouse.io/reunionmarketing/jobs/4929939008"
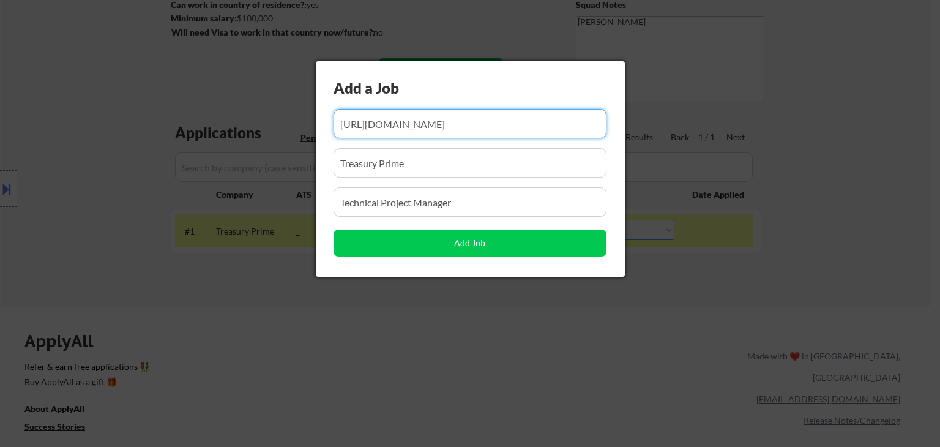
scroll to position [0, 0]
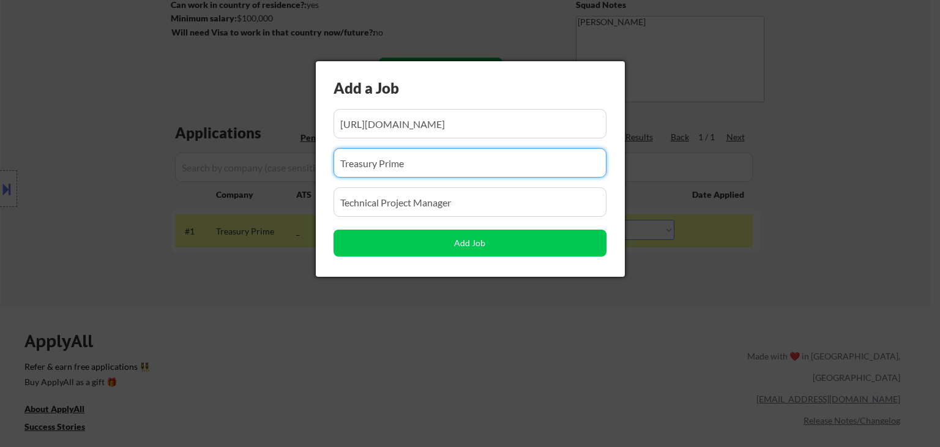
drag, startPoint x: 264, startPoint y: 175, endPoint x: 112, endPoint y: 199, distance: 154.2
click at [112, 199] on body "← Return to /applysquad Mailslurp Inbox Job Search Builder Adetayo Oke User Ema…" at bounding box center [470, 39] width 940 height 447
paste input "Reunion Marketing"
type input "Reunion Marketing"
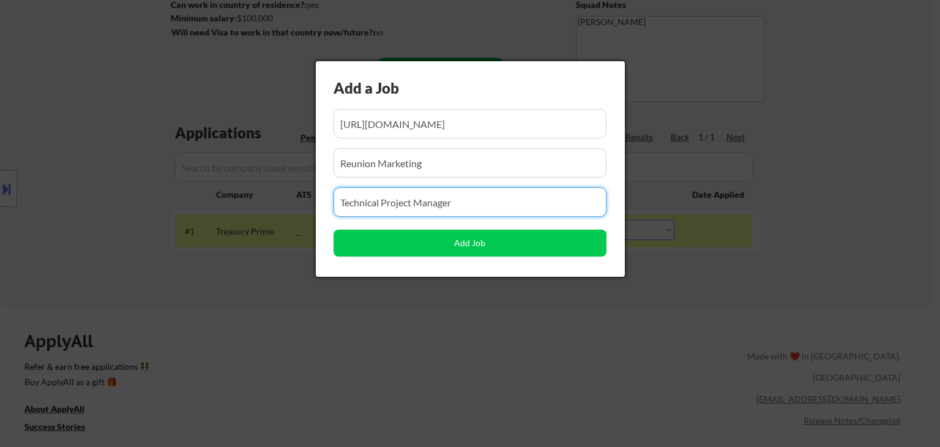
drag, startPoint x: 450, startPoint y: 204, endPoint x: 184, endPoint y: 206, distance: 266.8
click at [184, 206] on body "← Return to /applysquad Mailslurp Inbox Job Search Builder Adetayo Oke User Ema…" at bounding box center [470, 39] width 940 height 447
paste input "Sr. Project Manager"
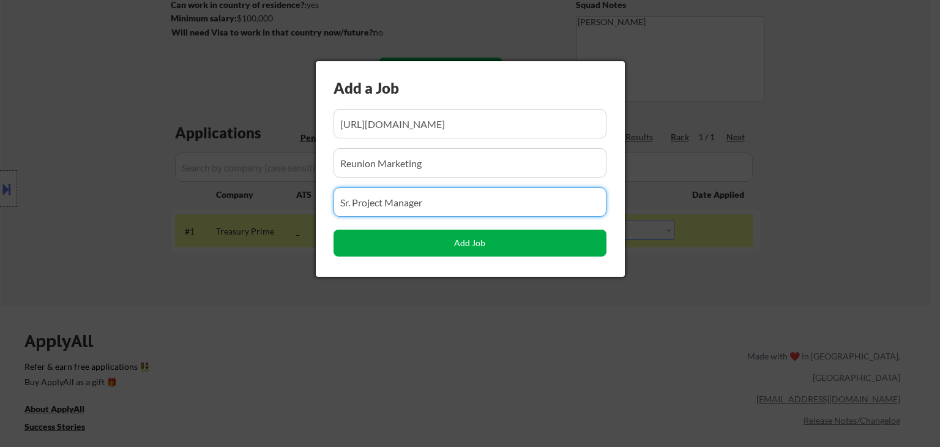
type input "Sr. Project Manager"
click at [463, 245] on button "Add Job" at bounding box center [470, 242] width 273 height 27
select select ""pending""
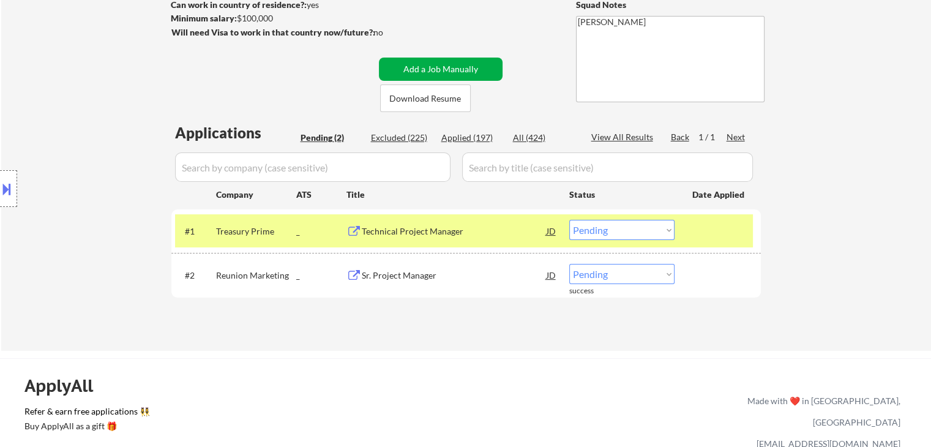
click at [428, 65] on button "Add a Job Manually" at bounding box center [441, 69] width 124 height 23
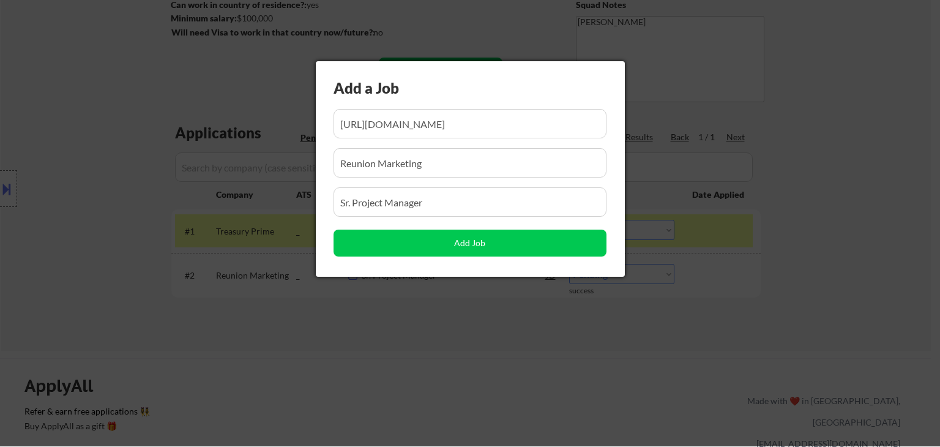
scroll to position [0, 42]
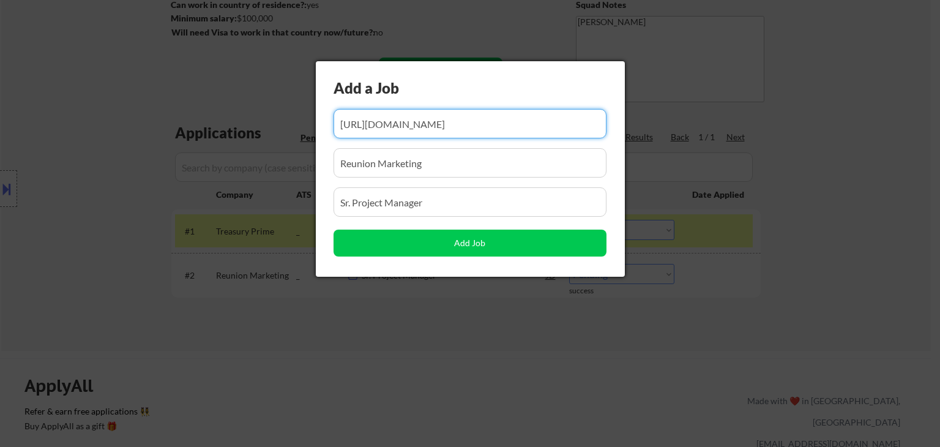
click at [535, 123] on input "input" at bounding box center [470, 123] width 273 height 29
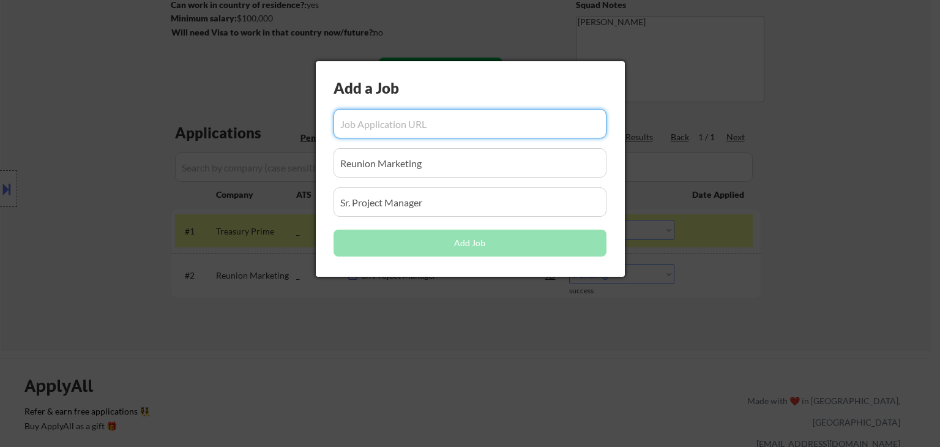
scroll to position [0, 0]
paste input "https://job-boards.greenhouse.io/blytheco/jobs/4778548008/"
type input "https://job-boards.greenhouse.io/blytheco/jobs/4778548008/"
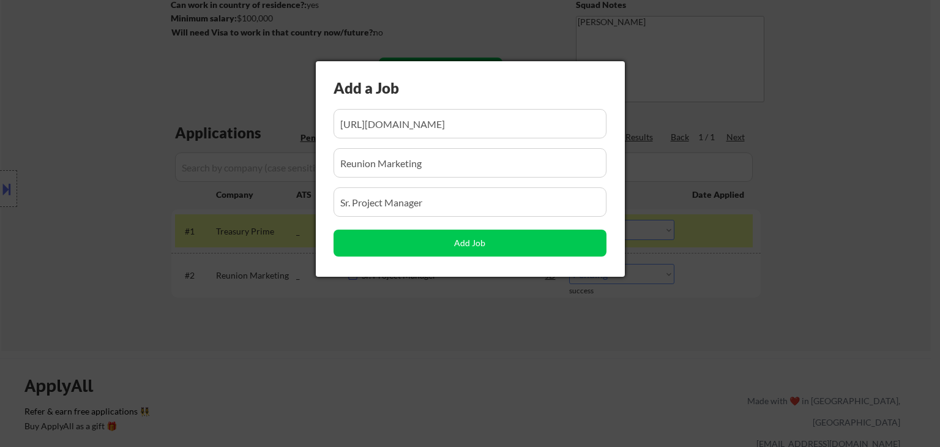
scroll to position [0, 0]
drag, startPoint x: 448, startPoint y: 164, endPoint x: 46, endPoint y: 157, distance: 402.1
click at [46, 157] on body "← Return to /applysquad Mailslurp Inbox Job Search Builder Adetayo Oke User Ema…" at bounding box center [470, 39] width 940 height 447
paste input "Blytheco"
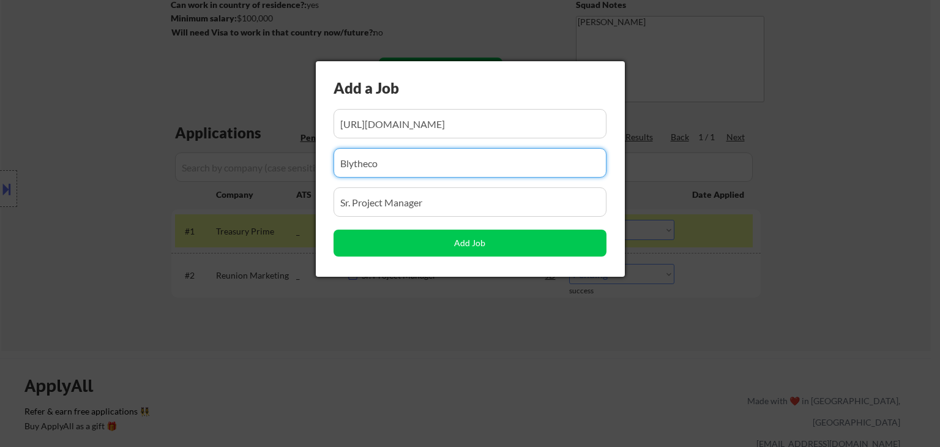
type input "Blytheco"
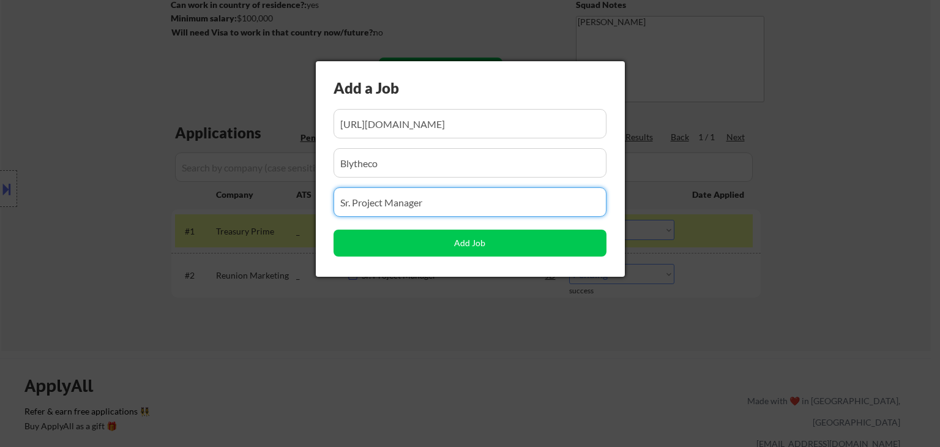
drag, startPoint x: 207, startPoint y: 233, endPoint x: 211, endPoint y: 209, distance: 24.8
click at [208, 233] on body "← Return to /applysquad Mailslurp Inbox Job Search Builder Adetayo Oke User Ema…" at bounding box center [470, 39] width 940 height 447
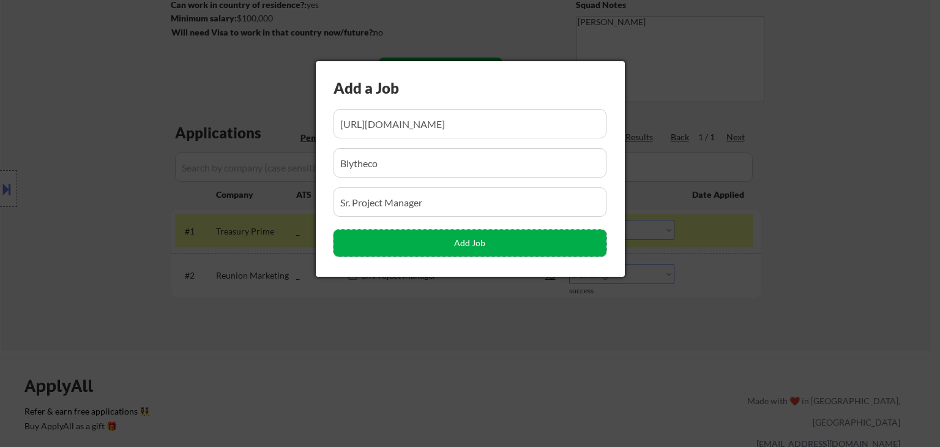
click at [447, 239] on button "Add Job" at bounding box center [470, 242] width 273 height 27
select select ""pending""
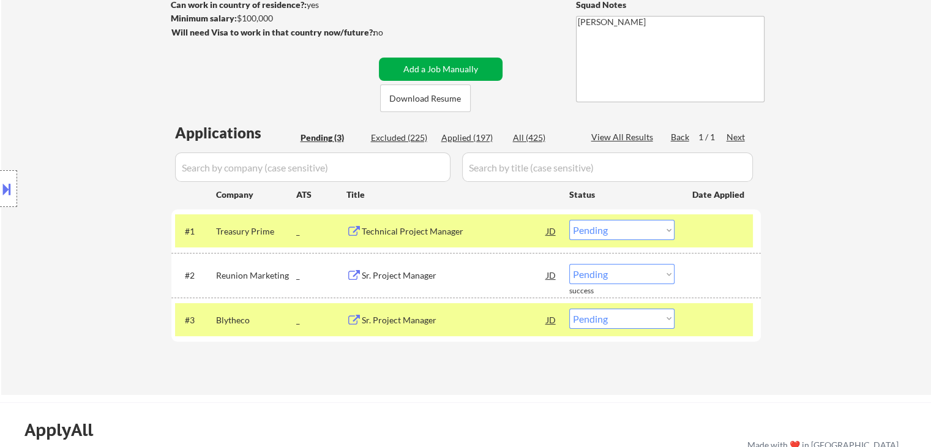
click at [415, 69] on button "Add a Job Manually" at bounding box center [441, 69] width 124 height 23
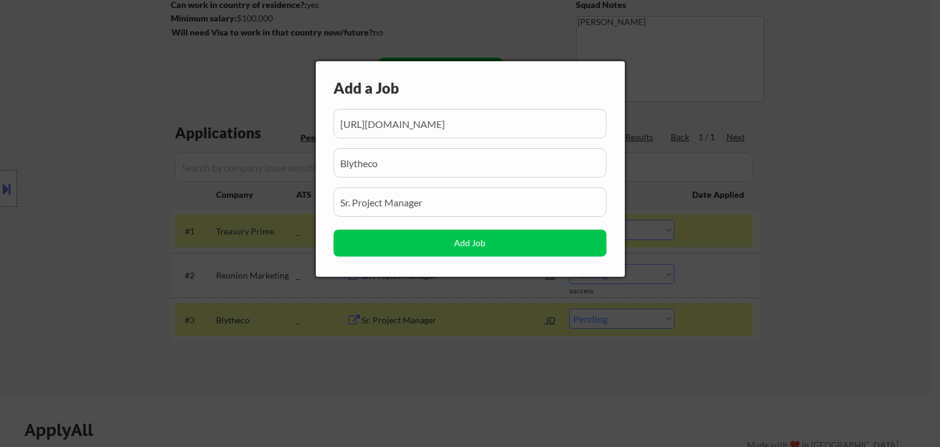
scroll to position [0, 7]
click at [502, 124] on input "input" at bounding box center [470, 123] width 273 height 29
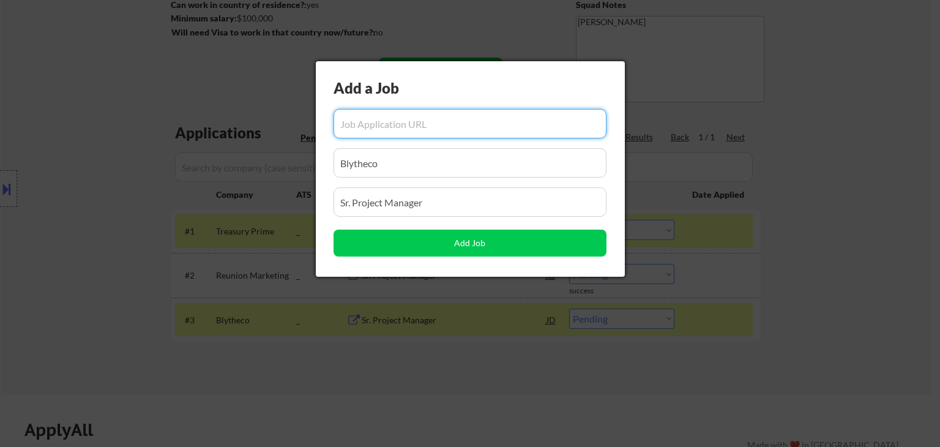
scroll to position [0, 0]
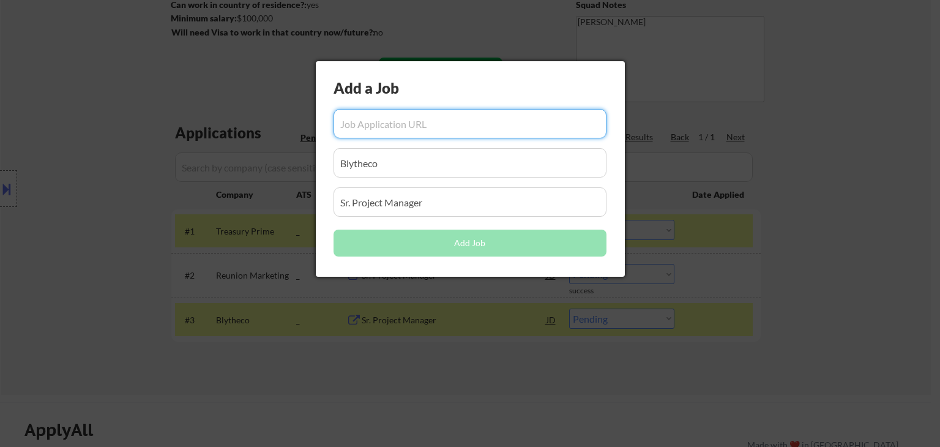
paste input "https://apply.workable.com/jobgether/j/AEF9EFC942/"
type input "https://apply.workable.com/jobgether/j/AEF9EFC942/"
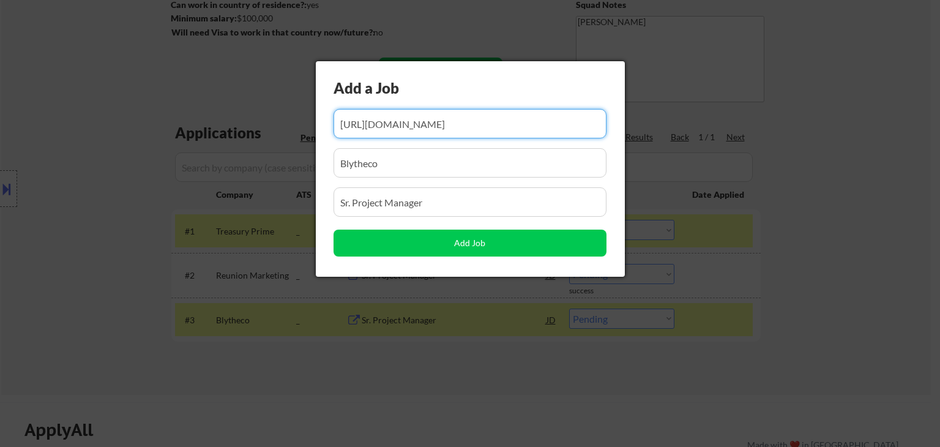
drag, startPoint x: 405, startPoint y: 166, endPoint x: 12, endPoint y: 190, distance: 393.6
click at [12, 190] on body "← Return to /applysquad Mailslurp Inbox Job Search Builder Adetayo Oke User Ema…" at bounding box center [470, 39] width 940 height 447
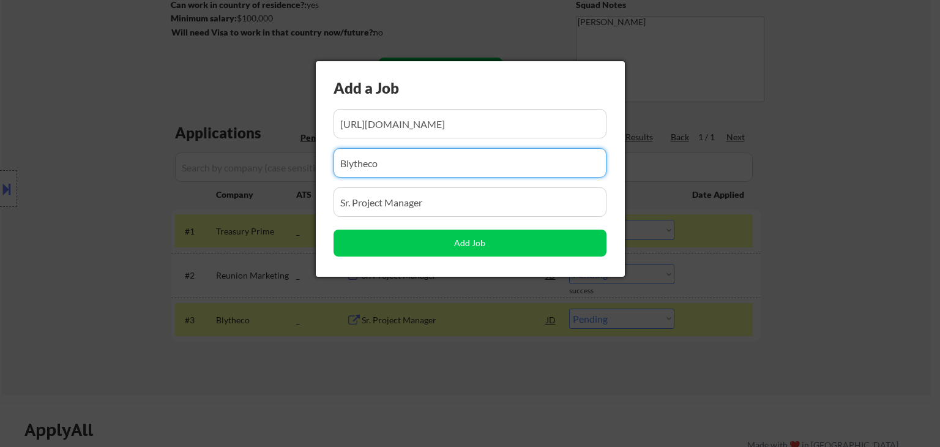
paste input "Jobgether"
type input "Jobgether"
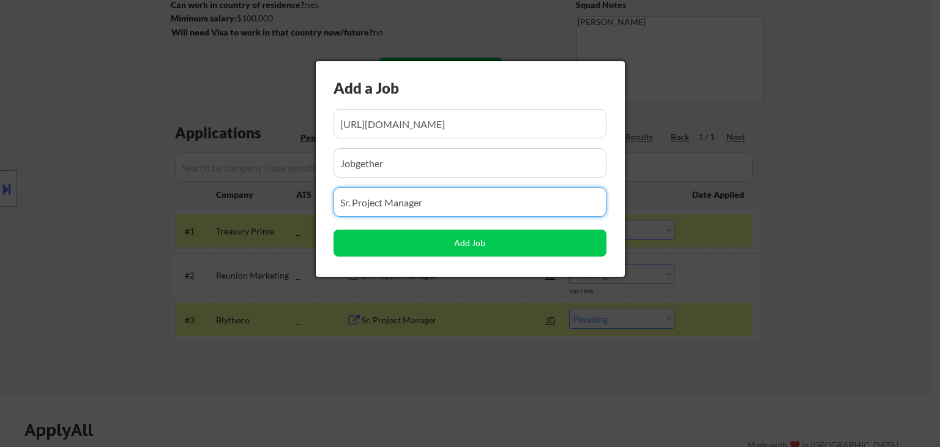
drag, startPoint x: 143, startPoint y: 215, endPoint x: 86, endPoint y: 220, distance: 57.7
click at [86, 220] on body "← Return to /applysquad Mailslurp Inbox Job Search Builder Adetayo Oke User Ema…" at bounding box center [470, 39] width 940 height 447
paste input "IT Project Manager (Remote - US)"
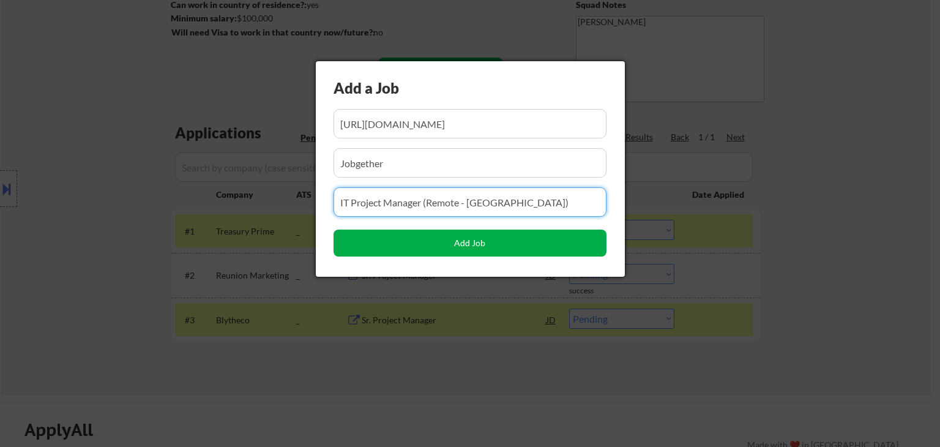
type input "IT Project Manager (Remote - US)"
drag, startPoint x: 463, startPoint y: 241, endPoint x: 460, endPoint y: 248, distance: 7.7
click at [464, 241] on button "Add Job" at bounding box center [470, 242] width 273 height 27
select select ""pending""
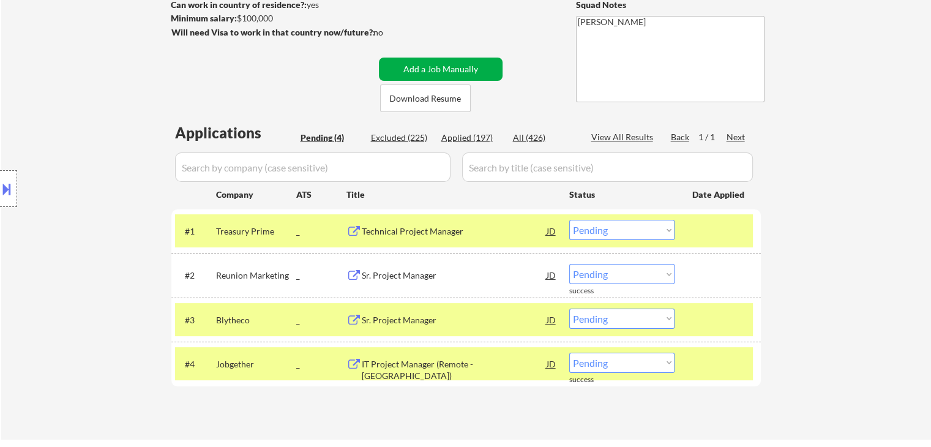
click at [465, 65] on button "Add a Job Manually" at bounding box center [441, 69] width 124 height 23
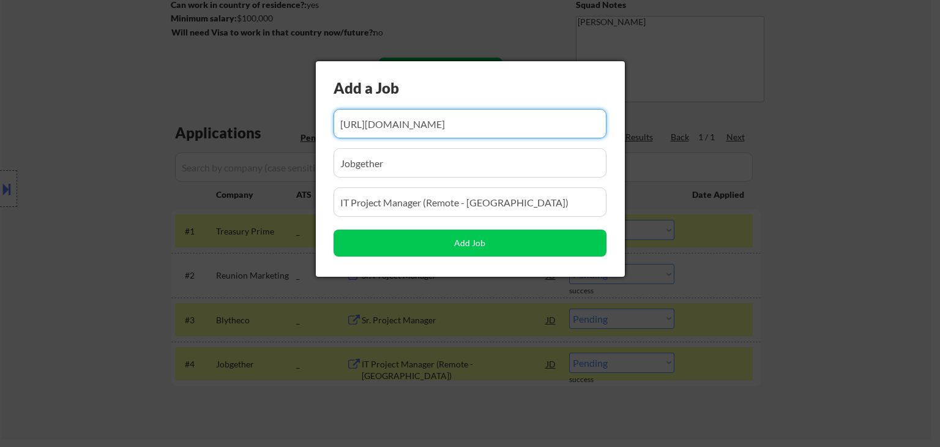
click at [535, 121] on input "input" at bounding box center [470, 123] width 273 height 29
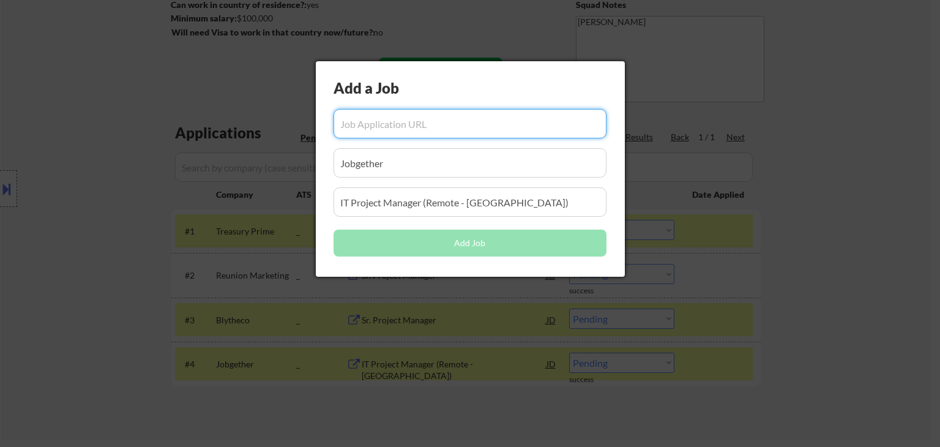
paste input "https://job-boards.greenhouse.io/myriad360/jobs/8184125002/"
type input "https://job-boards.greenhouse.io/myriad360/jobs/8184125002/"
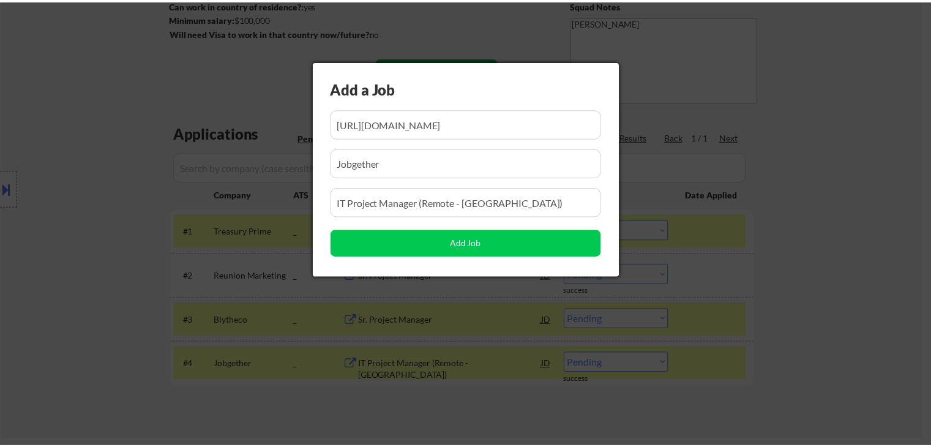
scroll to position [0, 0]
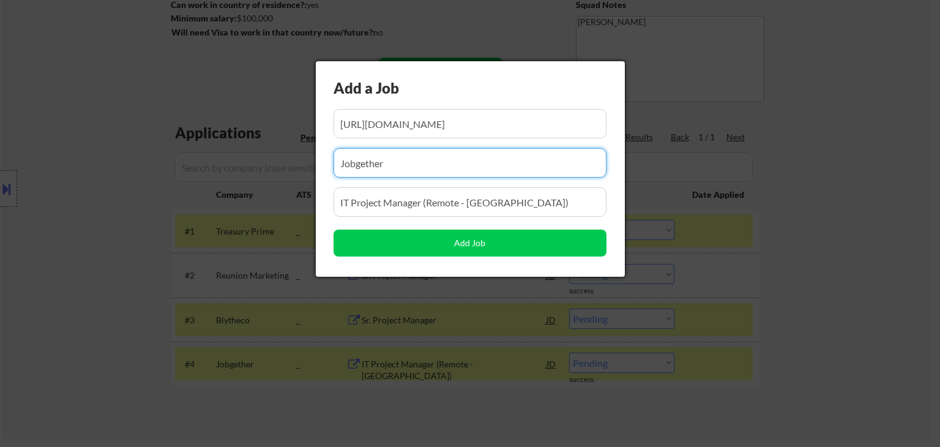
drag, startPoint x: 78, startPoint y: 165, endPoint x: 13, endPoint y: 169, distance: 65.0
click at [13, 169] on body "← Return to /applysquad Mailslurp Inbox Job Search Builder Adetayo Oke User Ema…" at bounding box center [470, 39] width 940 height 447
paste input "Myriad360"
type input "Myriad360"
drag, startPoint x: 517, startPoint y: 200, endPoint x: 127, endPoint y: 207, distance: 389.3
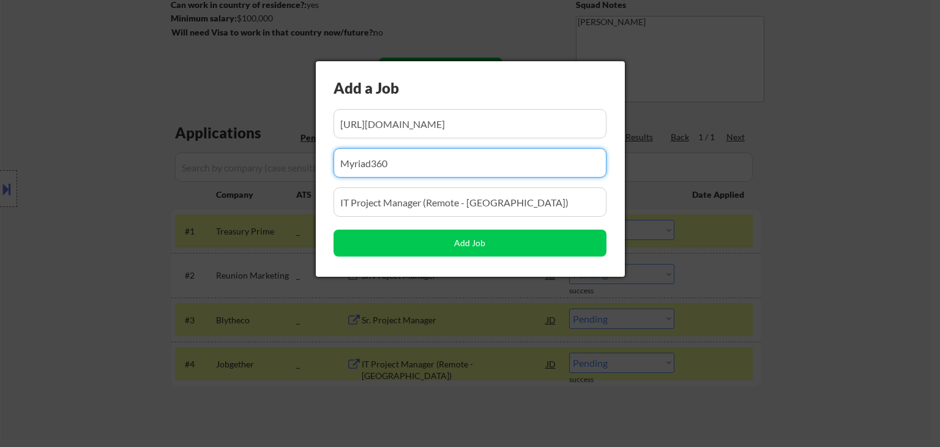
click at [127, 206] on body "← Return to /applysquad Mailslurp Inbox Job Search Builder Adetayo Oke User Ema…" at bounding box center [470, 39] width 940 height 447
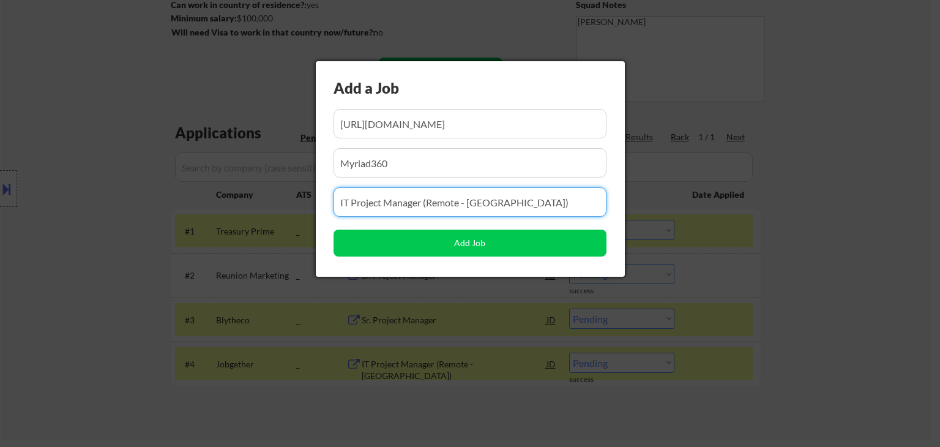
paste input "Program Manager (Remote)"
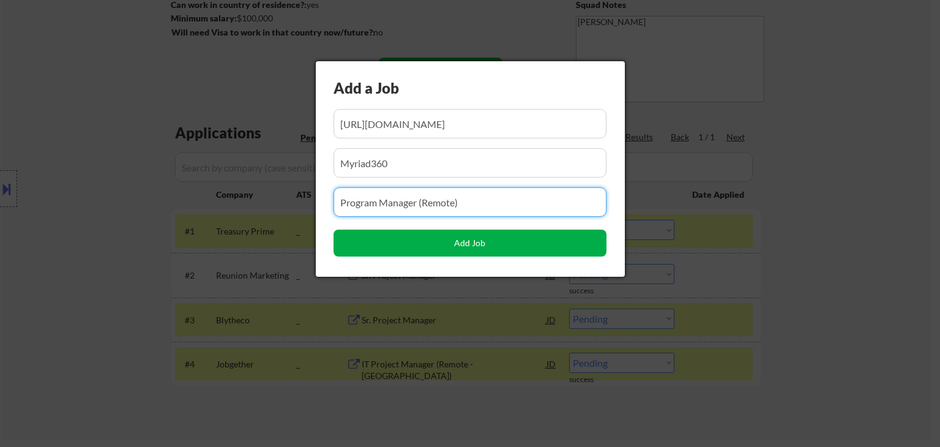
type input "Program Manager (Remote)"
click at [472, 245] on button "Add Job" at bounding box center [470, 242] width 273 height 27
select select ""pending""
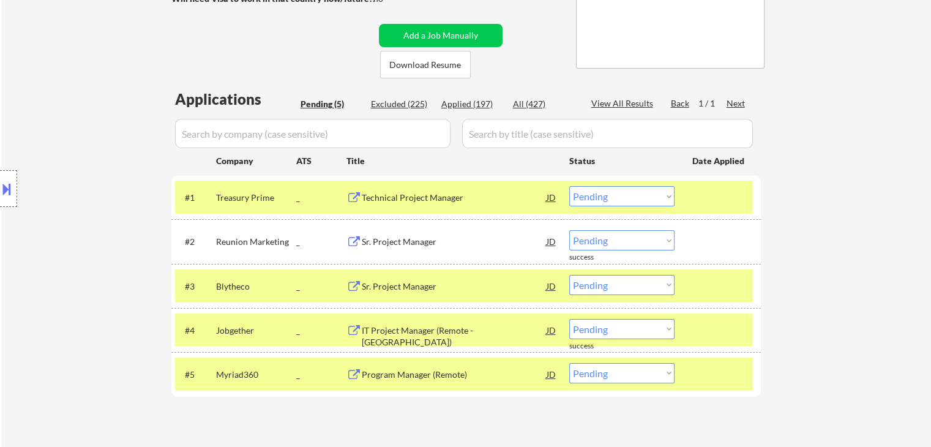
scroll to position [245, 0]
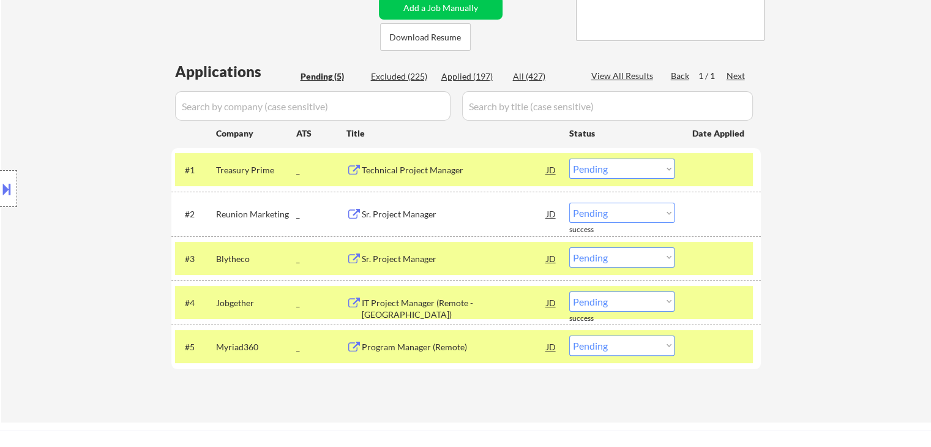
click at [624, 173] on select "Choose an option... Pending Applied Excluded (Questions) Excluded (Expired) Exc…" at bounding box center [621, 169] width 105 height 20
select select ""applied""
click at [569, 159] on select "Choose an option... Pending Applied Excluded (Questions) Excluded (Expired) Exc…" at bounding box center [621, 169] width 105 height 20
click at [616, 216] on select "Choose an option... Pending Applied Excluded (Questions) Excluded (Expired) Exc…" at bounding box center [621, 213] width 105 height 20
select select ""applied""
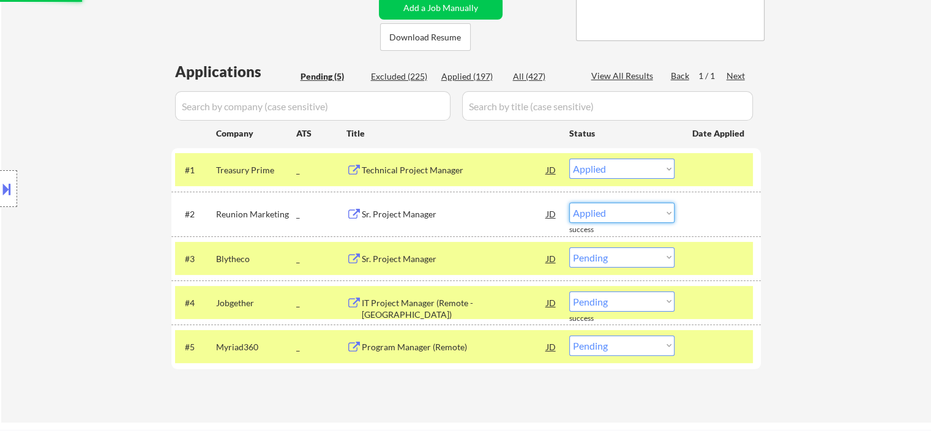
click at [569, 203] on select "Choose an option... Pending Applied Excluded (Questions) Excluded (Expired) Exc…" at bounding box center [621, 213] width 105 height 20
click at [607, 255] on select "Choose an option... Pending Applied Excluded (Questions) Excluded (Expired) Exc…" at bounding box center [621, 257] width 105 height 20
select select ""applied""
click at [569, 247] on select "Choose an option... Pending Applied Excluded (Questions) Excluded (Expired) Exc…" at bounding box center [621, 257] width 105 height 20
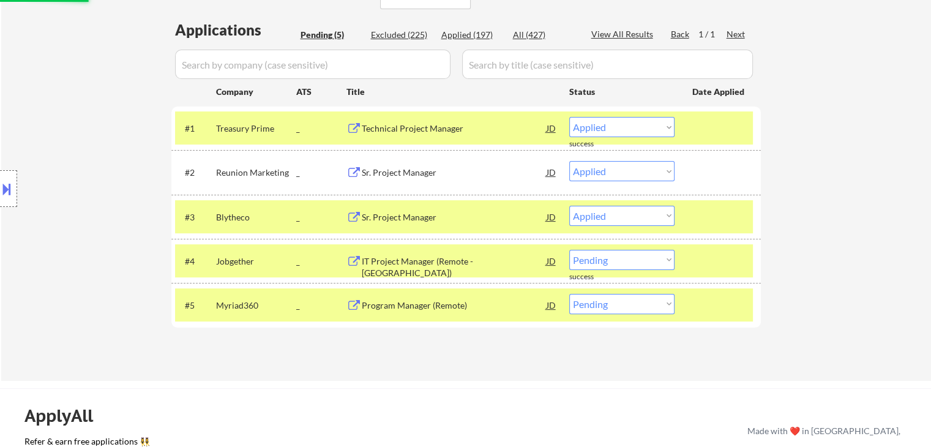
scroll to position [306, 0]
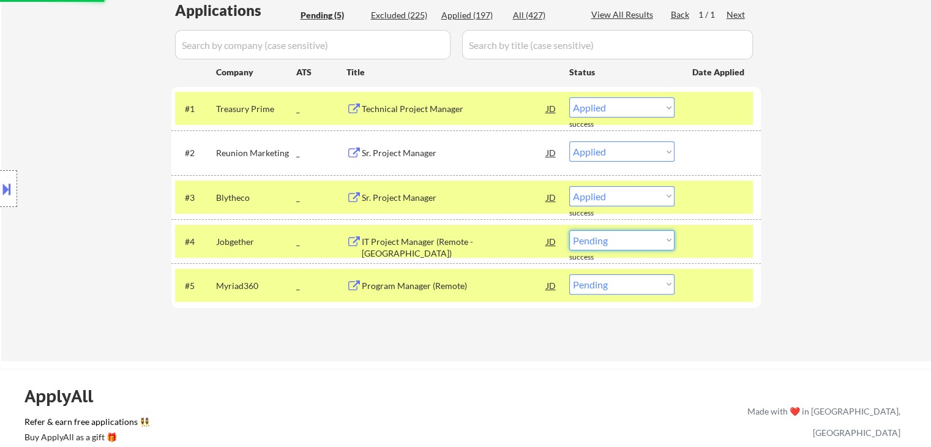
click at [610, 248] on select "Choose an option... Pending Applied Excluded (Questions) Excluded (Expired) Exc…" at bounding box center [621, 240] width 105 height 20
select select ""applied""
click at [569, 230] on select "Choose an option... Pending Applied Excluded (Questions) Excluded (Expired) Exc…" at bounding box center [621, 240] width 105 height 20
click at [601, 283] on select "Choose an option... Pending Applied Excluded (Questions) Excluded (Expired) Exc…" at bounding box center [621, 284] width 105 height 20
select select ""pending""
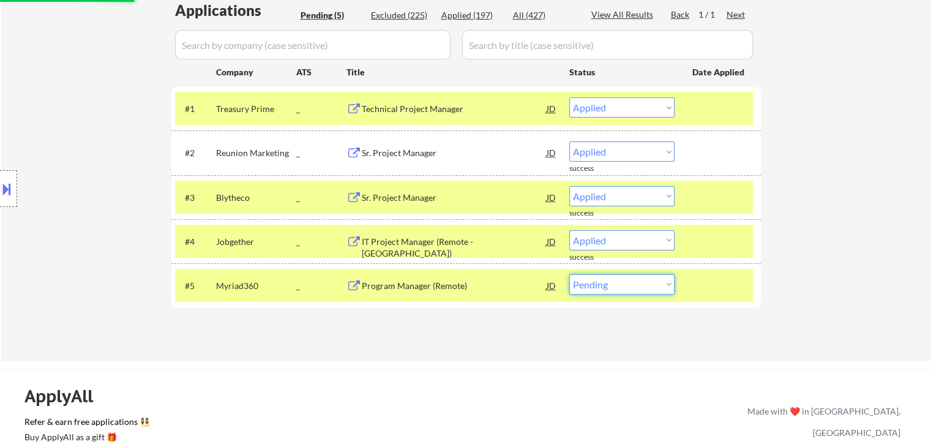
select select ""pending""
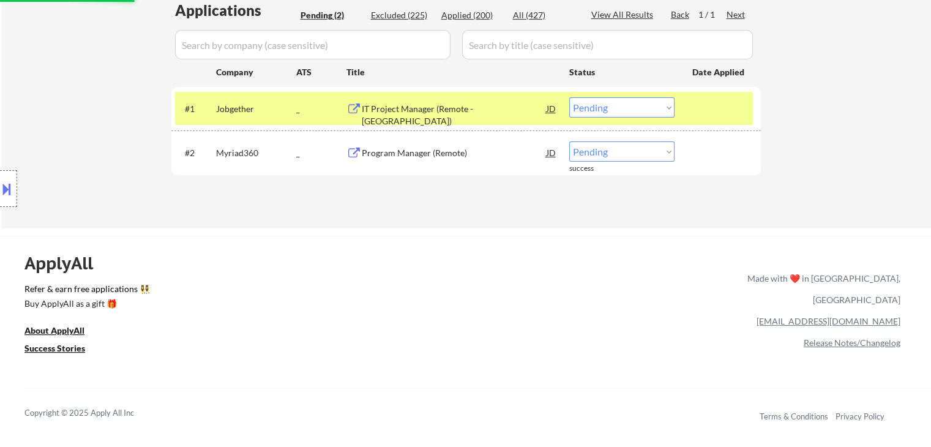
click at [604, 319] on div "ApplyAll Refer & earn free applications 👯‍♀️ Buy ApplyAll as a gift 🎁 About App…" at bounding box center [465, 341] width 931 height 194
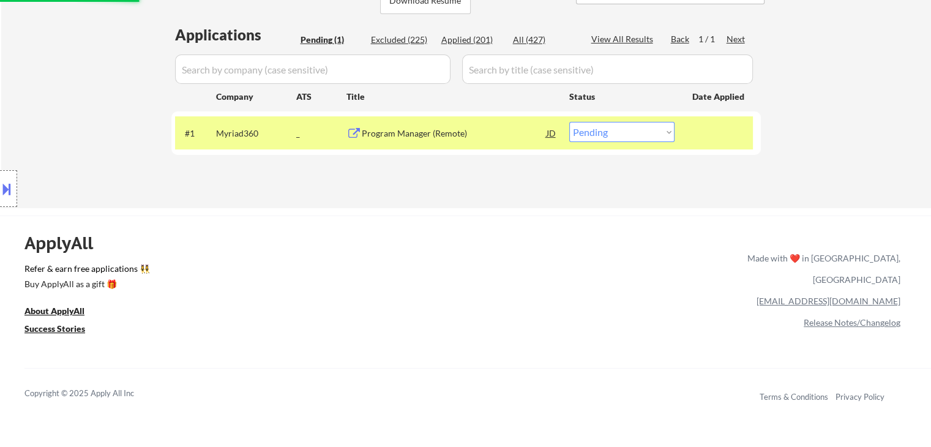
scroll to position [245, 0]
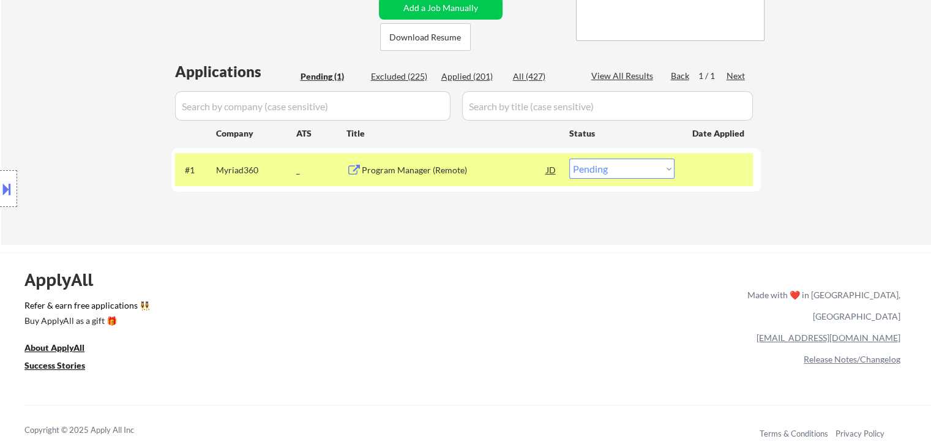
click at [610, 170] on select "Choose an option... Pending Applied Excluded (Questions) Excluded (Expired) Exc…" at bounding box center [621, 169] width 105 height 20
select select ""applied""
click at [569, 159] on select "Choose an option... Pending Applied Excluded (Questions) Excluded (Expired) Exc…" at bounding box center [621, 169] width 105 height 20
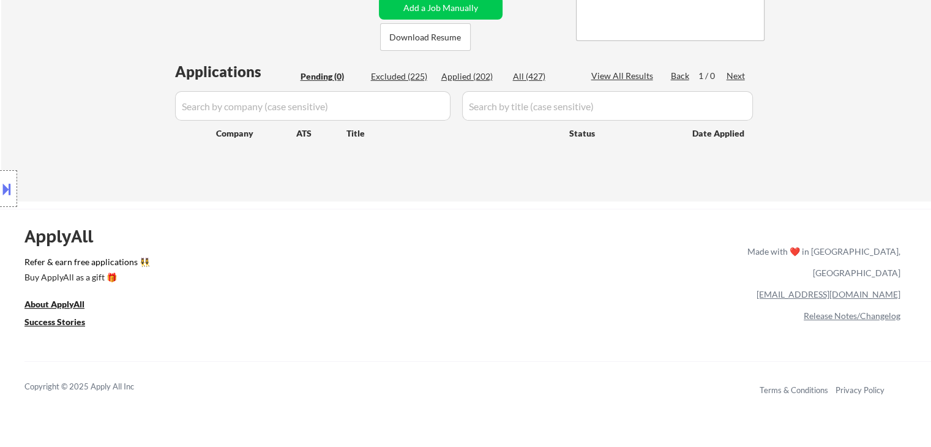
click at [463, 72] on div "Applied (202)" at bounding box center [471, 76] width 61 height 12
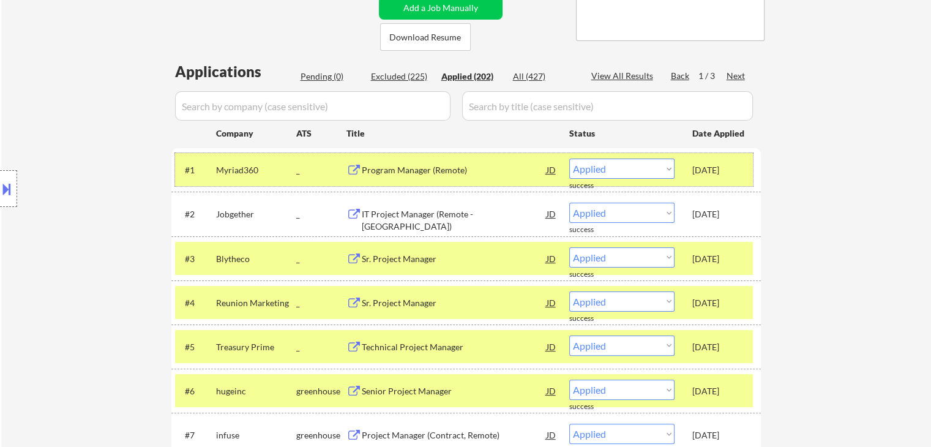
drag, startPoint x: 689, startPoint y: 171, endPoint x: 737, endPoint y: 172, distance: 47.7
click at [737, 172] on div "#1 Myriad360 _ Program Manager (Remote) JD Choose an option... Pending Applied …" at bounding box center [464, 169] width 578 height 33
copy div "[DATE]"
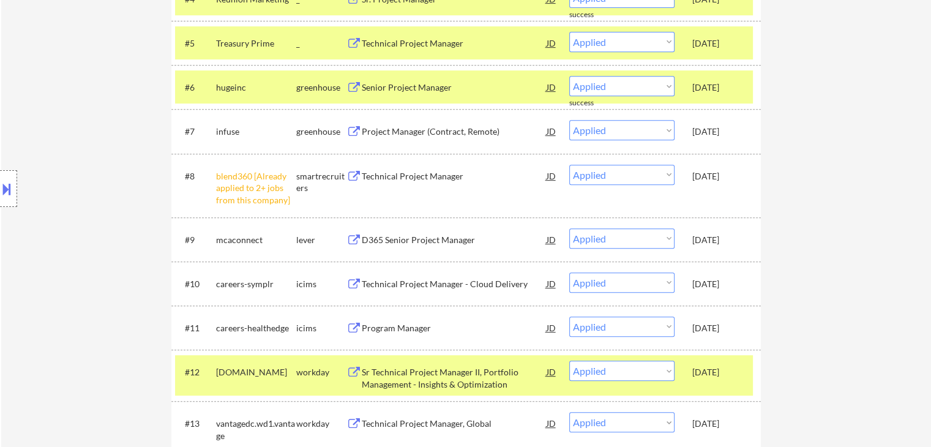
scroll to position [551, 0]
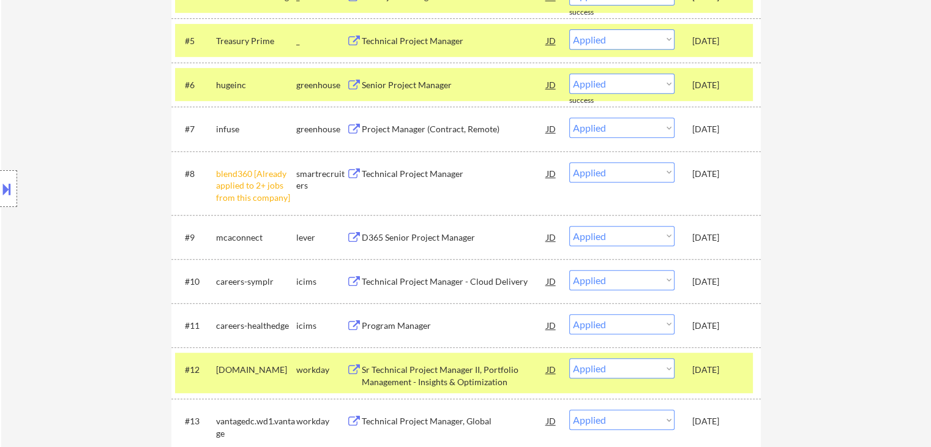
click at [64, 270] on div "Location Inclusions: remote" at bounding box center [109, 188] width 219 height 227
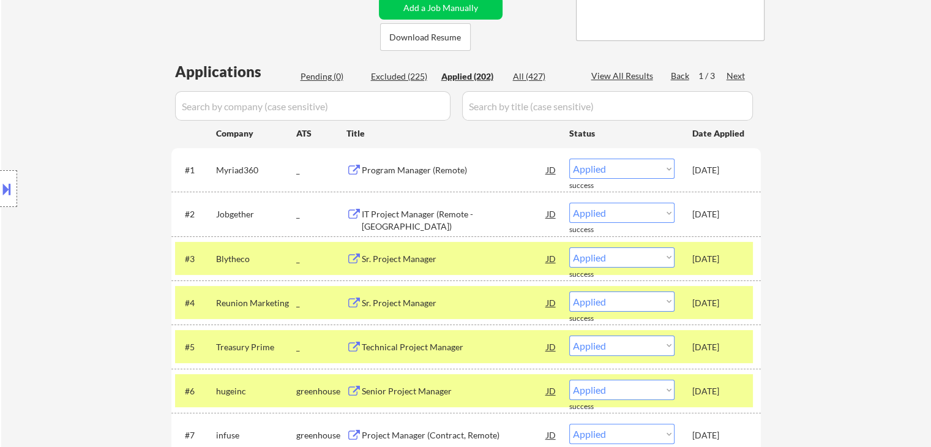
click at [61, 272] on div "Location Inclusions: remote" at bounding box center [109, 188] width 219 height 227
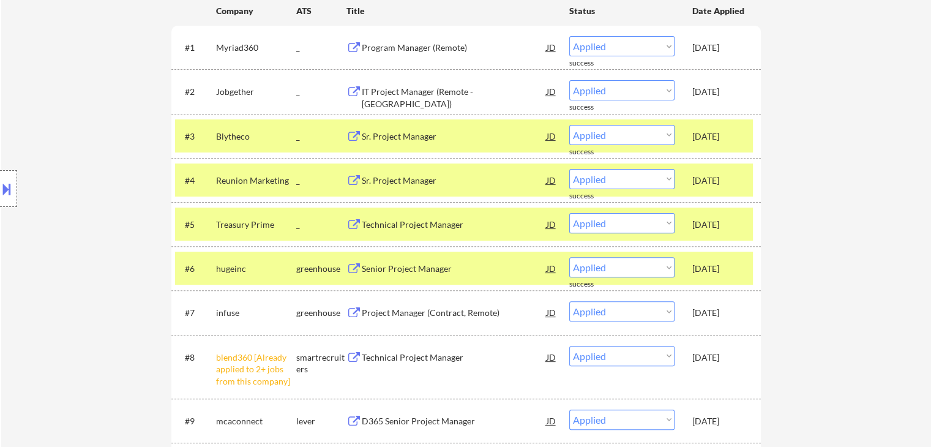
click at [48, 246] on div "Location Inclusions: remote" at bounding box center [109, 188] width 219 height 227
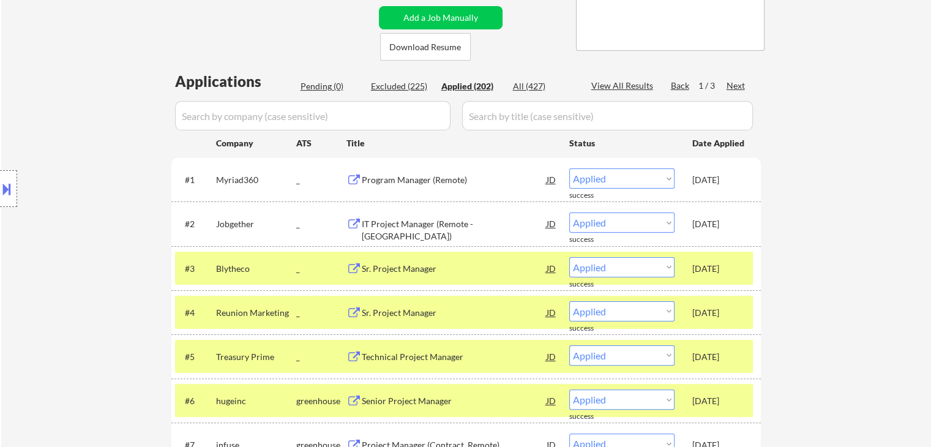
scroll to position [122, 0]
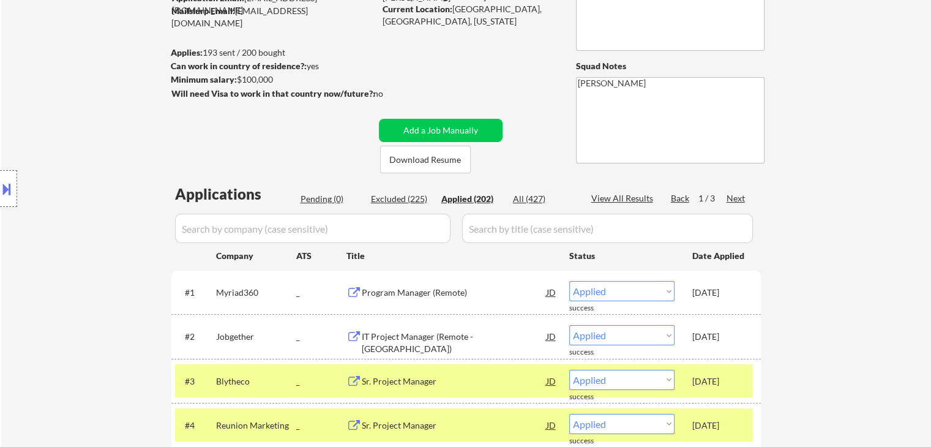
click at [65, 228] on div "Location Inclusions: remote" at bounding box center [109, 188] width 219 height 227
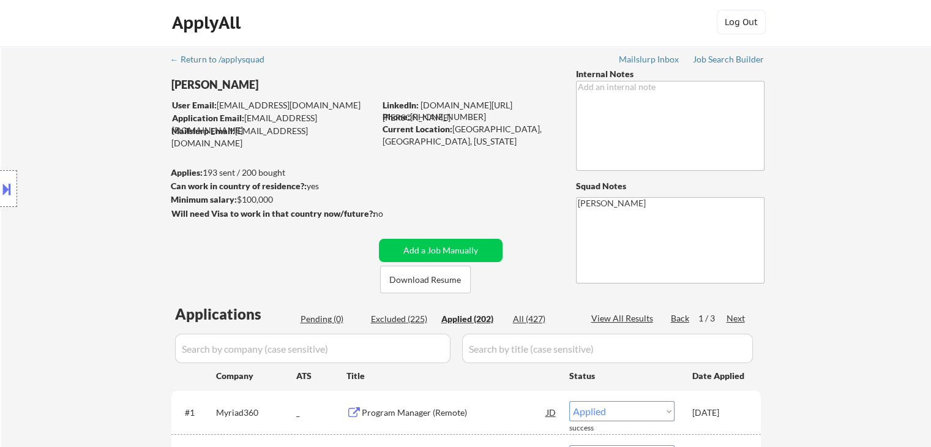
scroll to position [0, 0]
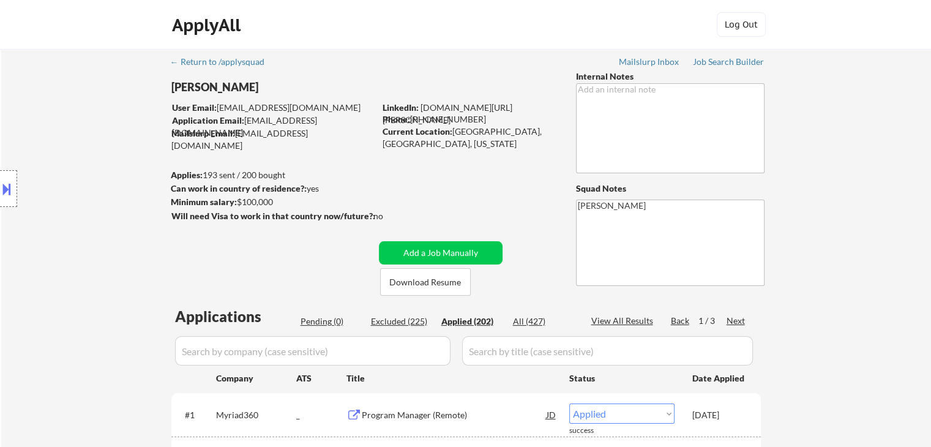
click at [59, 186] on div "Location Inclusions: remote" at bounding box center [109, 188] width 219 height 227
click at [328, 321] on div "Pending (0)" at bounding box center [330, 321] width 61 height 12
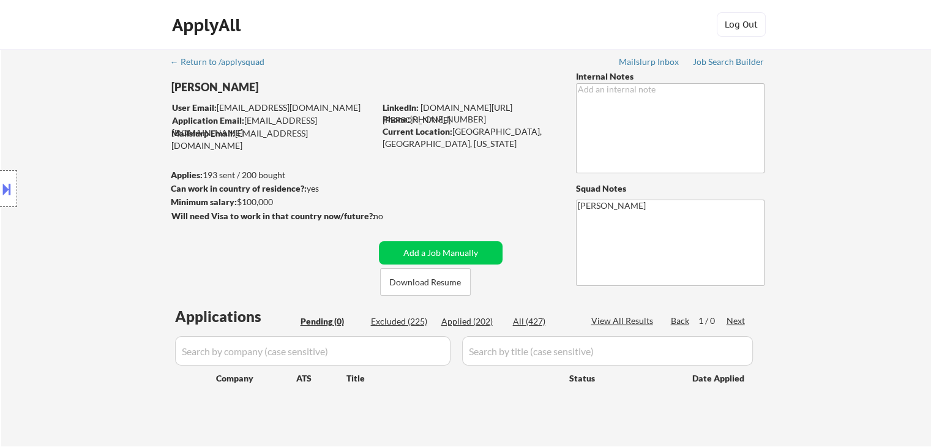
click at [68, 248] on div "Location Inclusions: remote" at bounding box center [109, 188] width 219 height 227
drag, startPoint x: 81, startPoint y: 232, endPoint x: 60, endPoint y: 226, distance: 21.7
click at [81, 232] on div "Location Inclusions: remote" at bounding box center [109, 188] width 219 height 227
click at [873, 192] on div "← Return to /applysquad Mailslurp Inbox Job Search Builder Adetayo Oke User Ema…" at bounding box center [466, 247] width 930 height 397
